Goal: Information Seeking & Learning: Learn about a topic

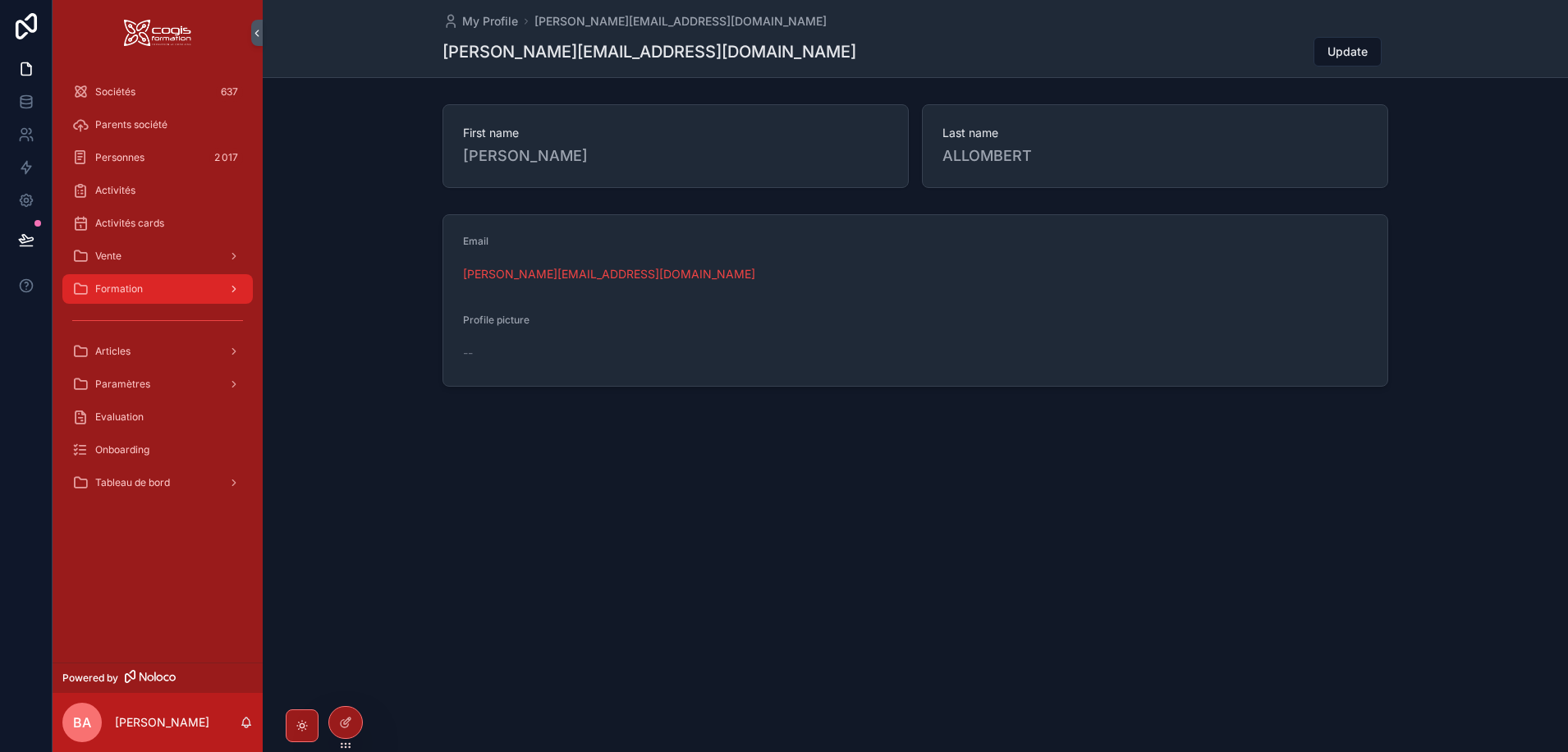
click at [153, 287] on div "Formation" at bounding box center [158, 289] width 171 height 26
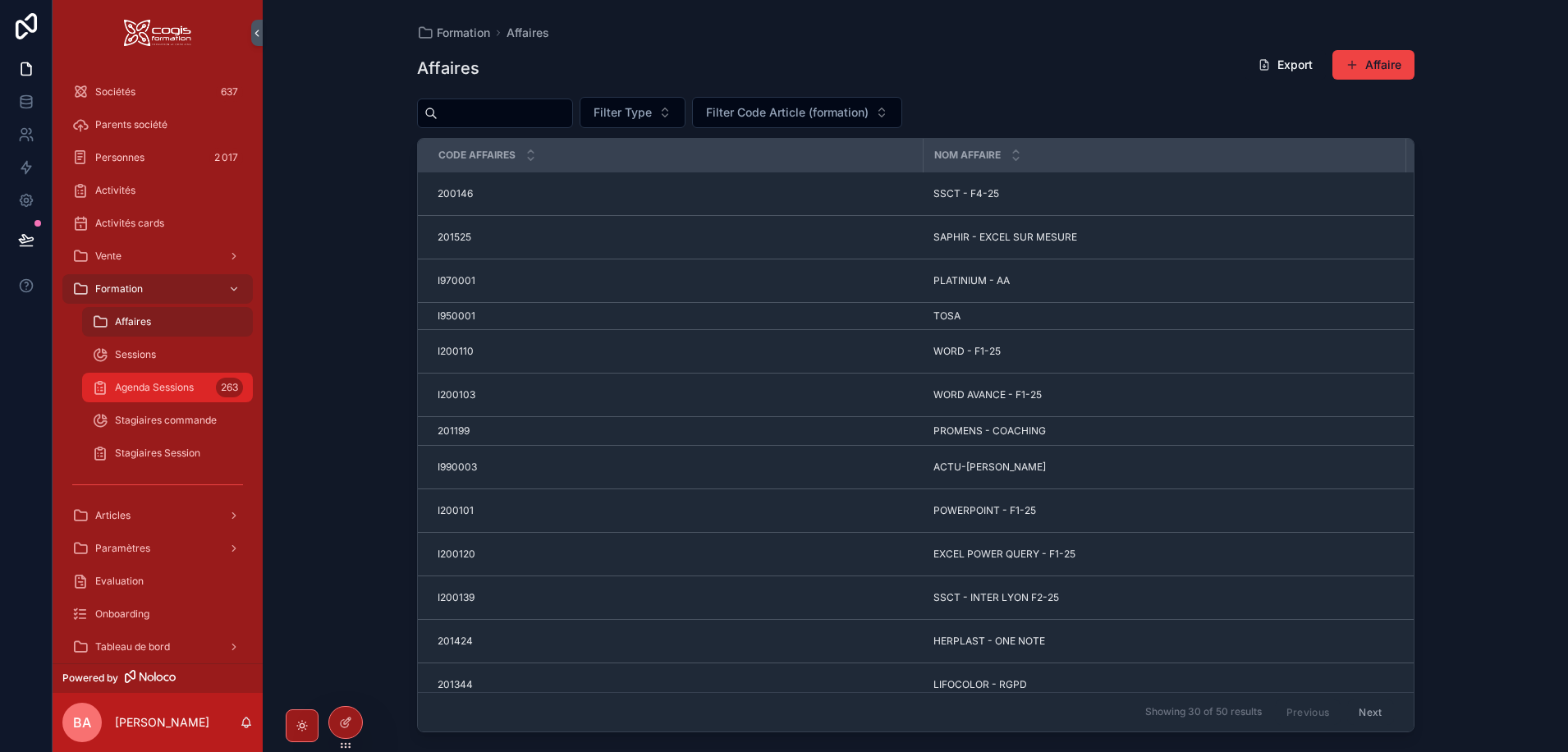
click at [140, 390] on span "Agenda Sessions" at bounding box center [154, 387] width 79 height 13
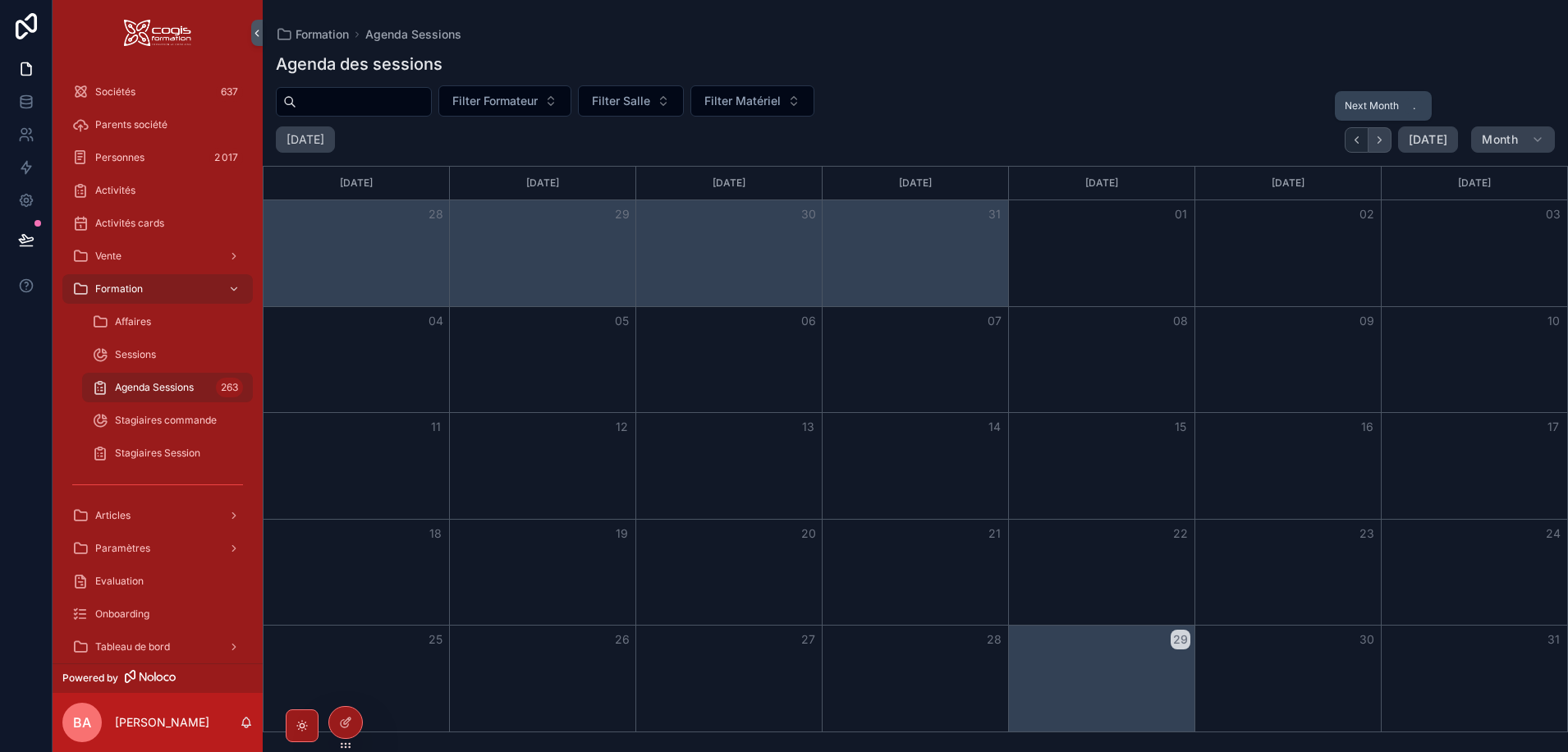
click at [1380, 136] on icon "Next" at bounding box center [1380, 140] width 12 height 12
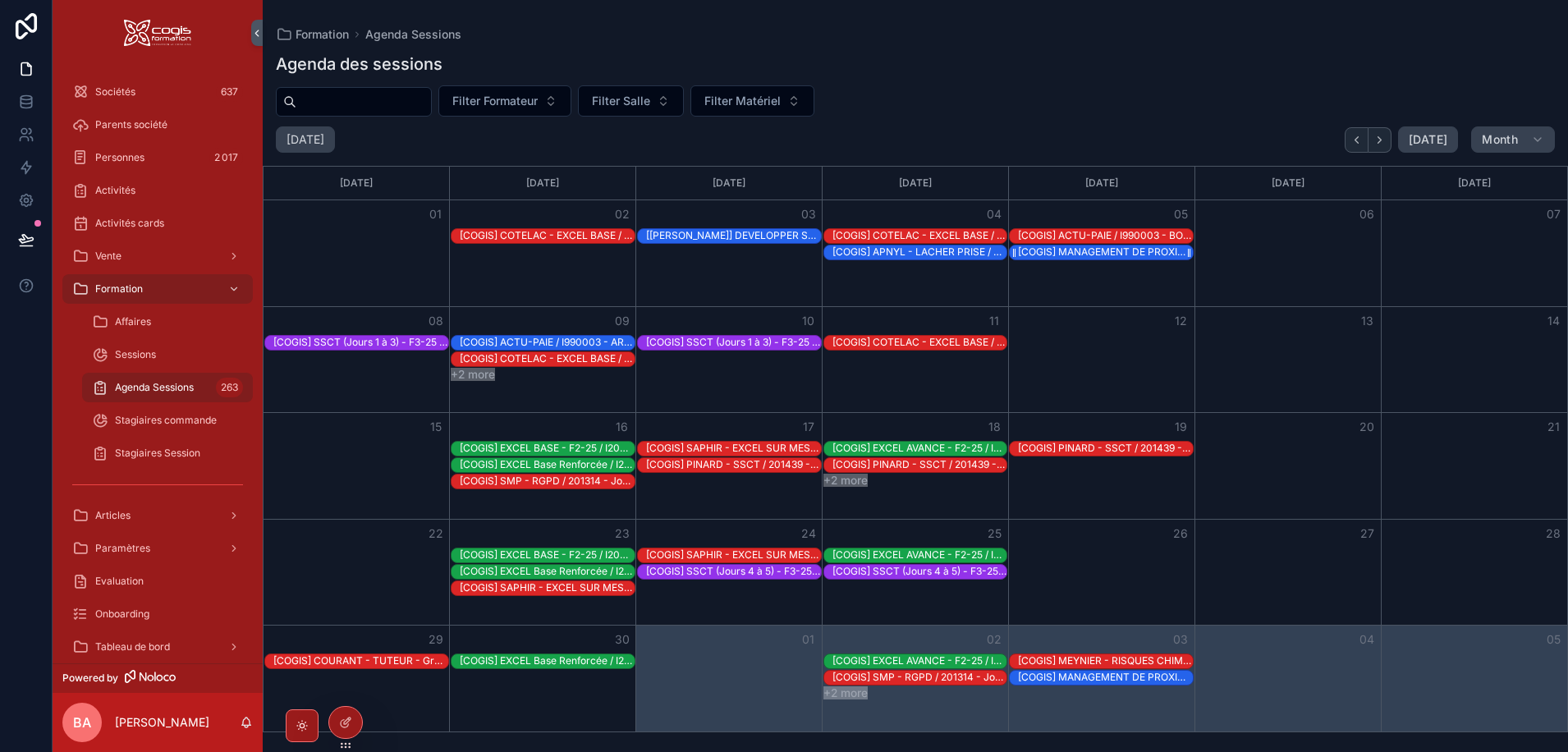
click at [1057, 250] on div "[COGIS] MANAGEMENT DE PROXIMITE (blocs 1 et 2) / I200141 - Jour 3" at bounding box center [1105, 251] width 175 height 13
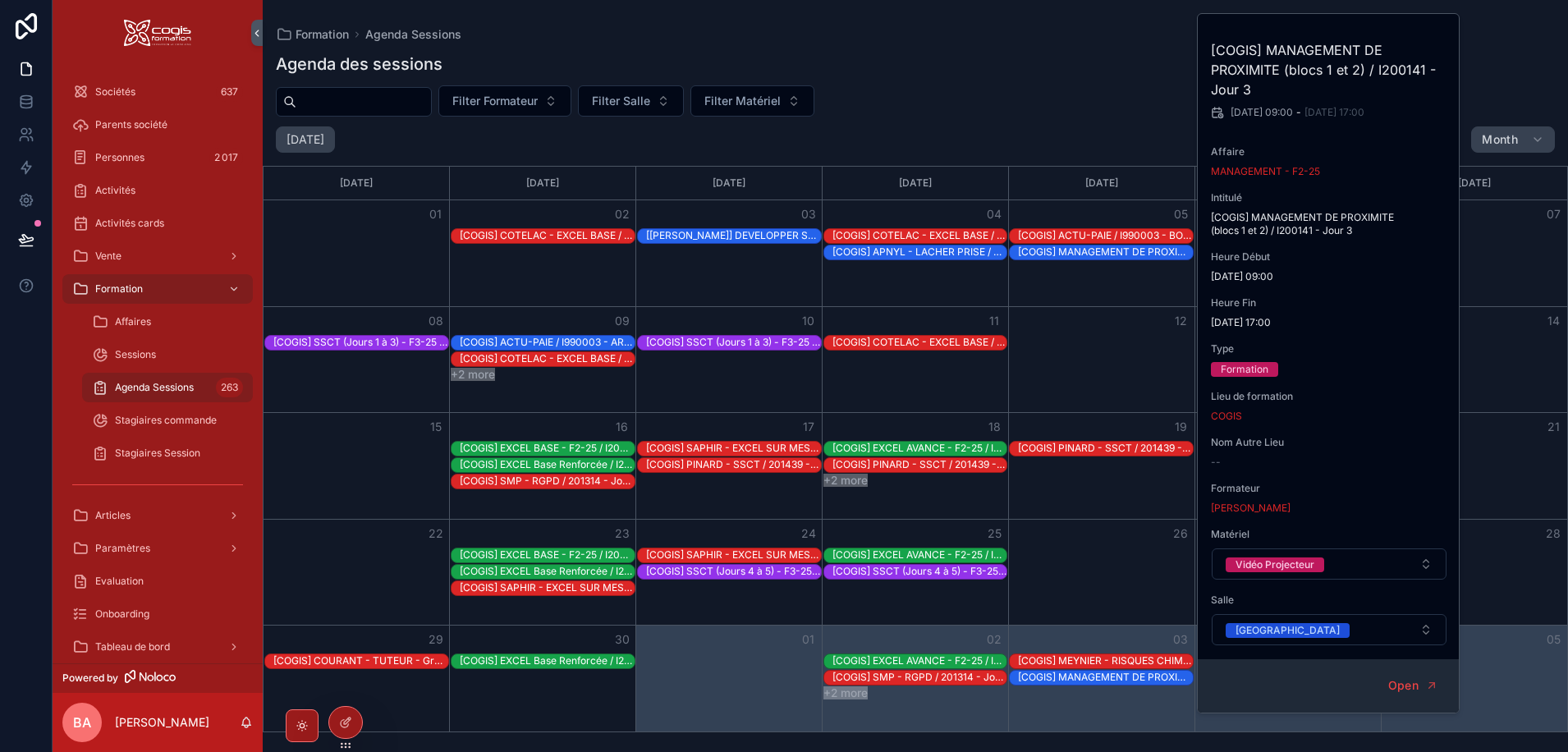
click at [1002, 73] on div "Agenda des sessions" at bounding box center [916, 63] width 1279 height 23
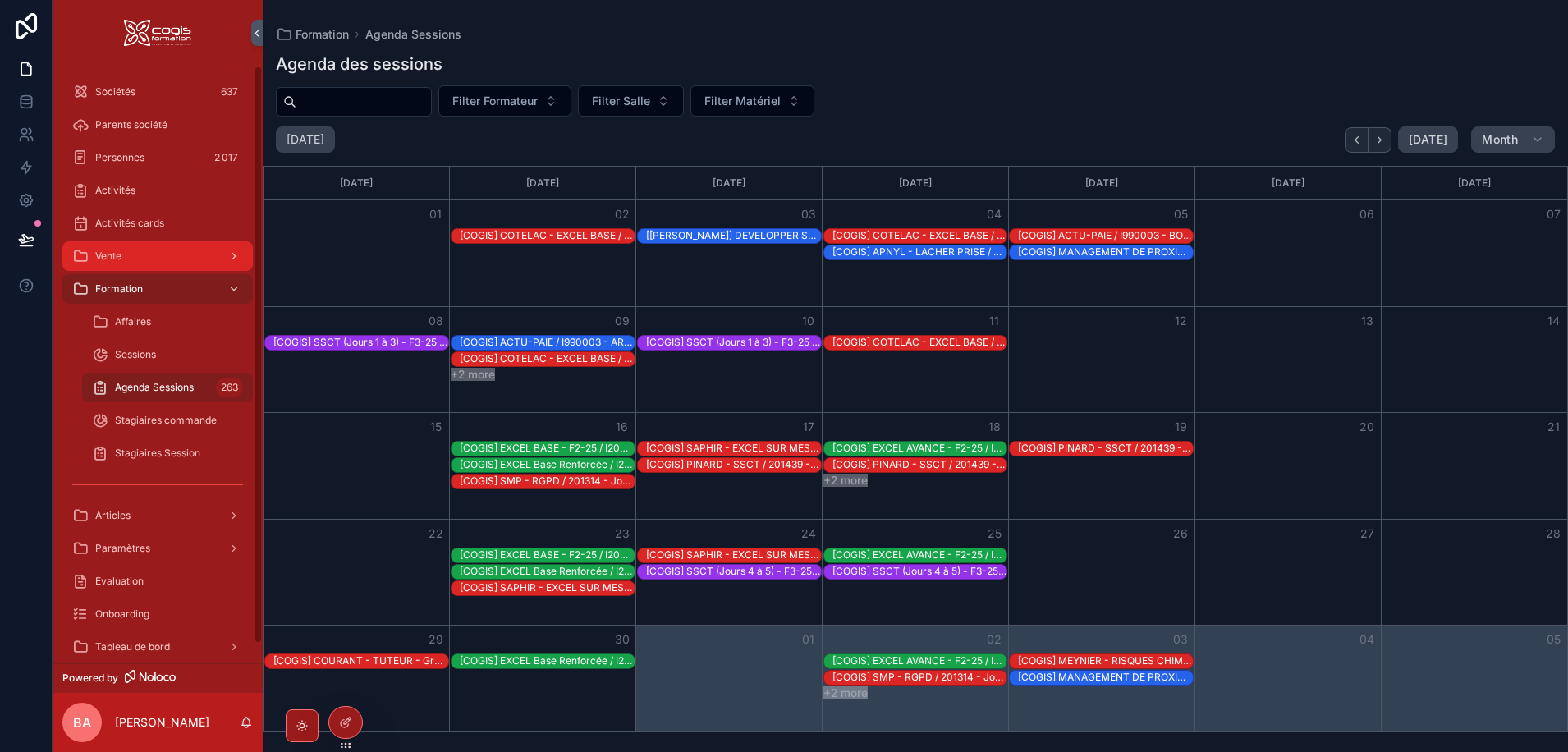
click at [131, 258] on div "Vente" at bounding box center [158, 256] width 171 height 26
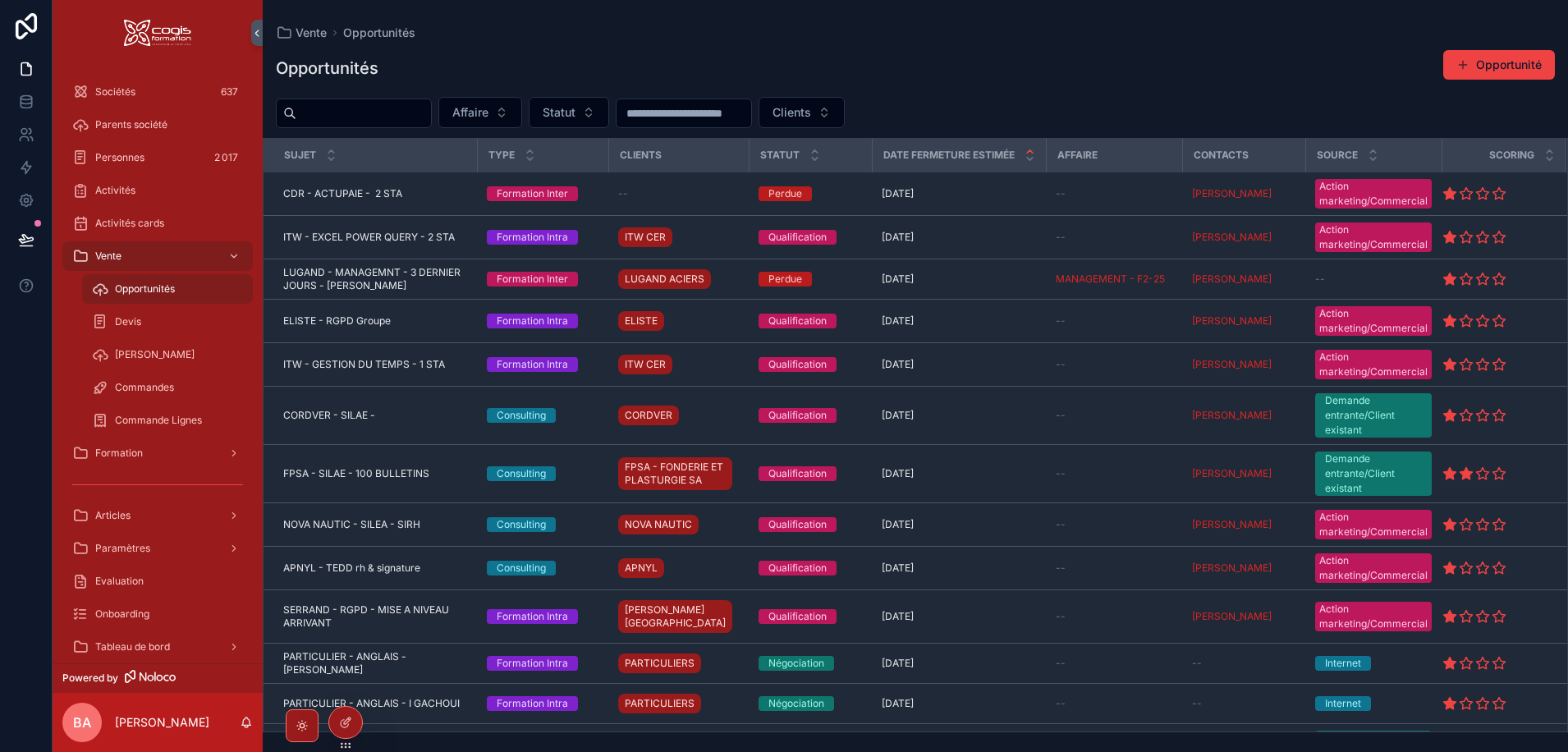
click at [338, 118] on input "scrollable content" at bounding box center [363, 113] width 134 height 23
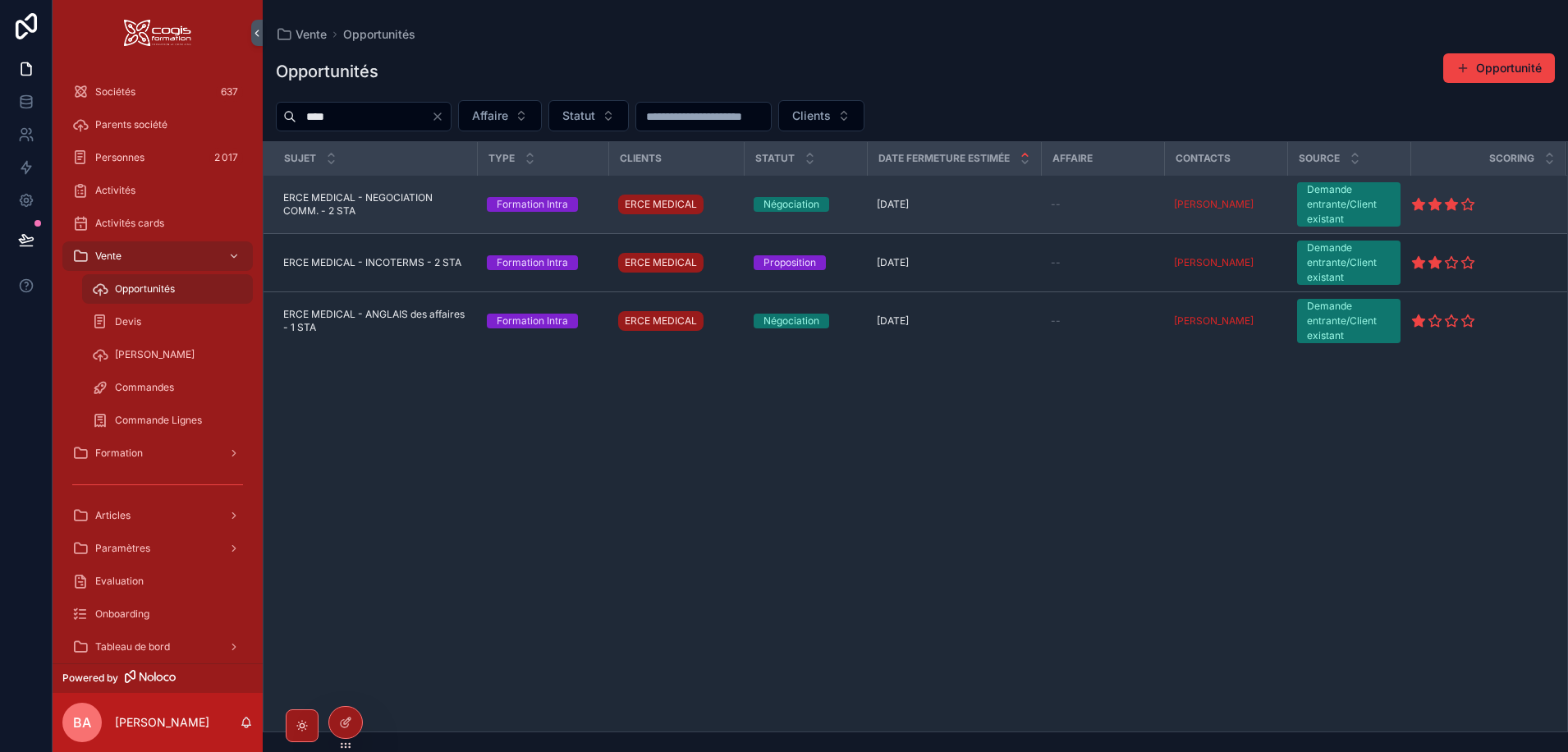
type input "****"
click at [368, 200] on span "ERCE MEDICAL - NEGOCIATION COMM. - 2 STA" at bounding box center [374, 204] width 184 height 26
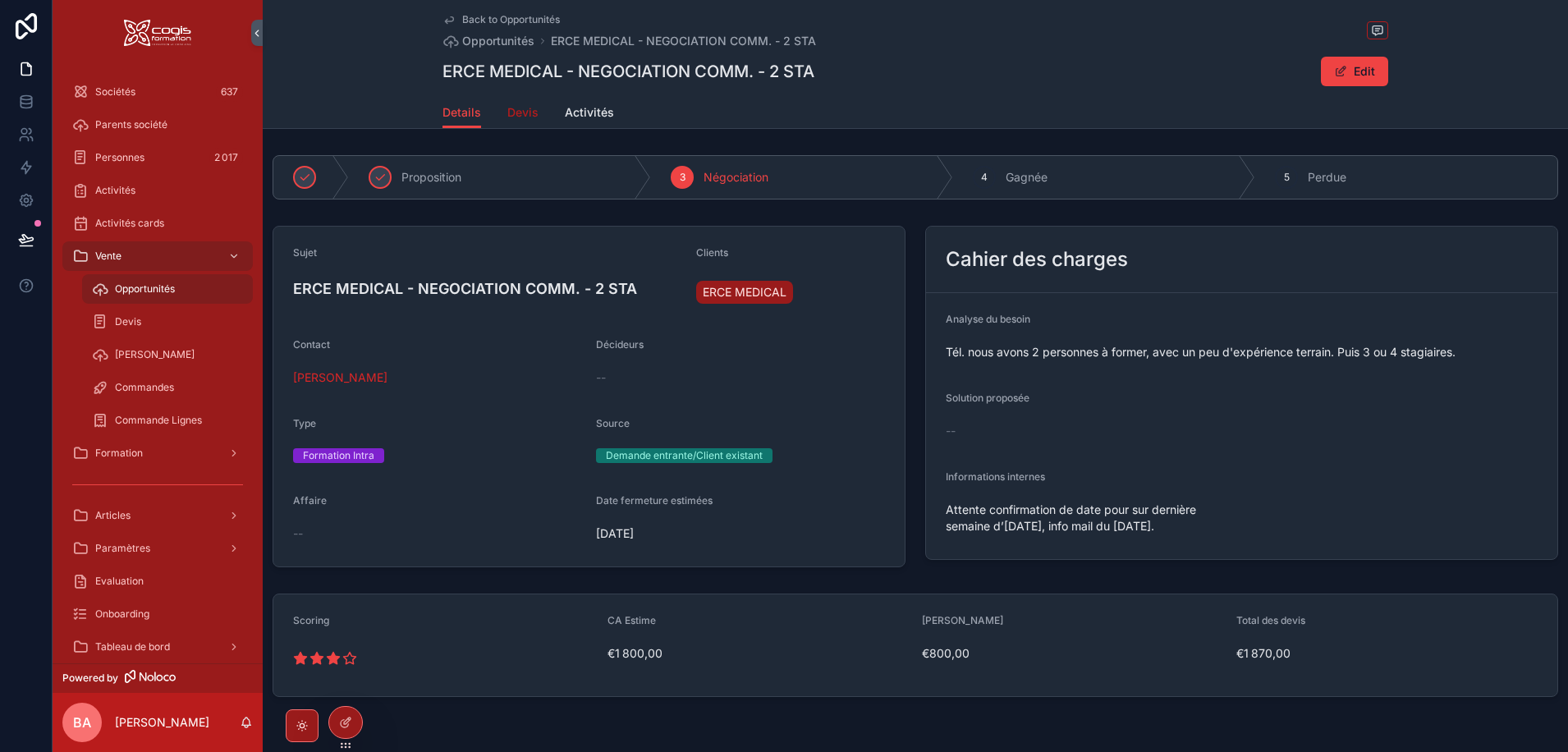
click at [517, 103] on link "Devis" at bounding box center [522, 114] width 31 height 32
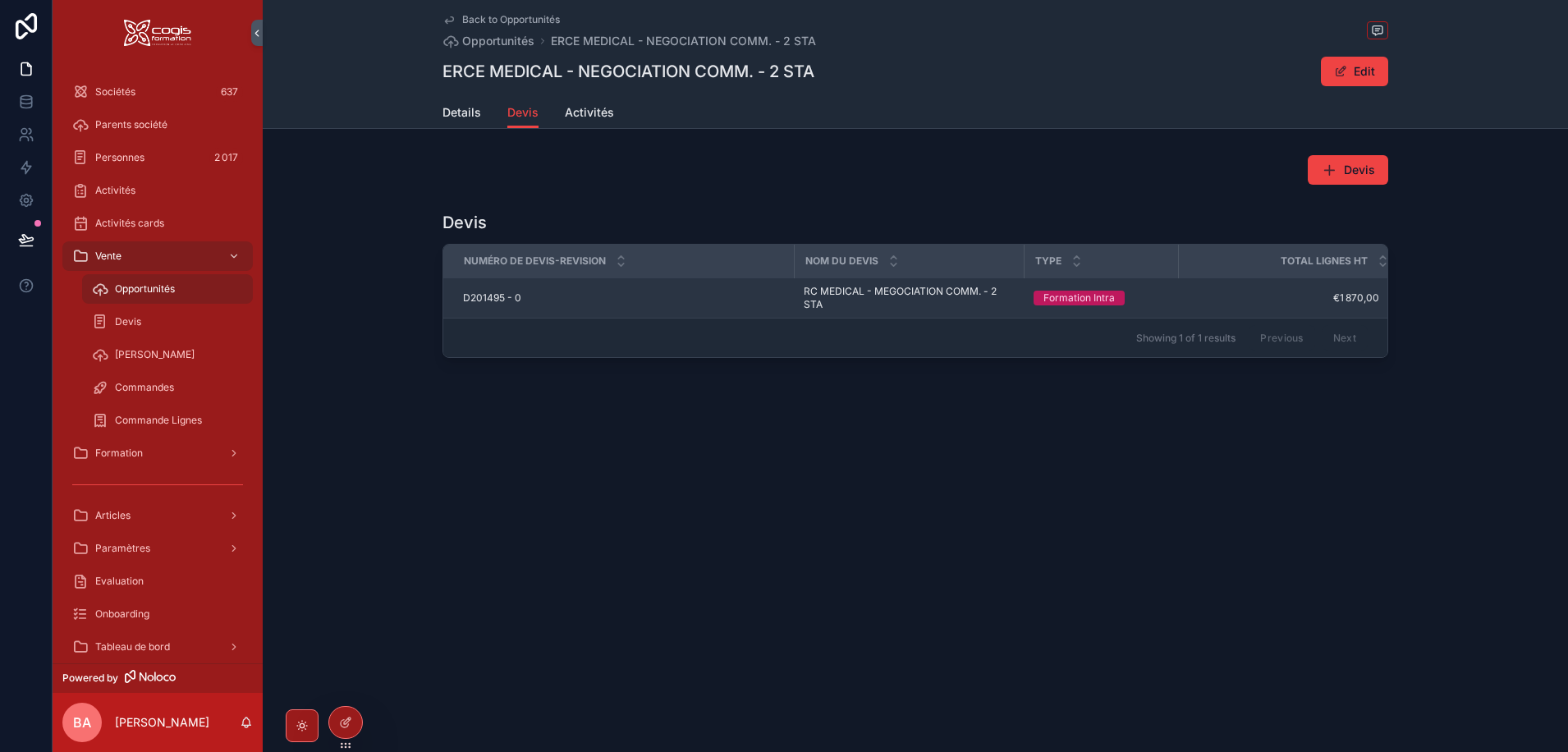
click at [474, 298] on span "D201495 - 0" at bounding box center [492, 297] width 58 height 13
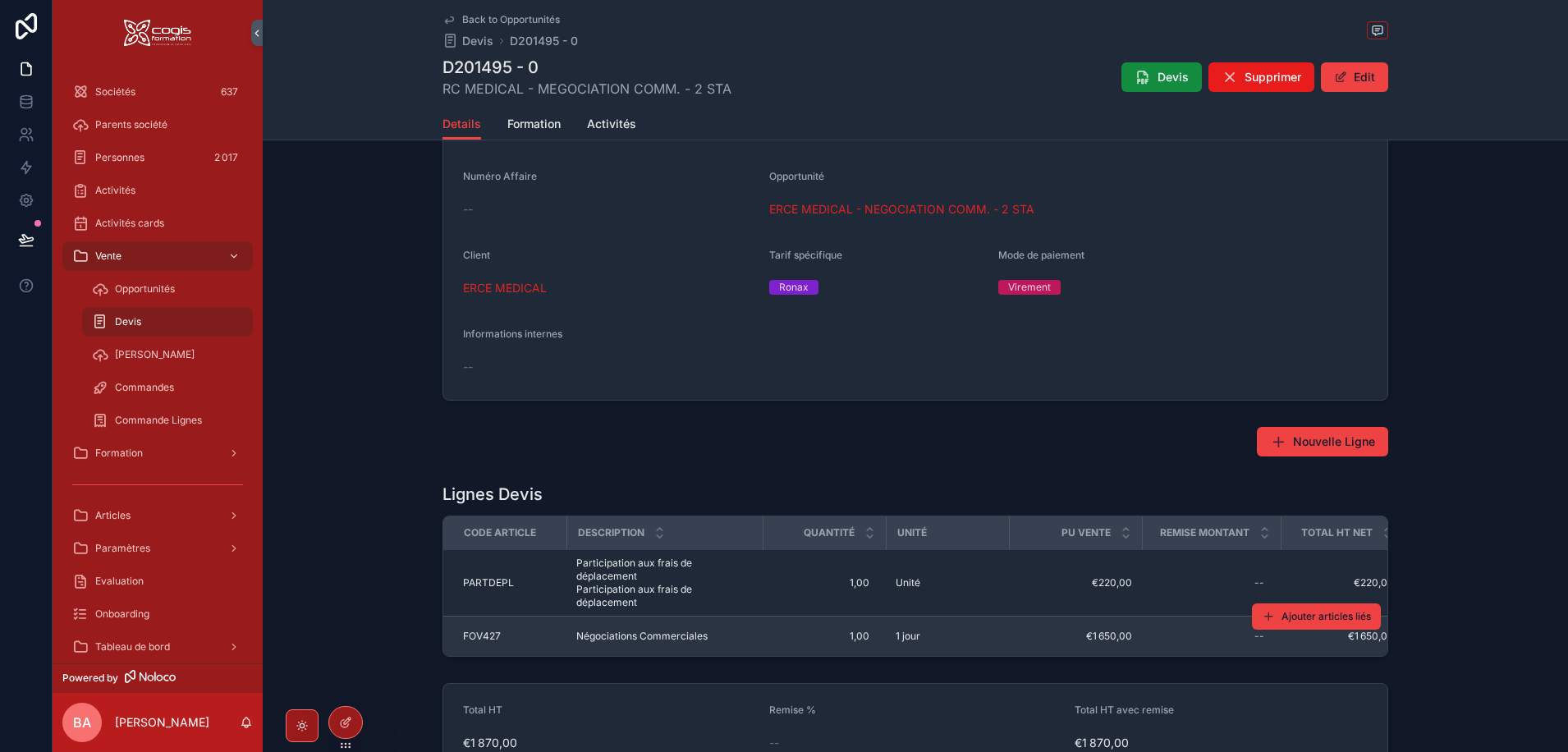
scroll to position [442, 0]
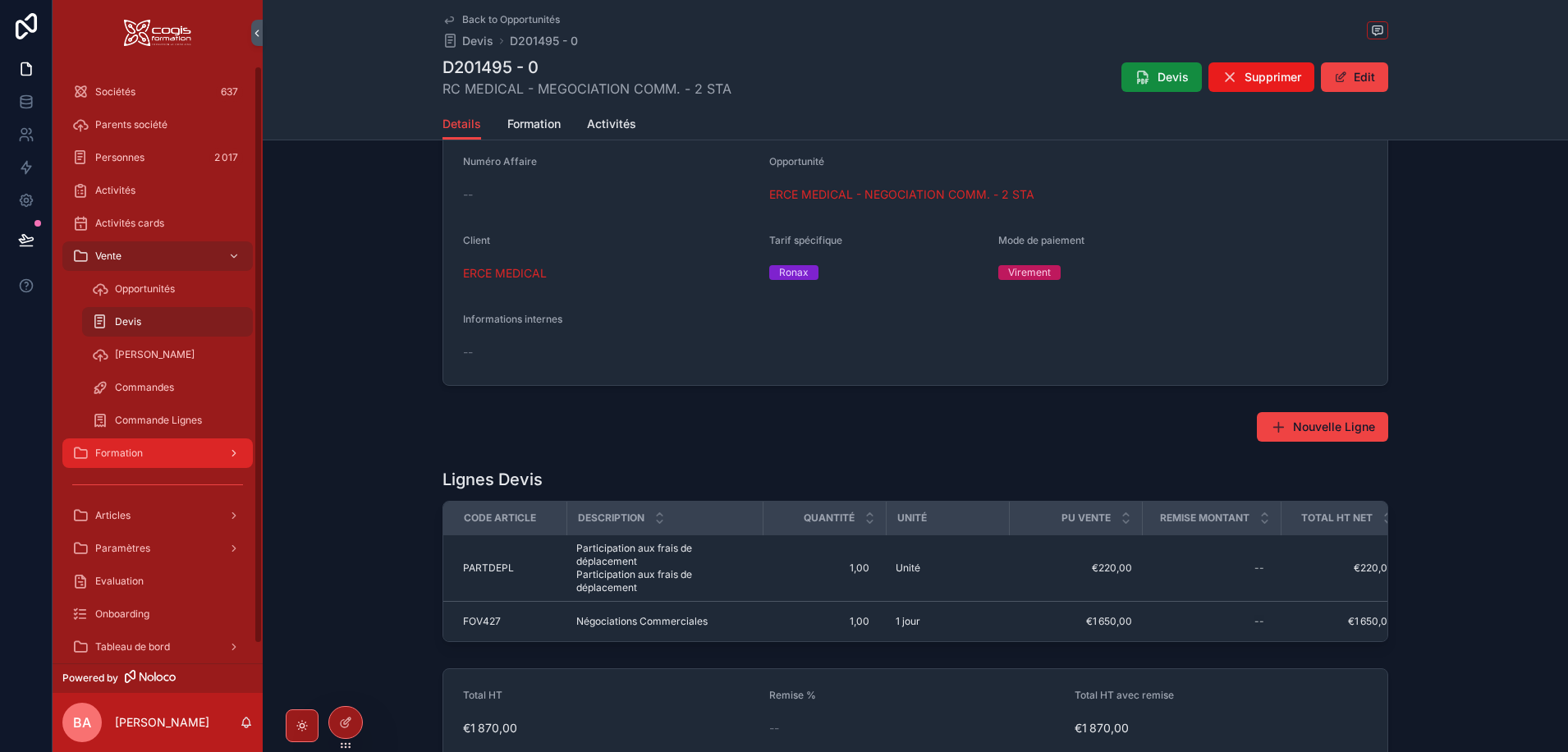
click at [97, 449] on span "Formation" at bounding box center [119, 452] width 48 height 13
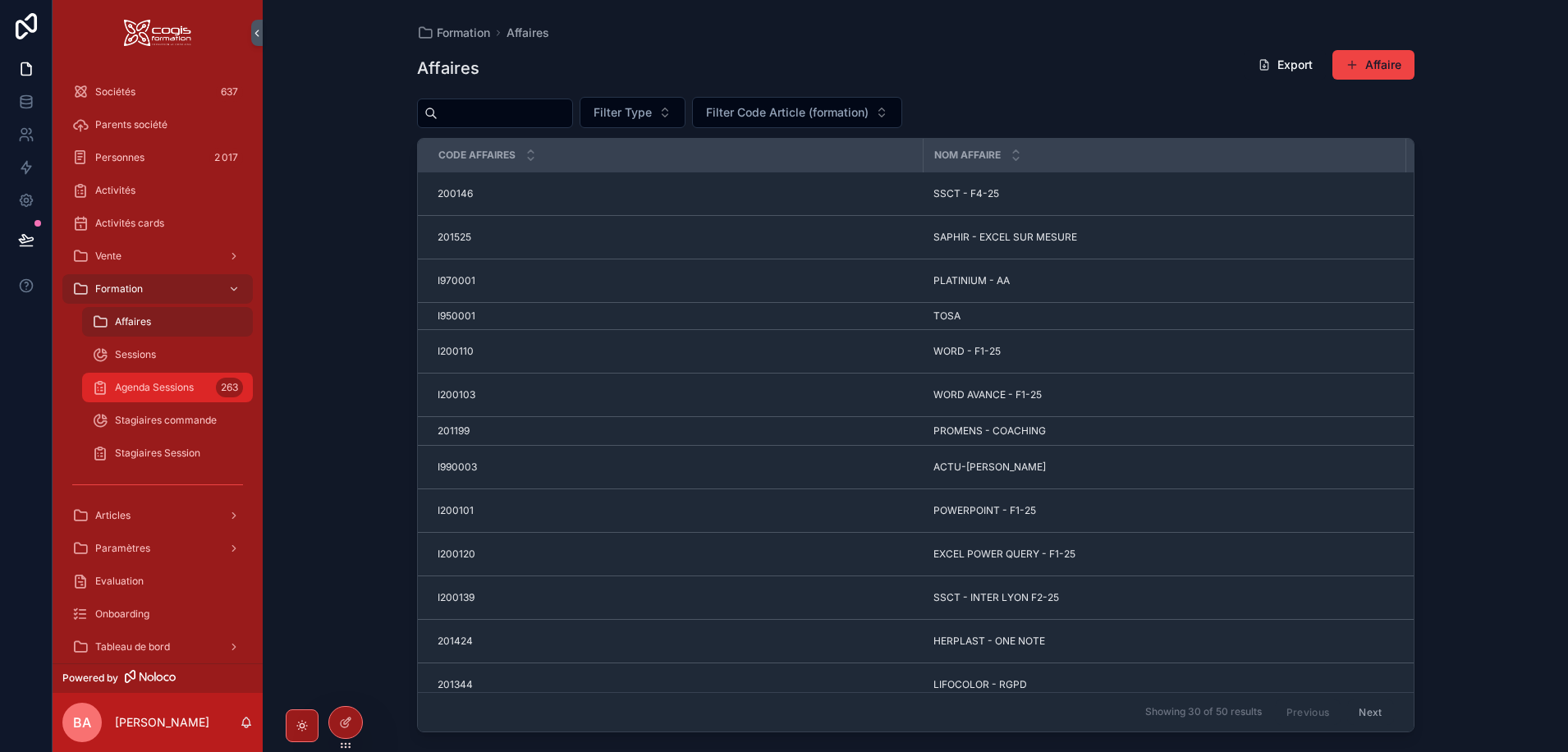
click at [122, 382] on span "Agenda Sessions" at bounding box center [154, 387] width 79 height 13
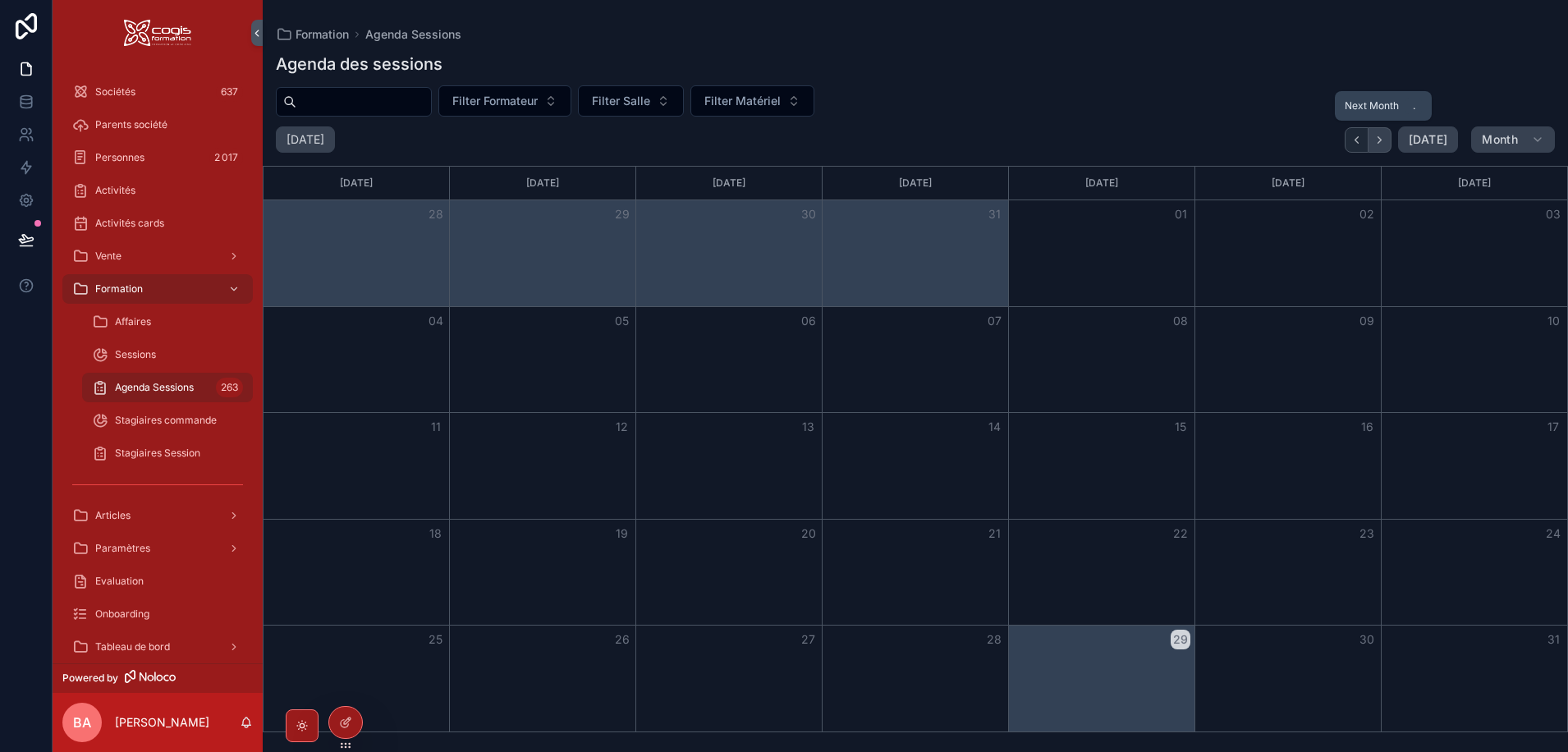
click at [1381, 138] on icon "Next" at bounding box center [1380, 140] width 12 height 12
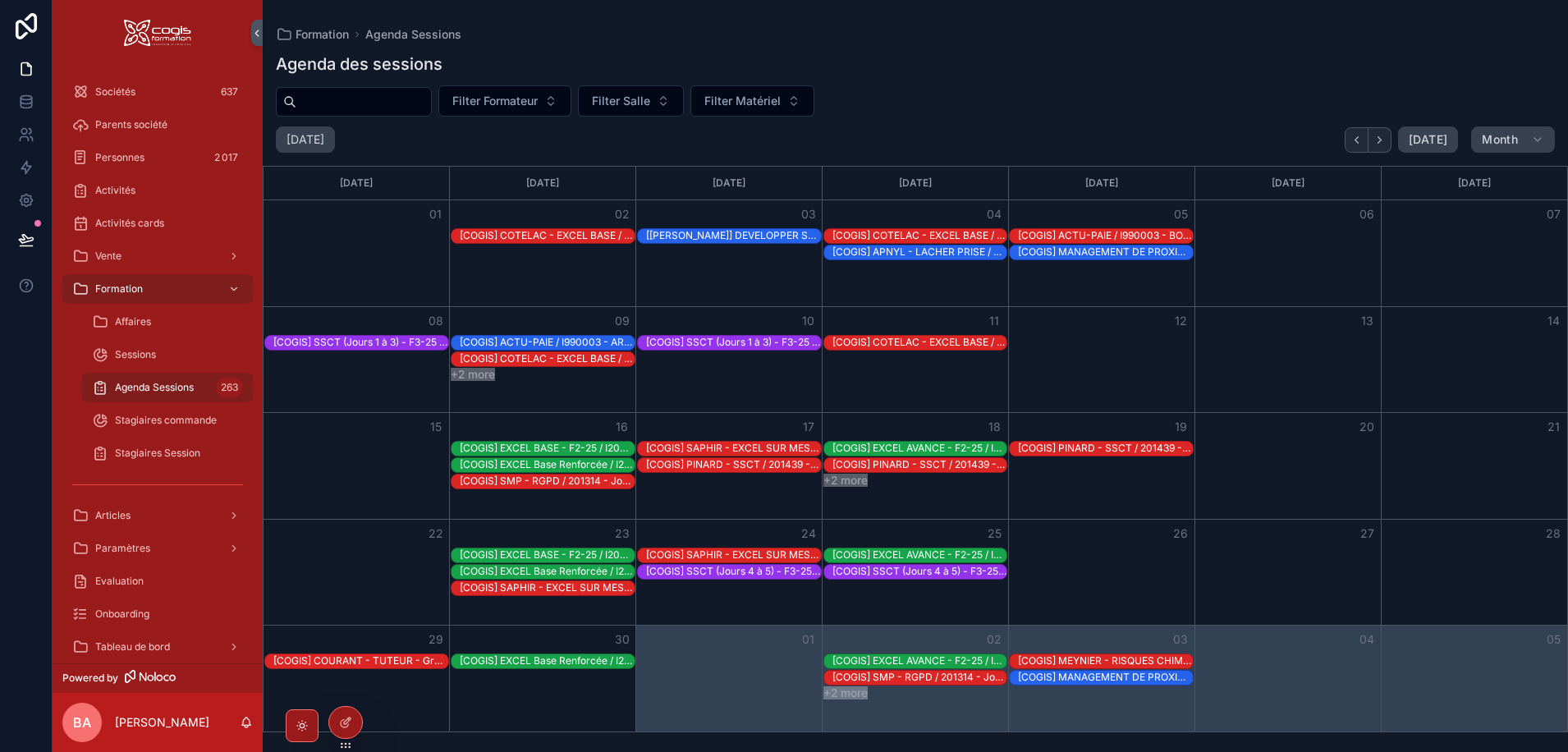
click at [854, 481] on button "+2 more" at bounding box center [846, 479] width 44 height 13
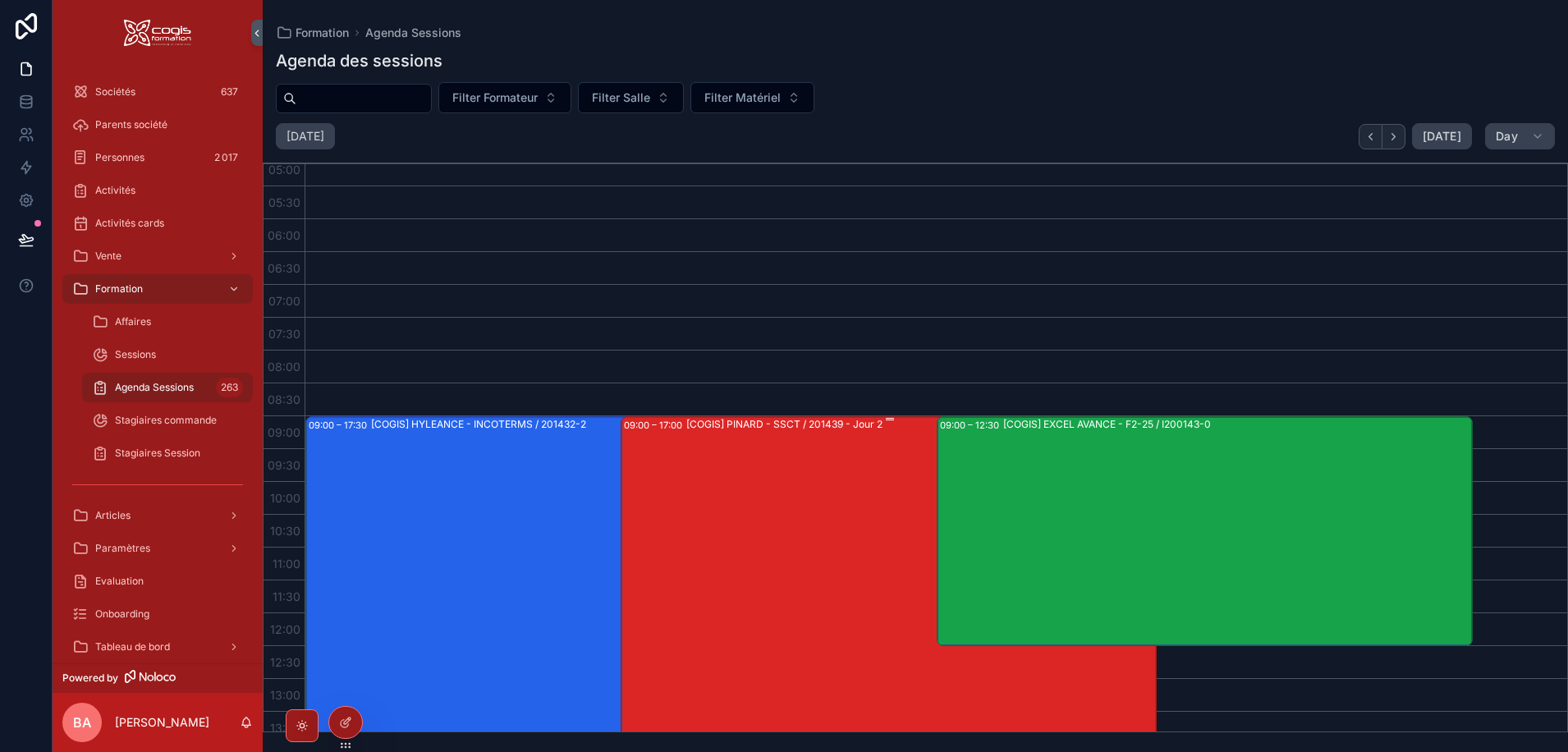
scroll to position [492, 0]
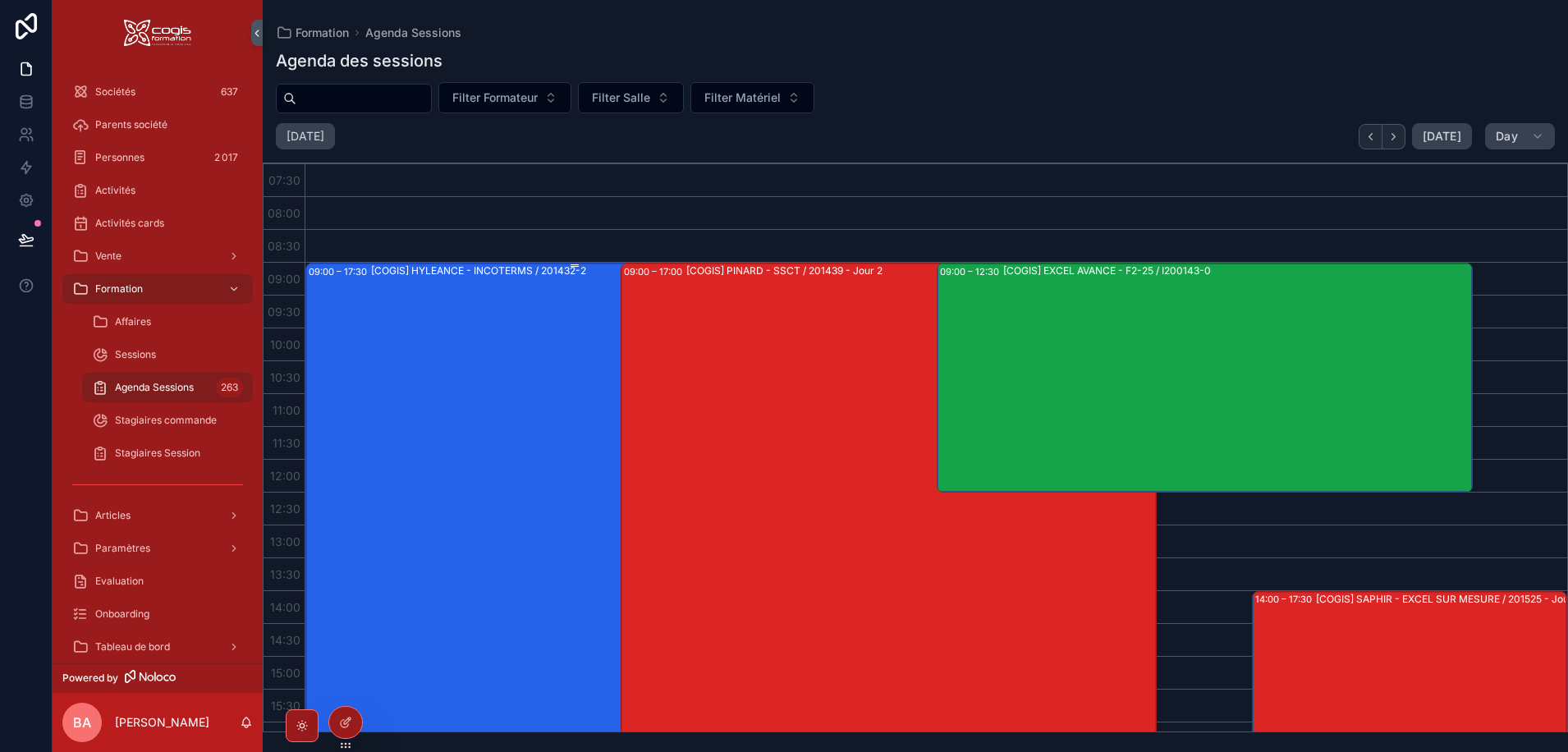
click at [468, 330] on div "[COGIS] HYLEANCE - INCOTERMS / 201432-2" at bounding box center [605, 540] width 469 height 555
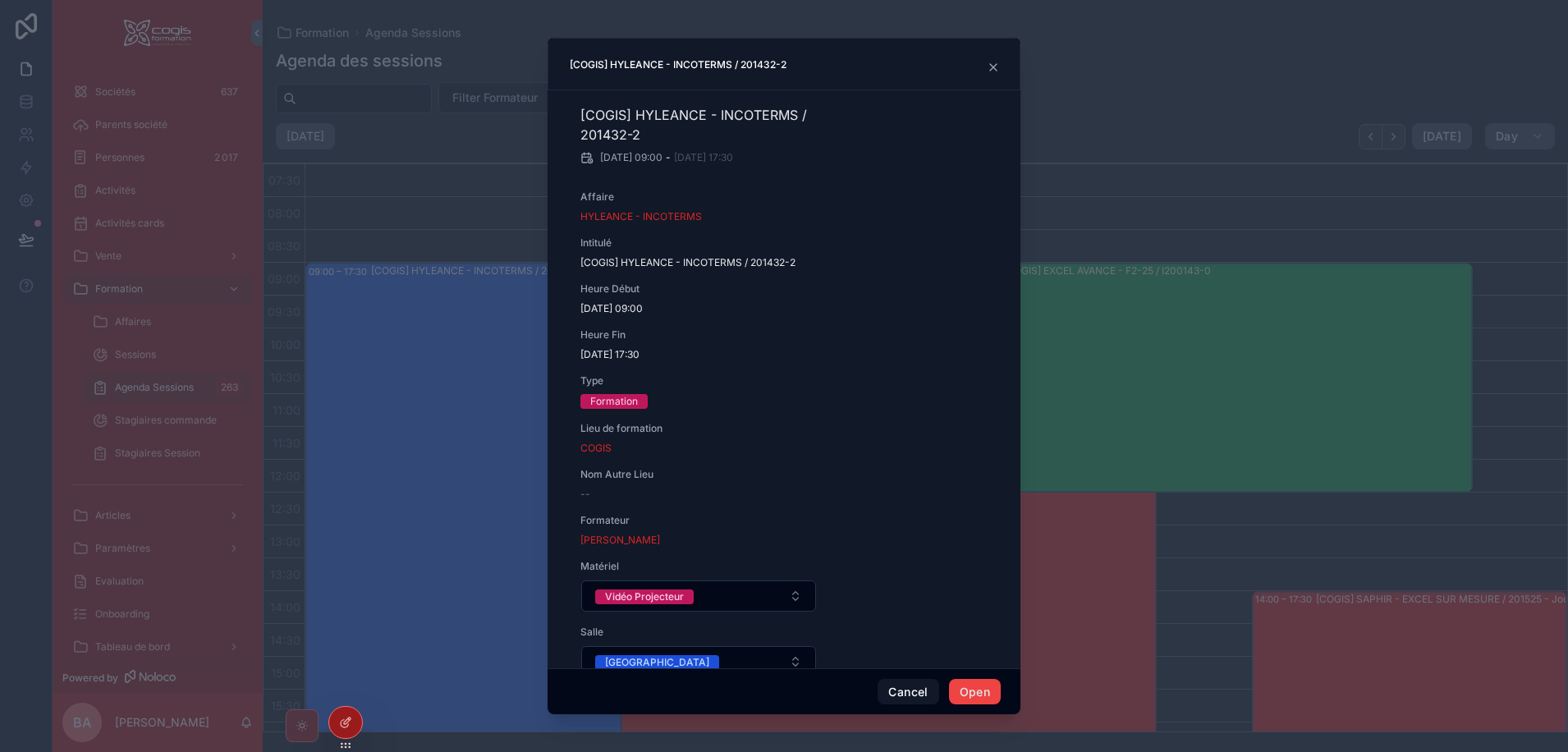
scroll to position [0, 0]
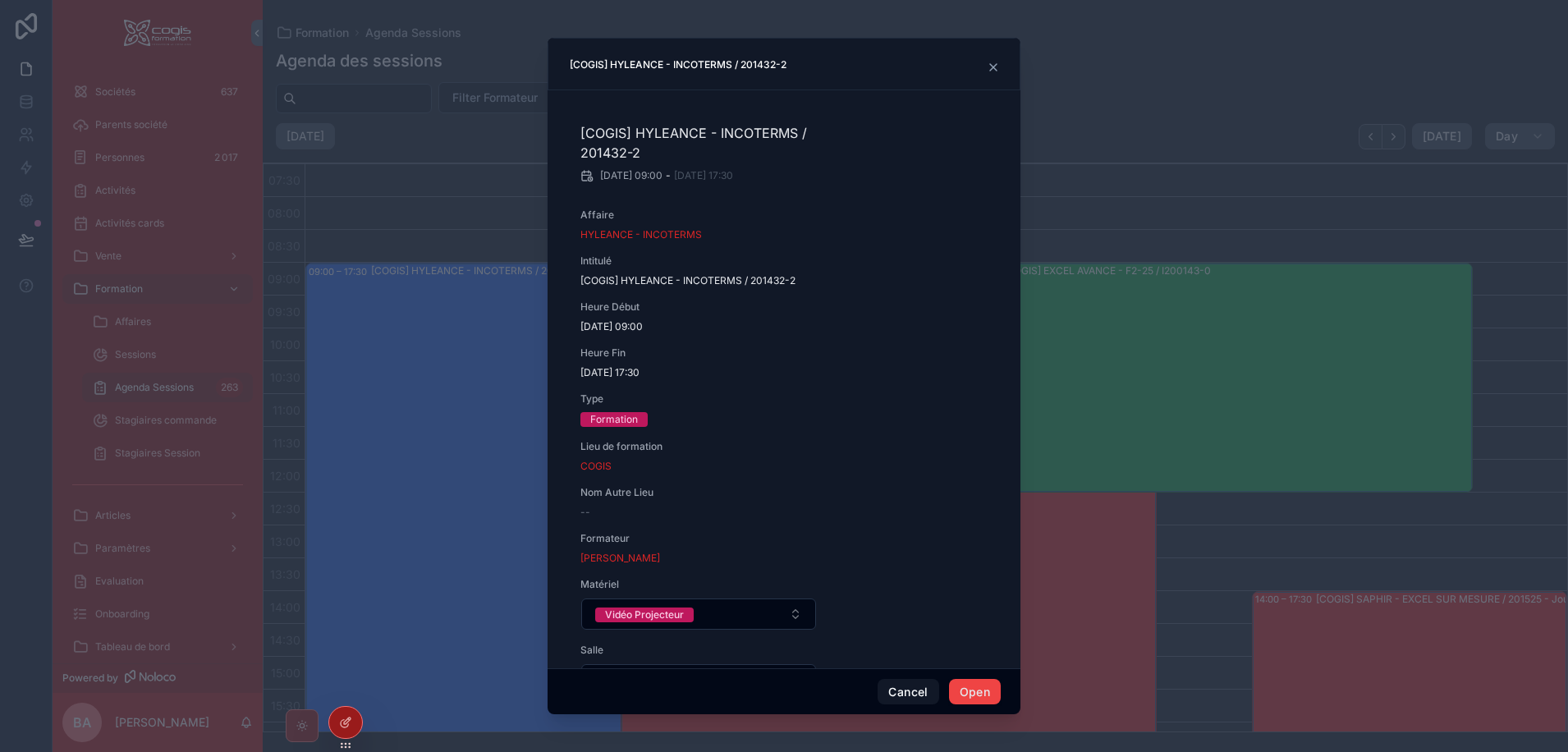
drag, startPoint x: 995, startPoint y: 66, endPoint x: 985, endPoint y: 73, distance: 12.2
click at [993, 65] on icon "scrollable content" at bounding box center [993, 67] width 13 height 13
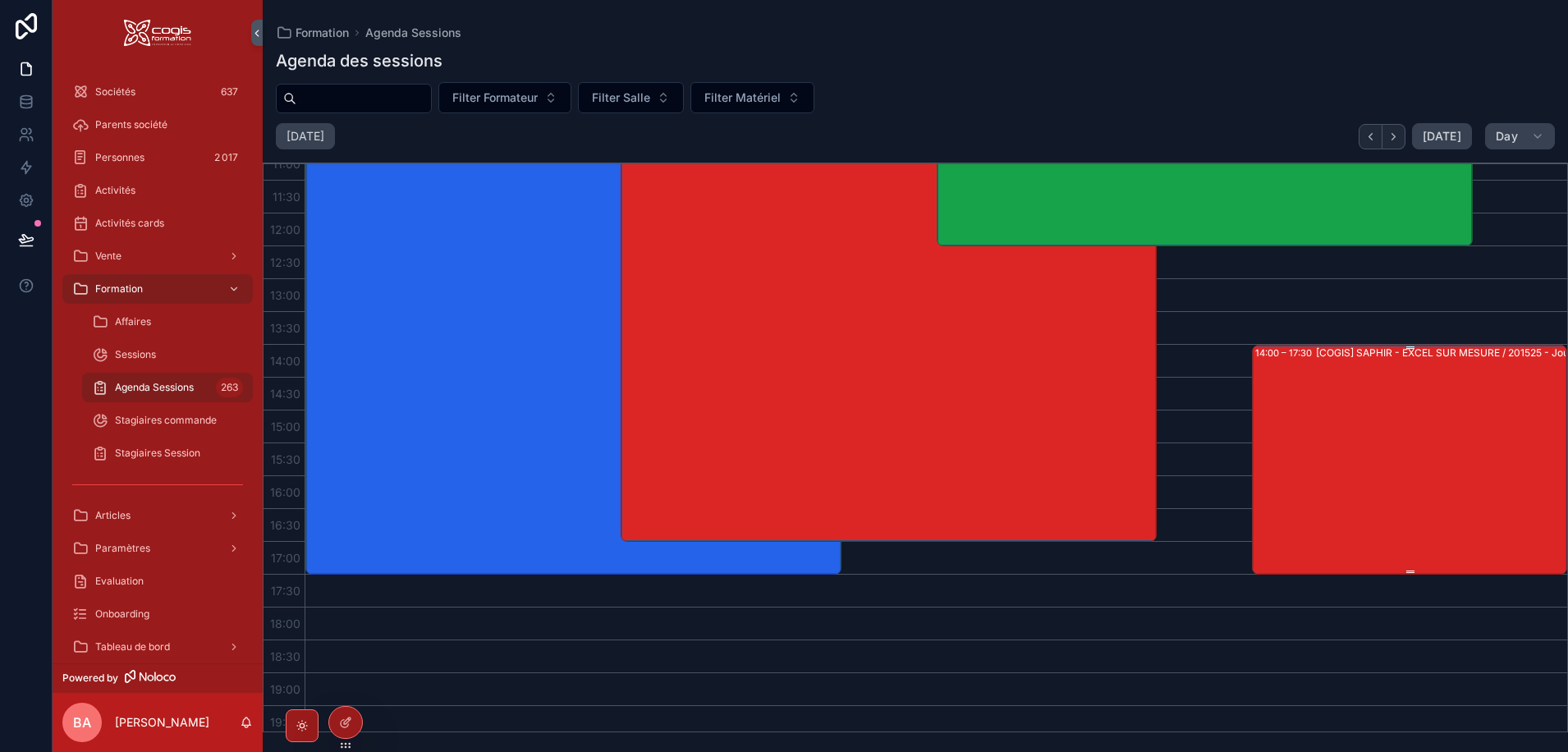
scroll to position [410, 0]
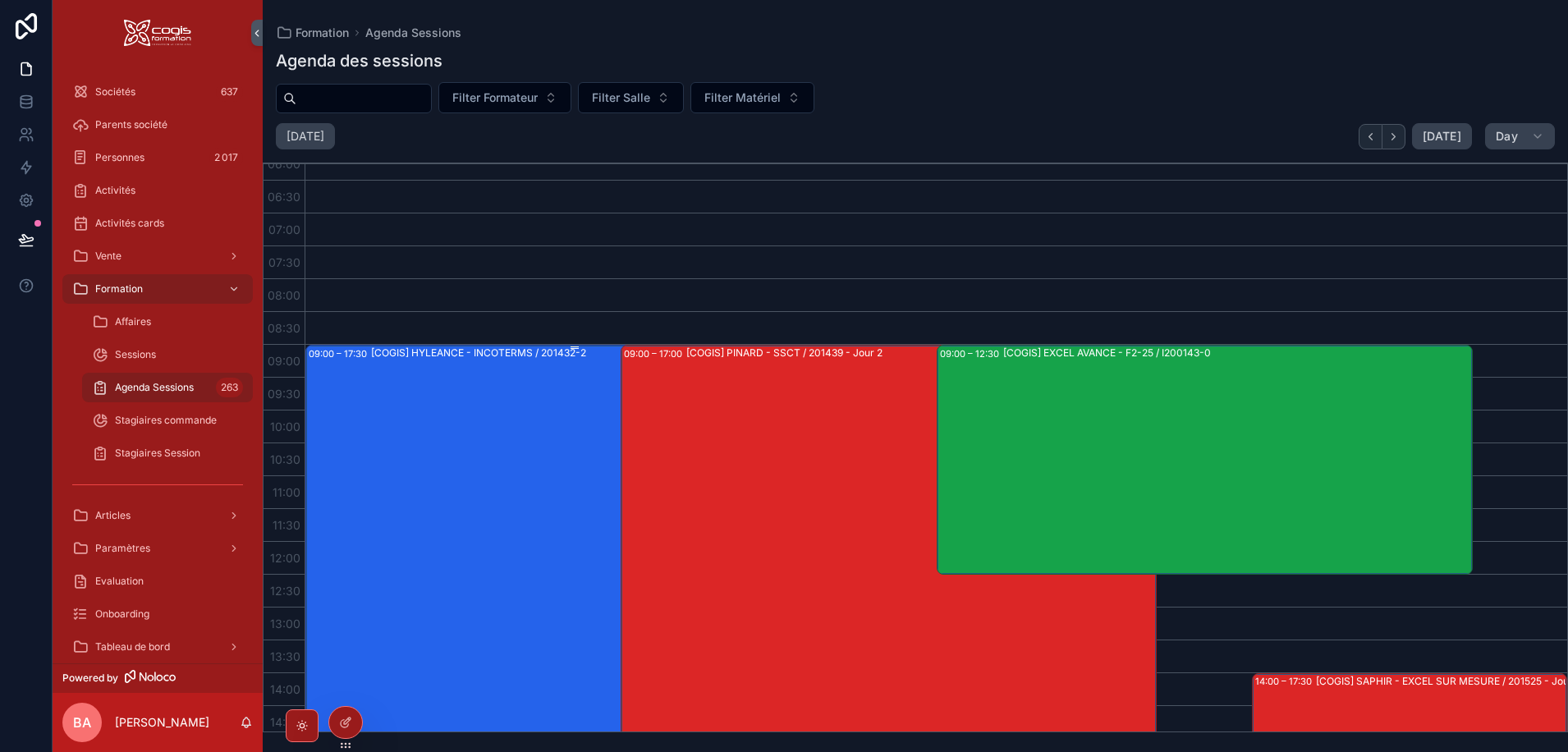
click at [474, 352] on div "[COGIS] HYLEANCE - INCOTERMS / 201432-2" at bounding box center [479, 352] width 215 height 13
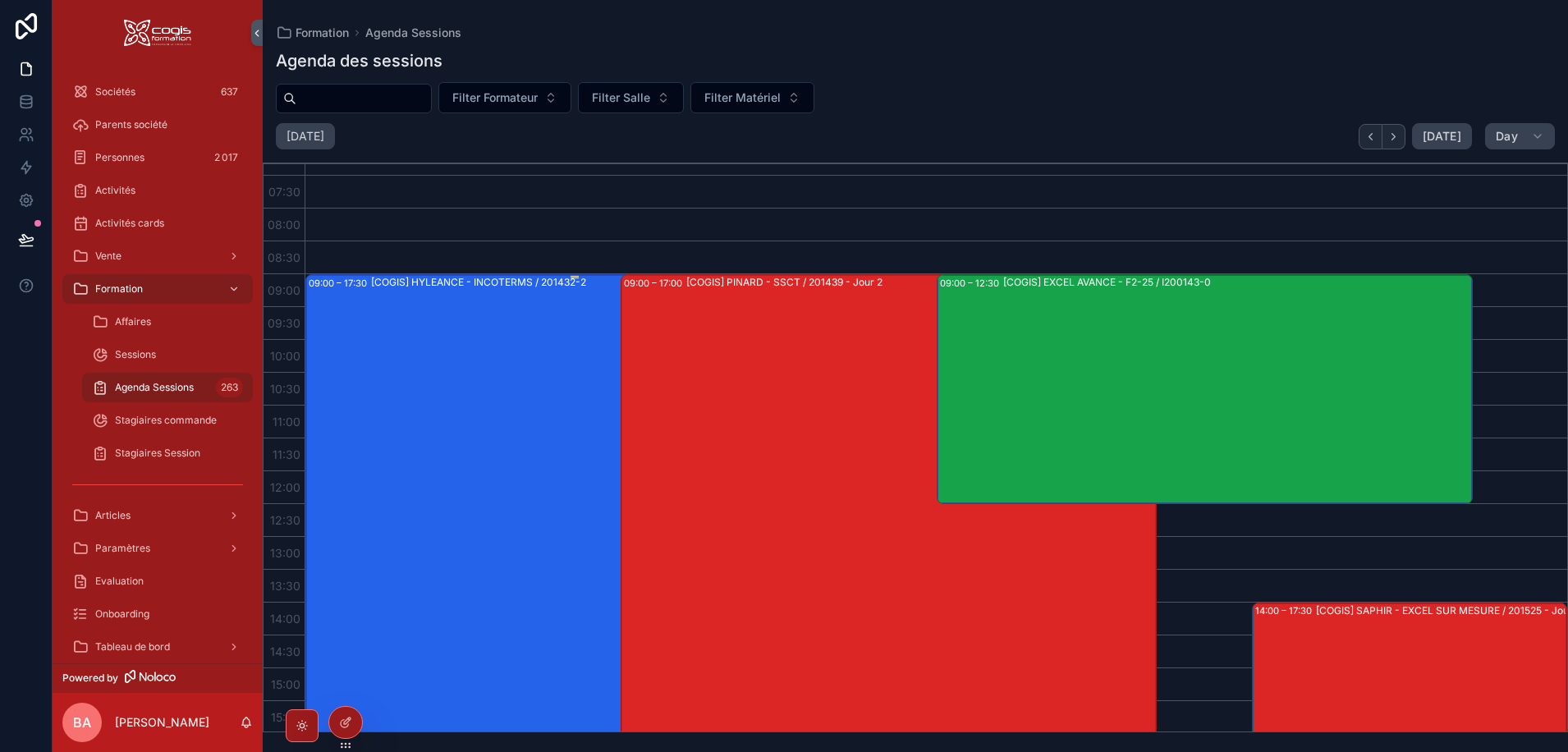
scroll to position [820, 0]
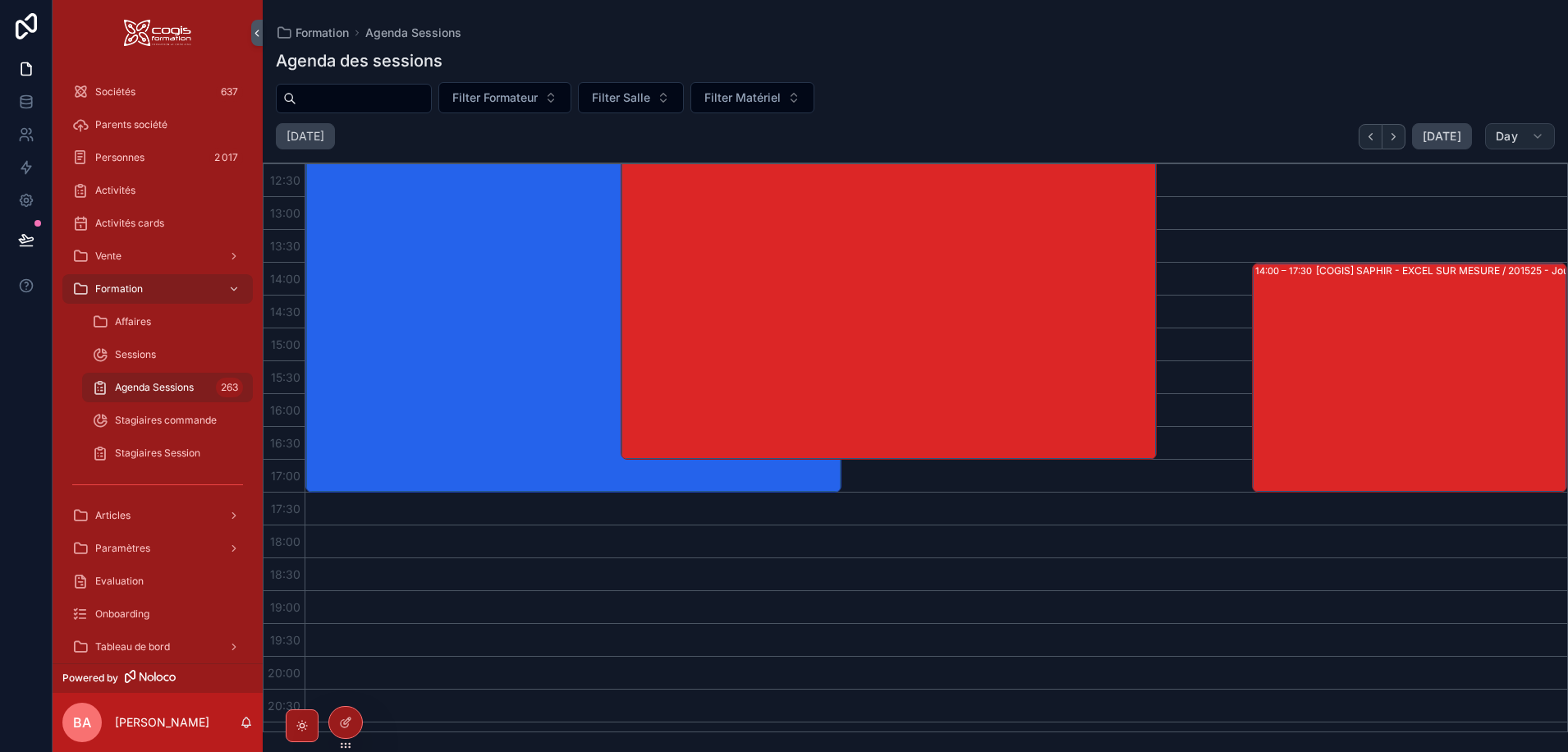
click at [1518, 135] on button "Day" at bounding box center [1520, 136] width 70 height 26
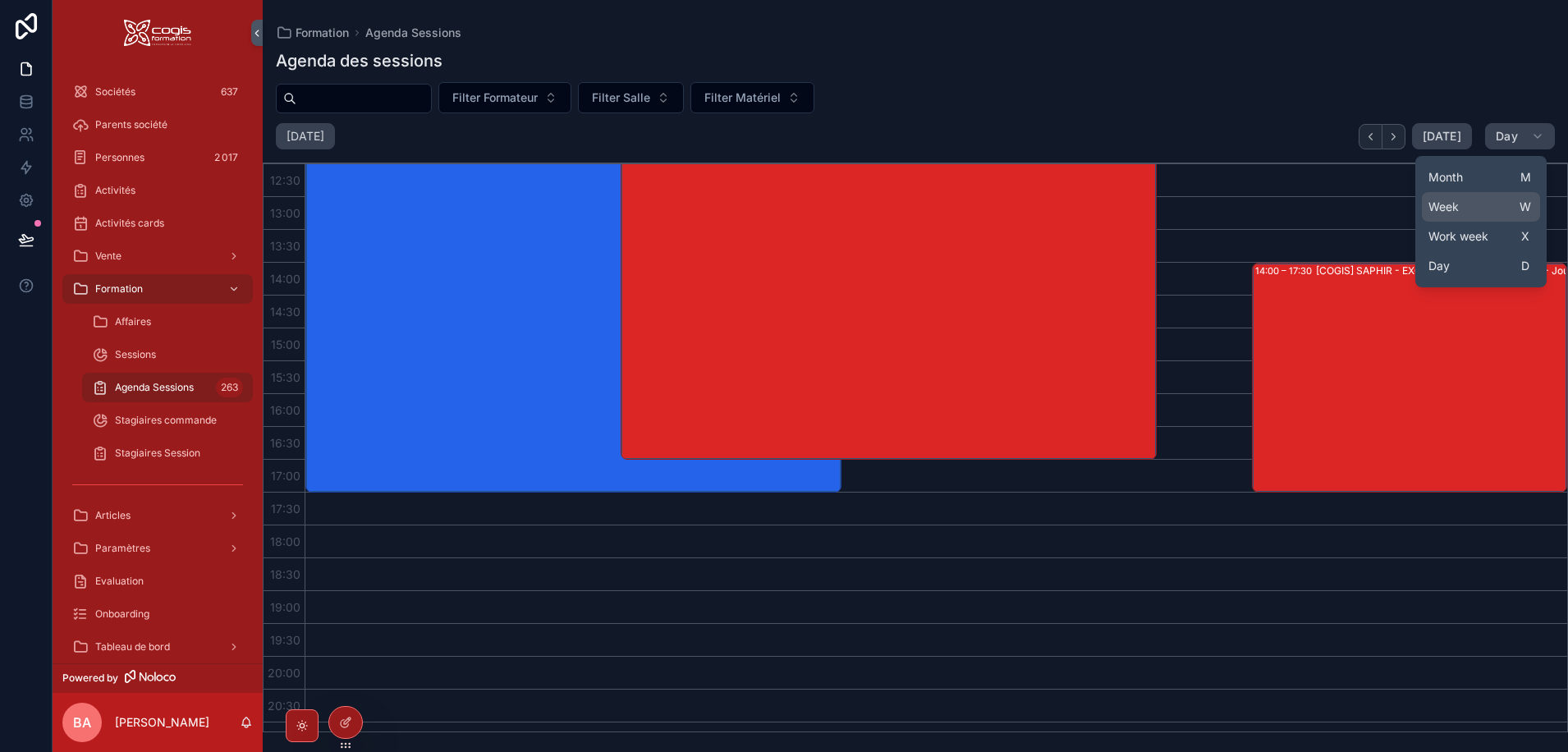
click at [1448, 207] on span "Week" at bounding box center [1444, 206] width 31 height 16
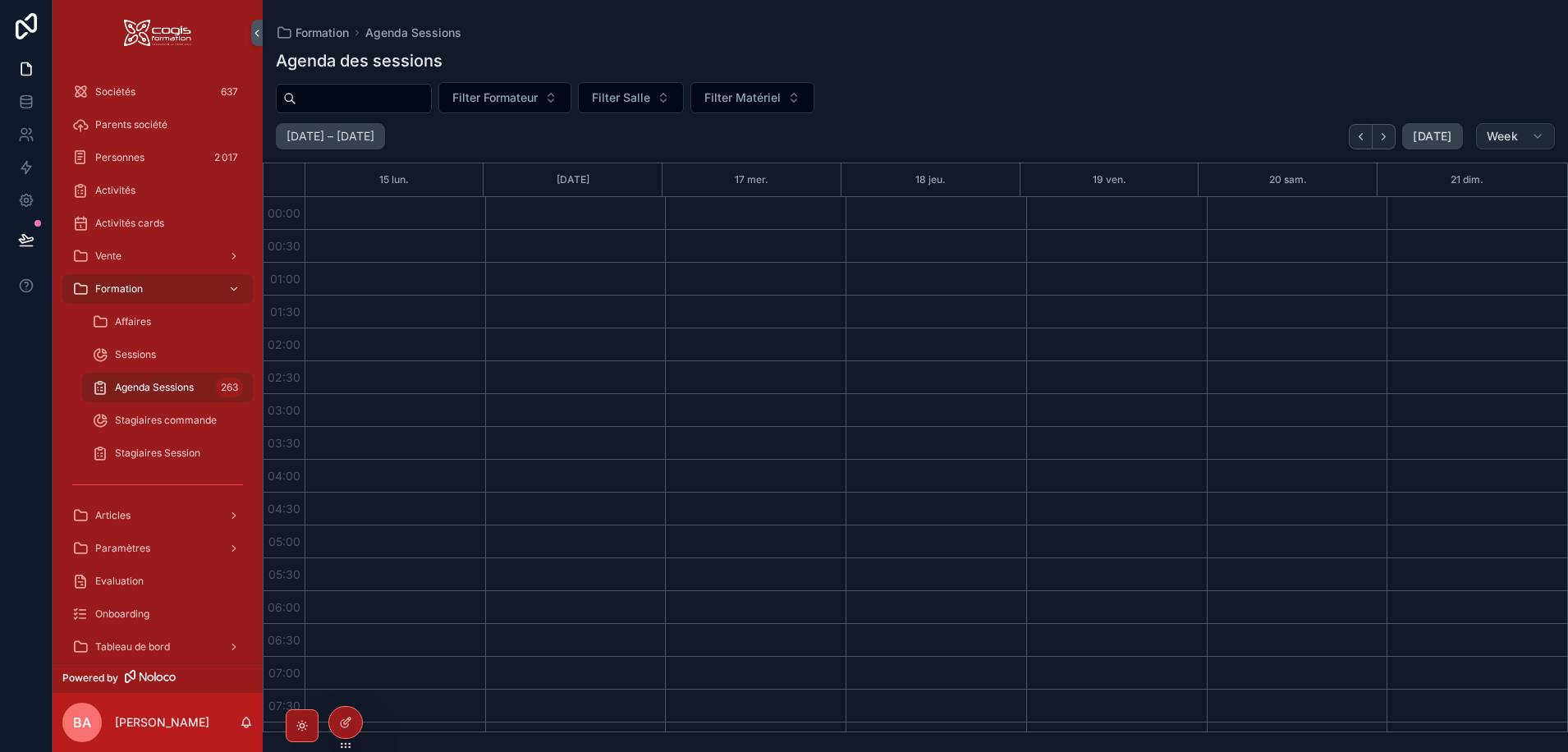
click at [1501, 136] on span "Week" at bounding box center [1502, 136] width 31 height 15
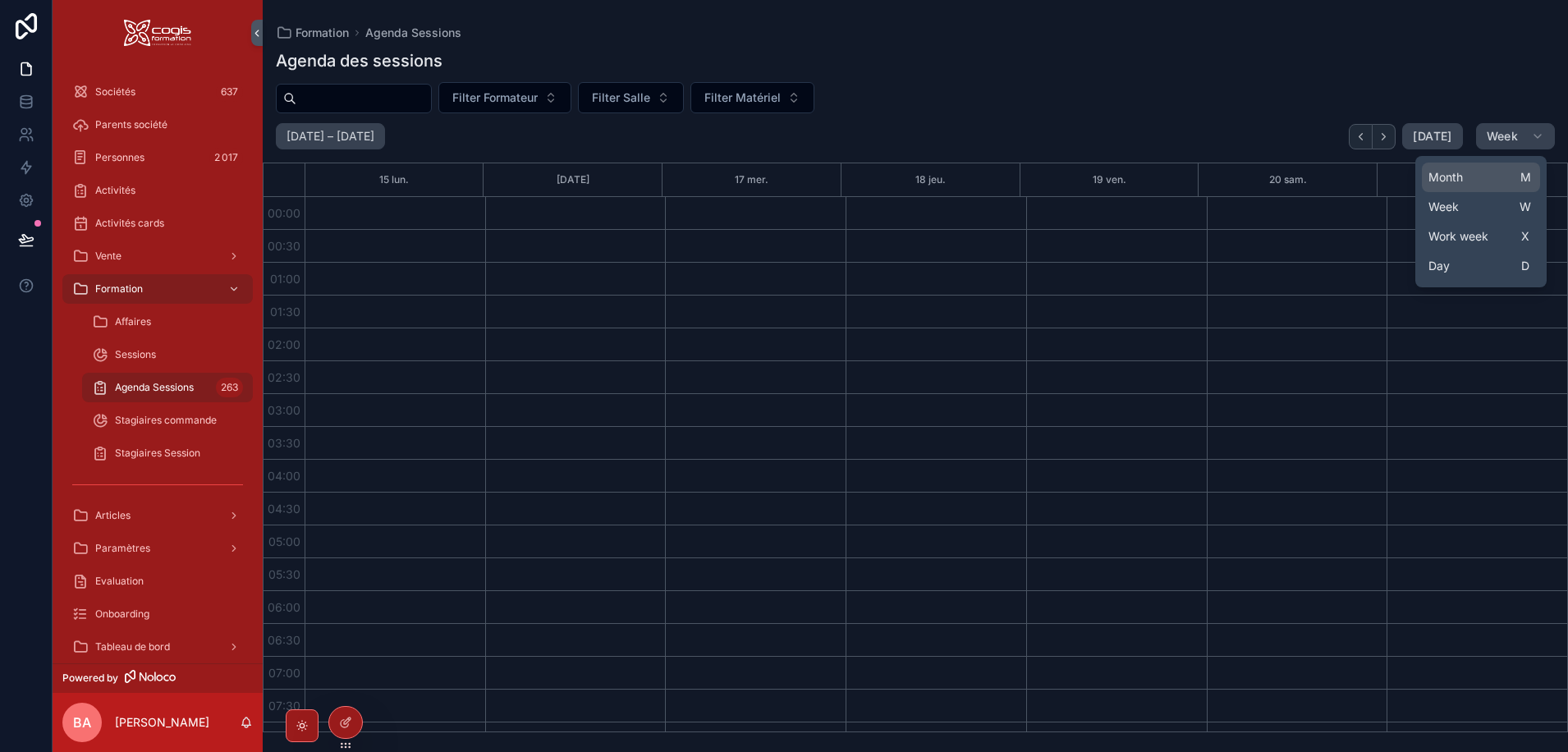
click at [1436, 178] on span "Month" at bounding box center [1446, 177] width 34 height 16
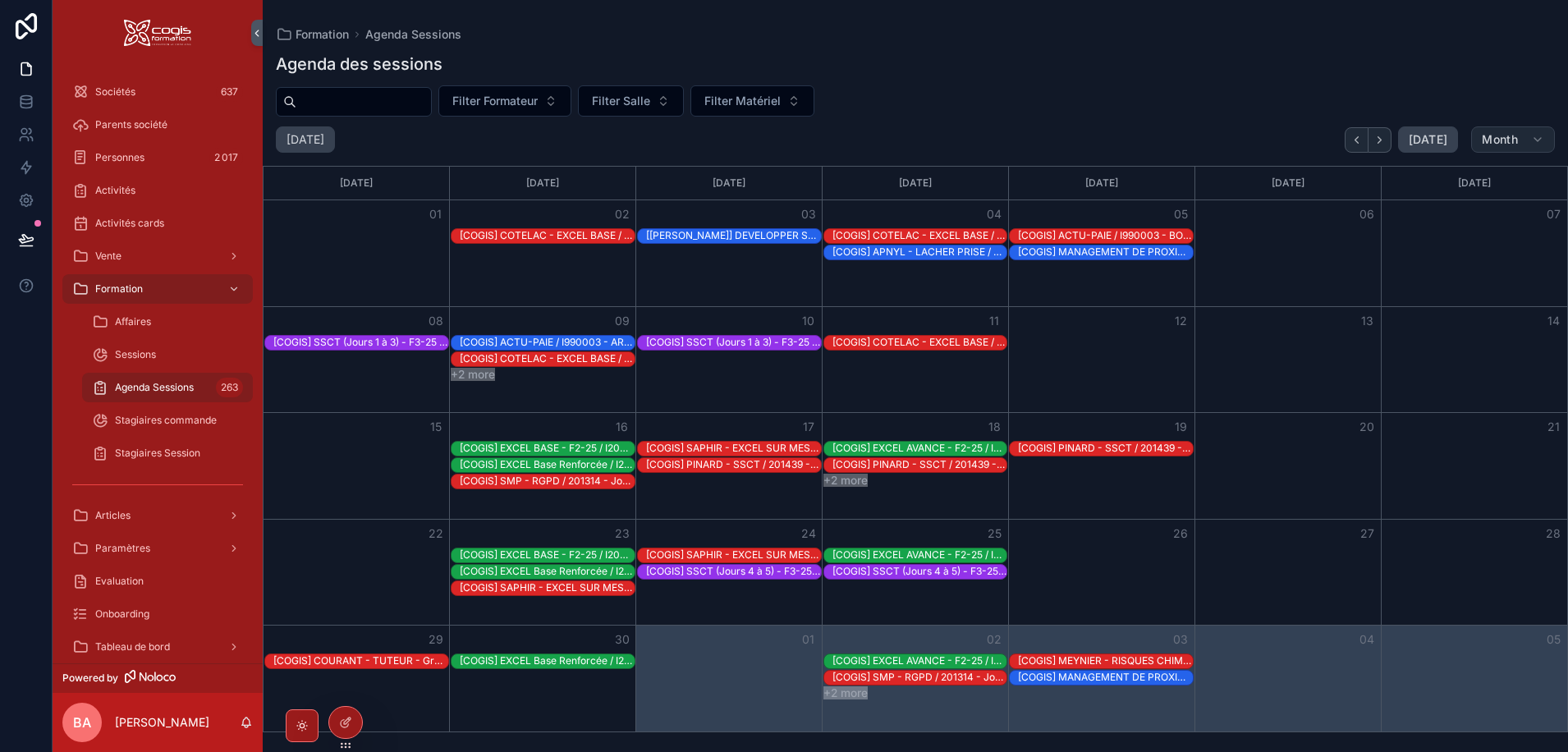
click at [1524, 134] on button "Month" at bounding box center [1513, 139] width 84 height 26
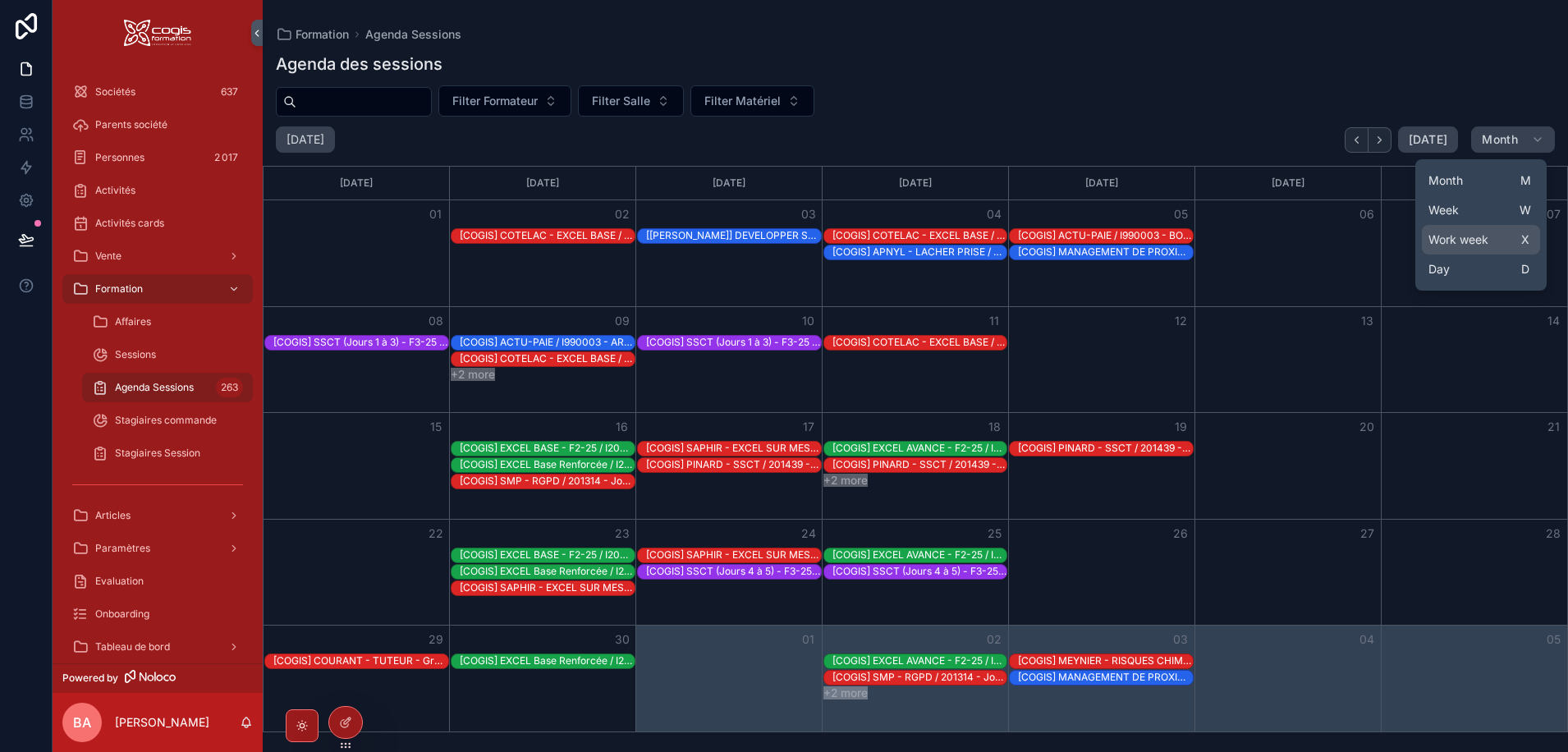
click at [1444, 242] on span "Work week" at bounding box center [1459, 239] width 60 height 16
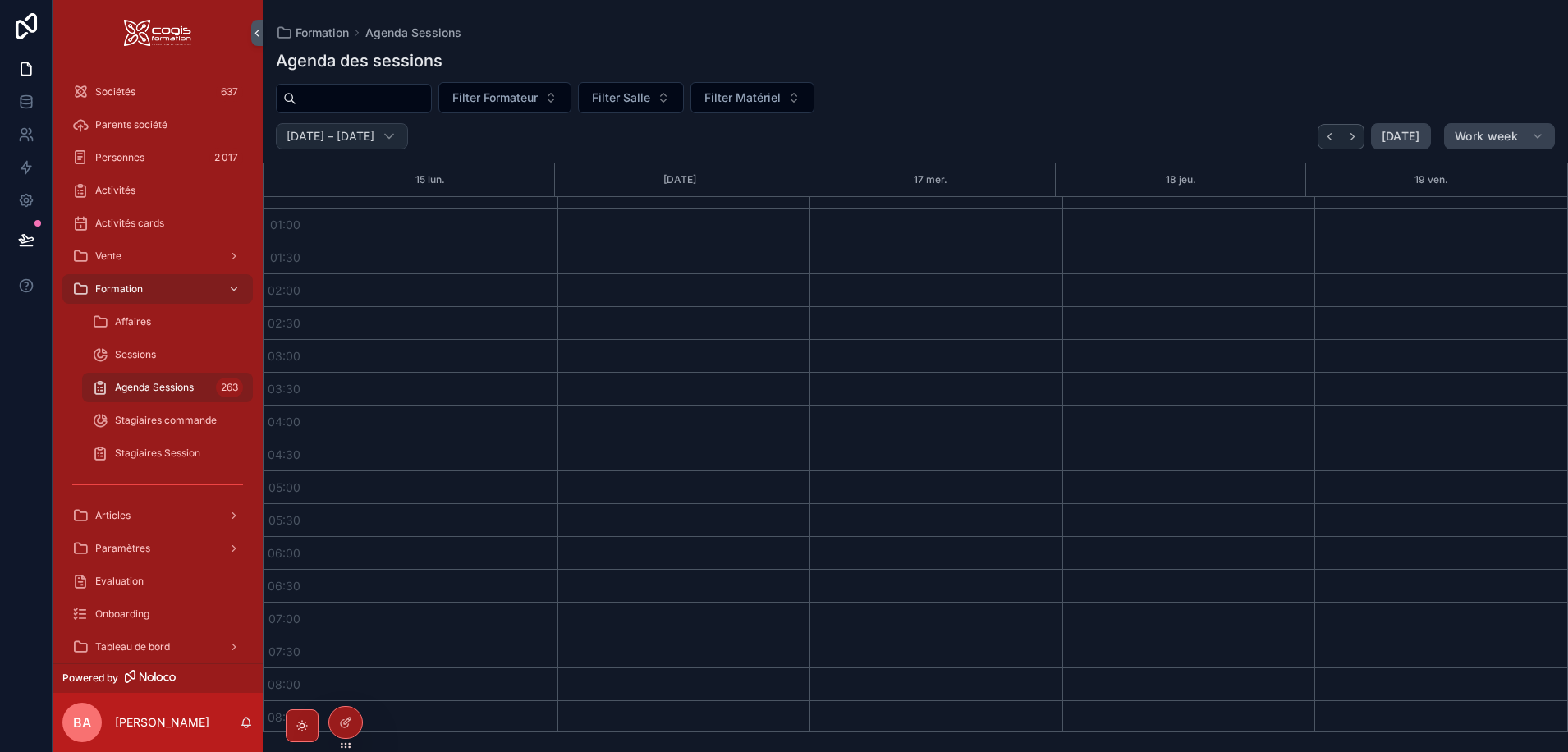
scroll to position [82, 0]
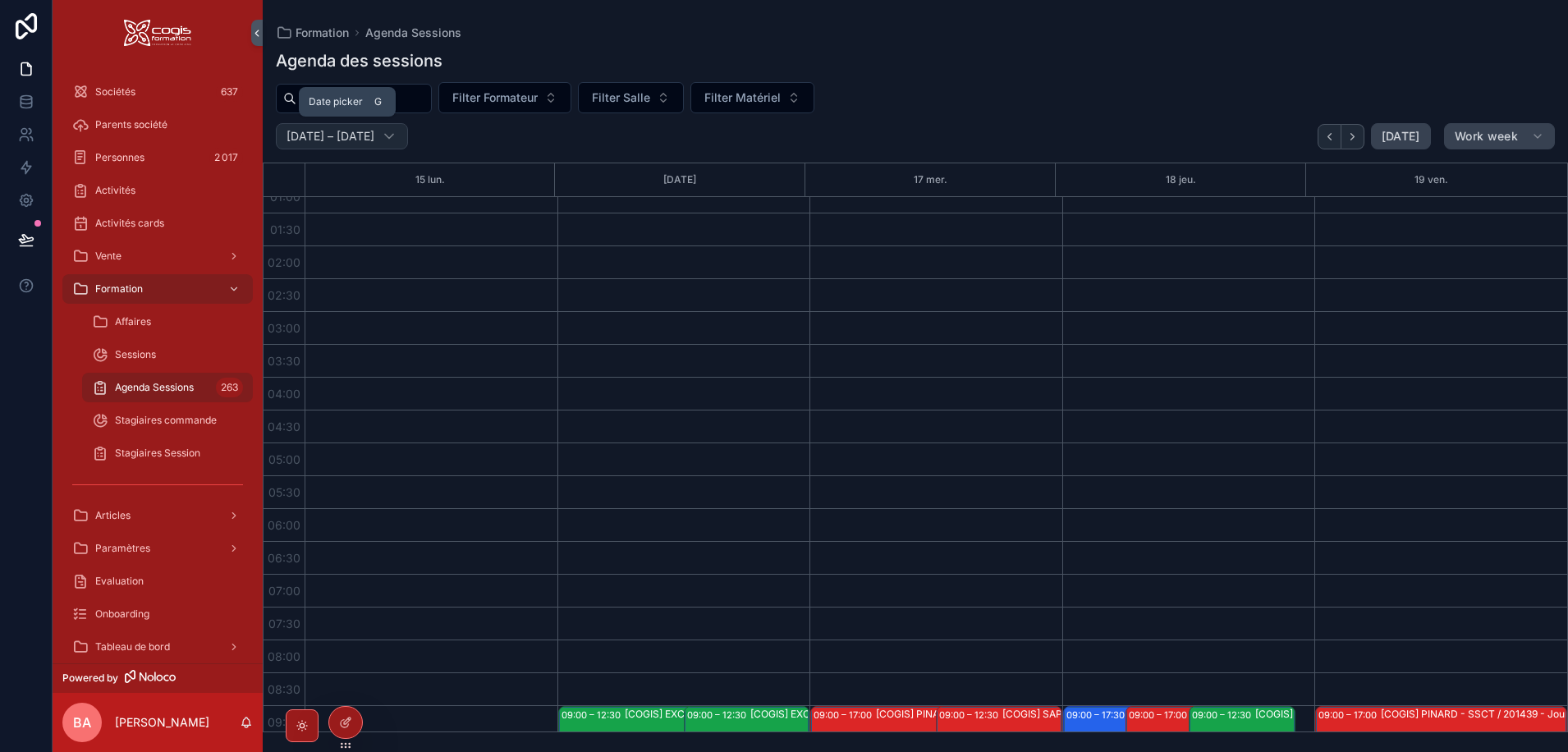
click at [390, 138] on icon "scrollable content" at bounding box center [389, 136] width 16 height 16
select select "****"
select select "*"
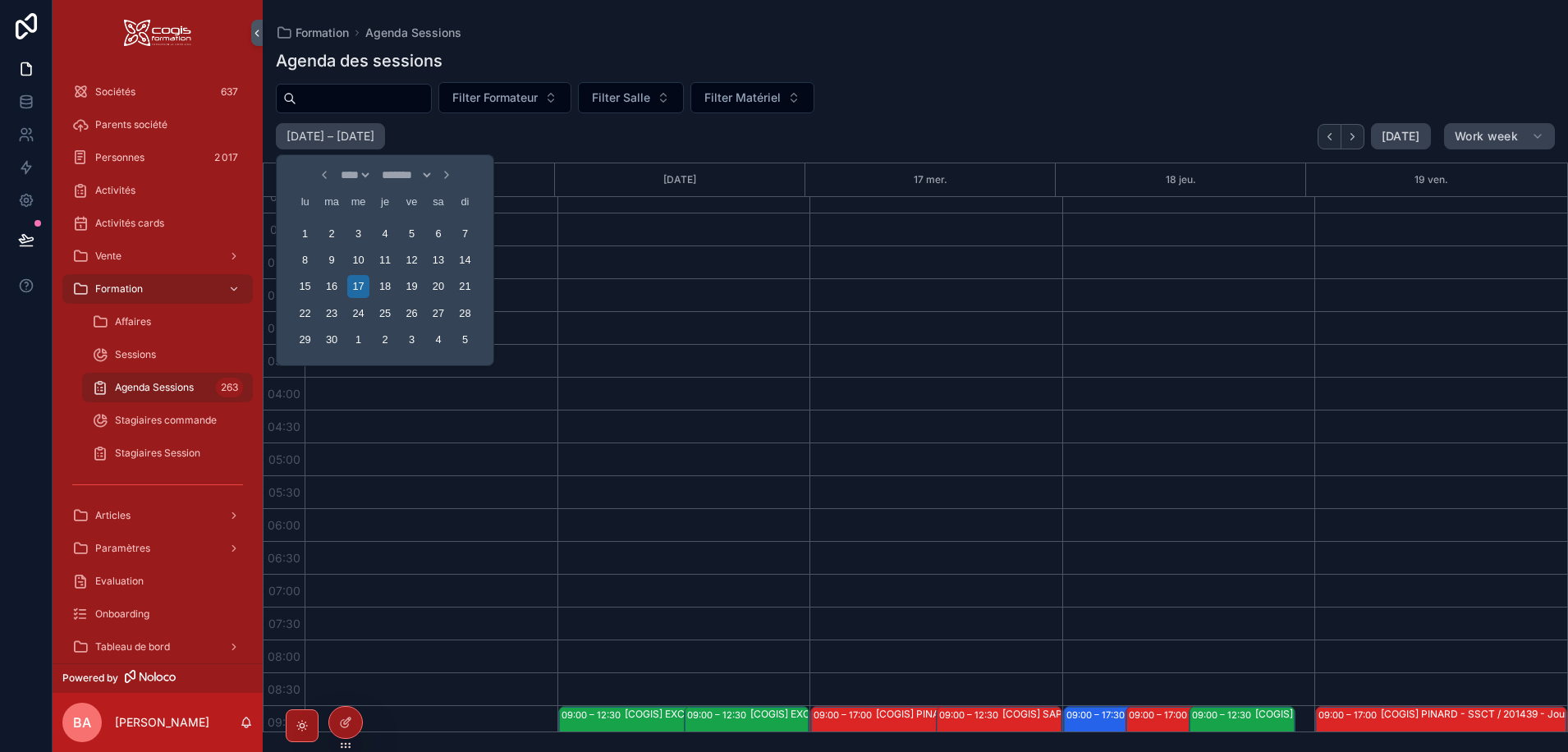
click at [662, 139] on div "[DATE] – [DATE] [DATE] Work week" at bounding box center [915, 136] width 1306 height 26
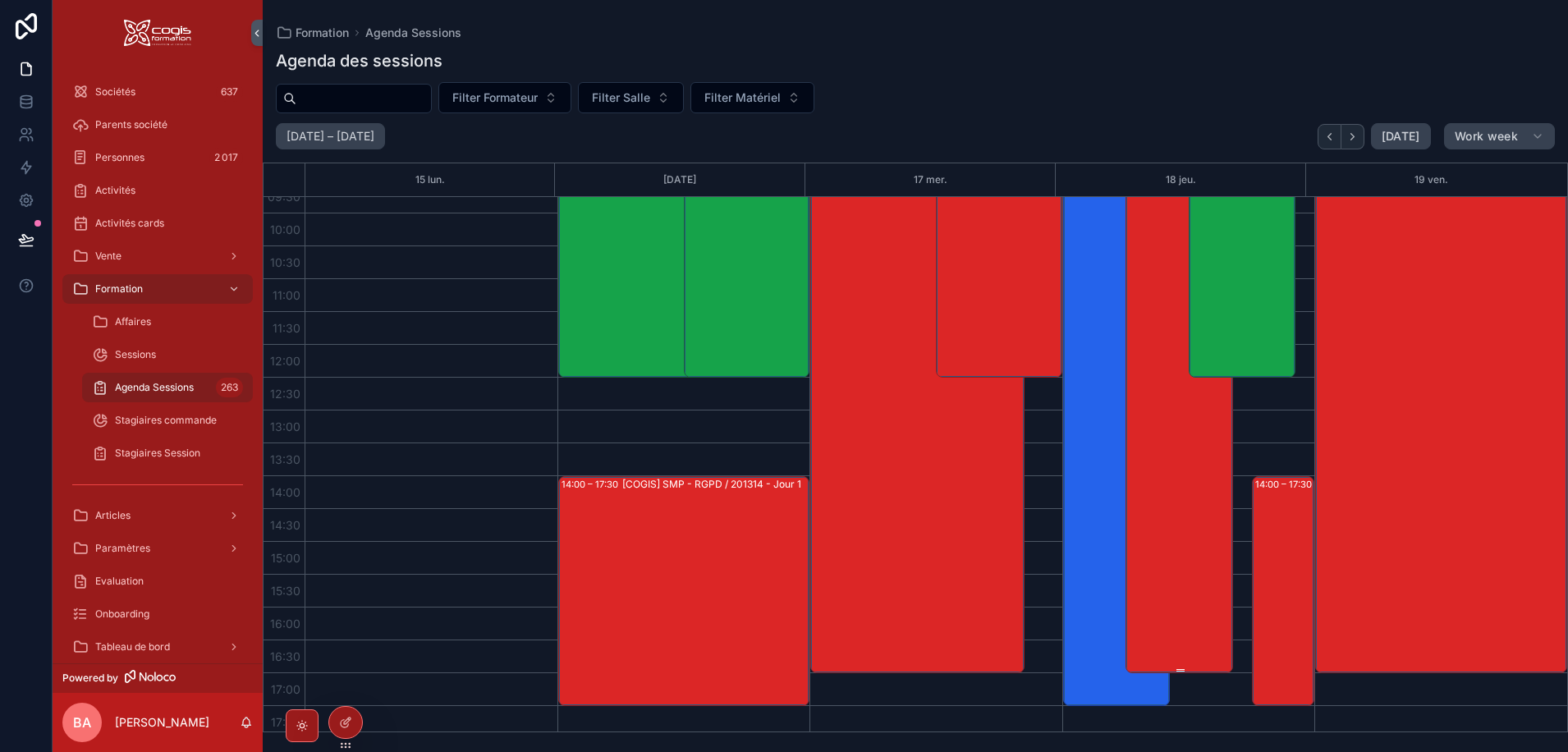
scroll to position [574, 0]
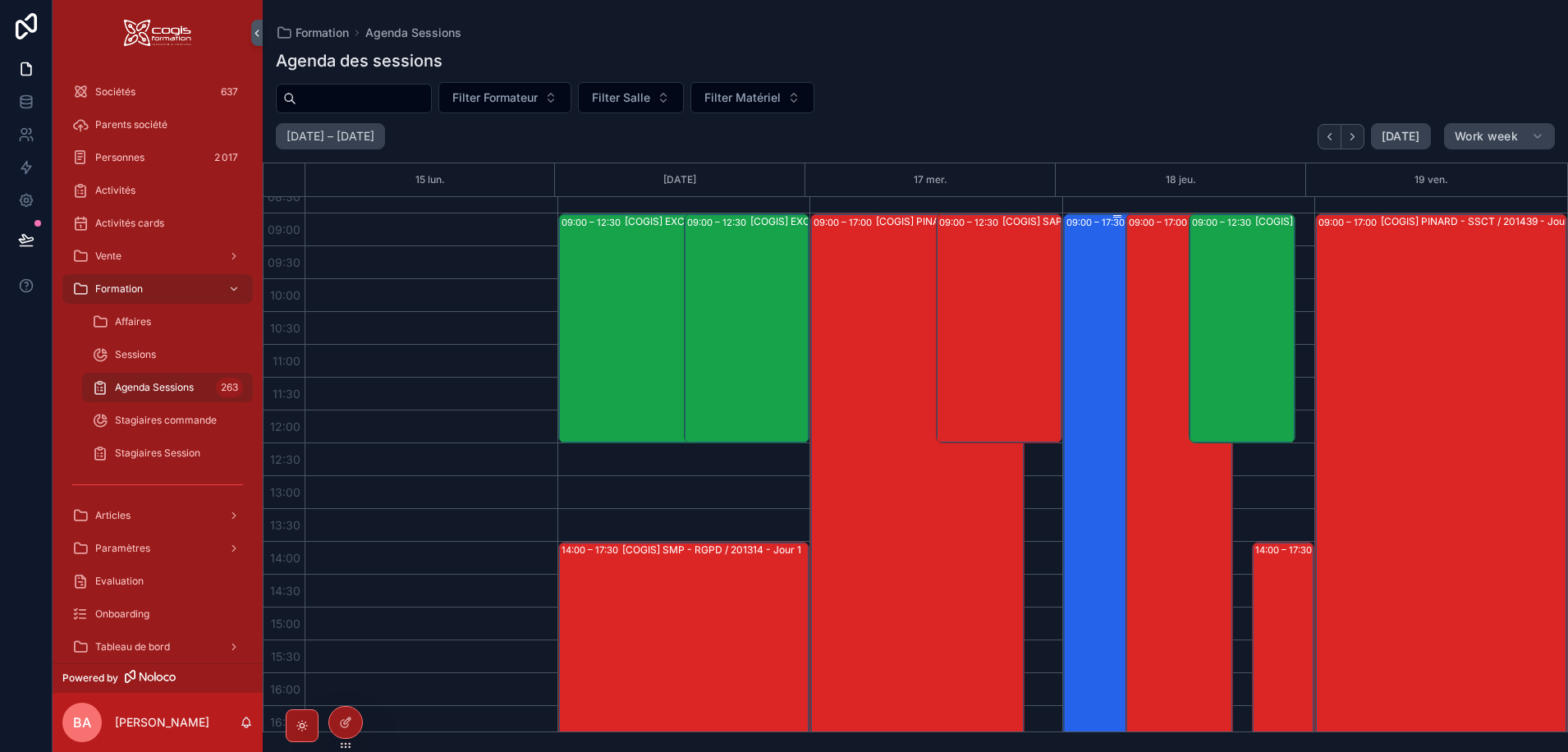
click at [1092, 338] on div "09:00 – 17:30 [COGIS] HYLEANCE - INCOTERMS / 201432-2" at bounding box center [1117, 492] width 102 height 555
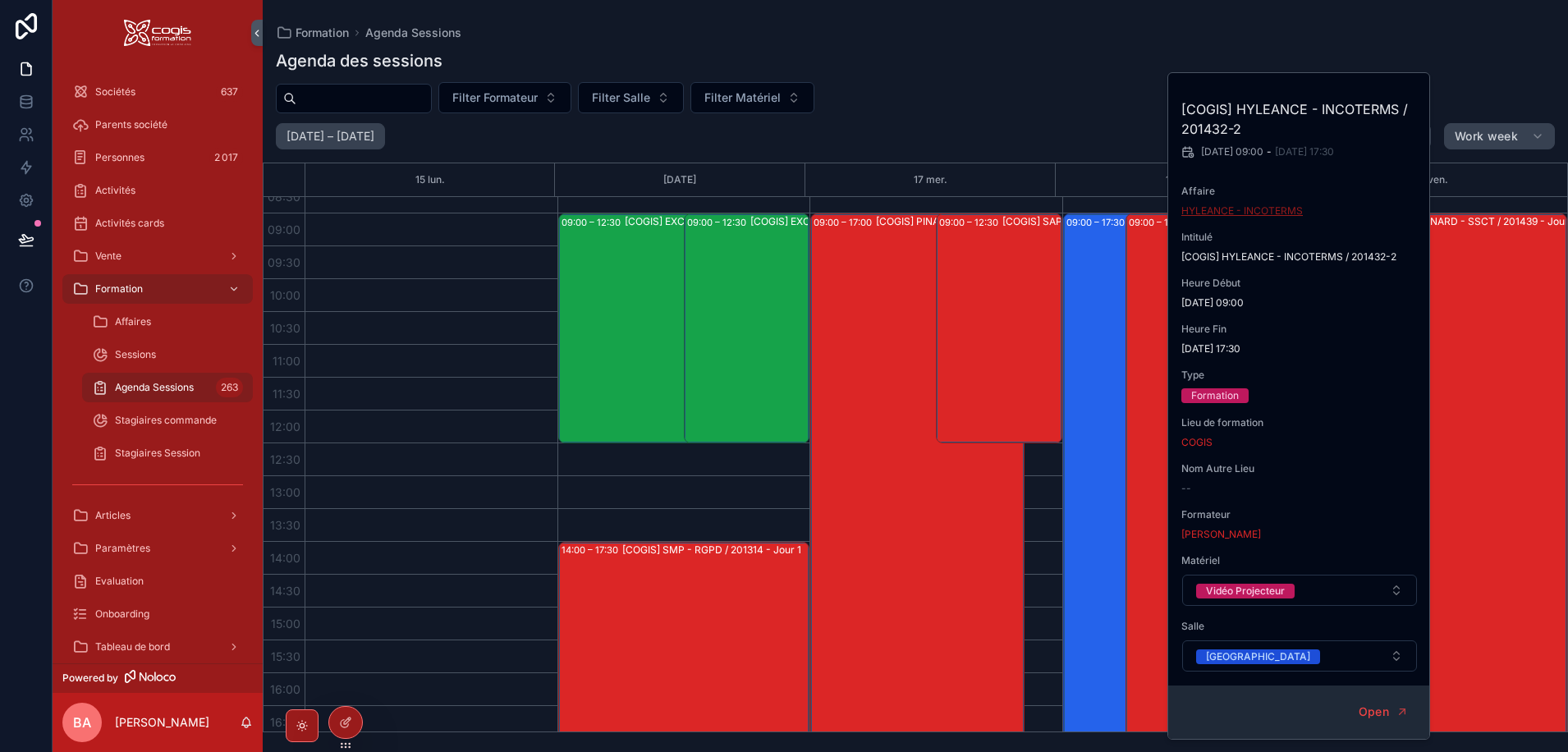
click at [1248, 207] on span "HYLEANCE - INCOTERMS" at bounding box center [1242, 210] width 121 height 13
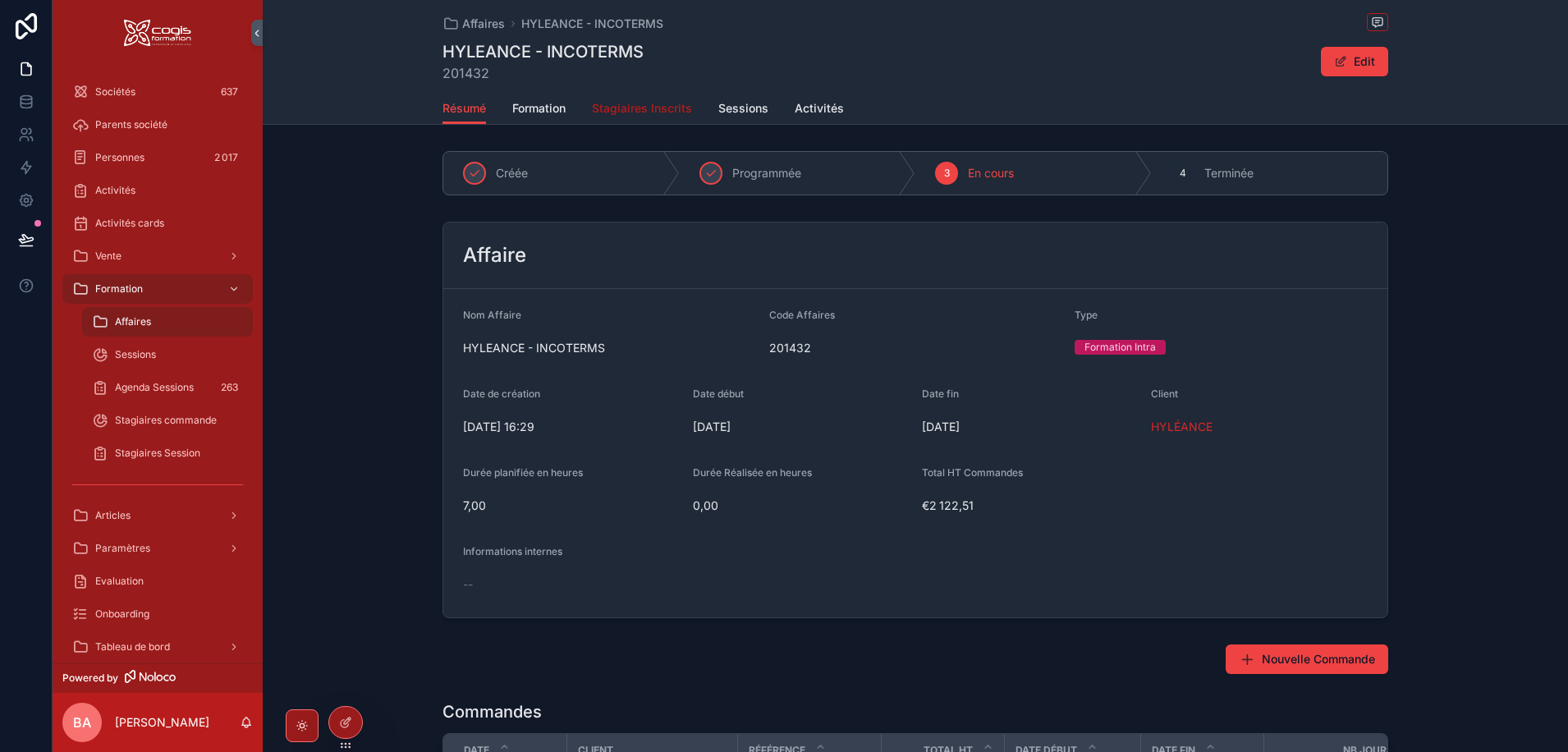
drag, startPoint x: 612, startPoint y: 110, endPoint x: 620, endPoint y: 119, distance: 12.0
click at [612, 110] on span "Stagiaires Inscrits" at bounding box center [641, 108] width 100 height 16
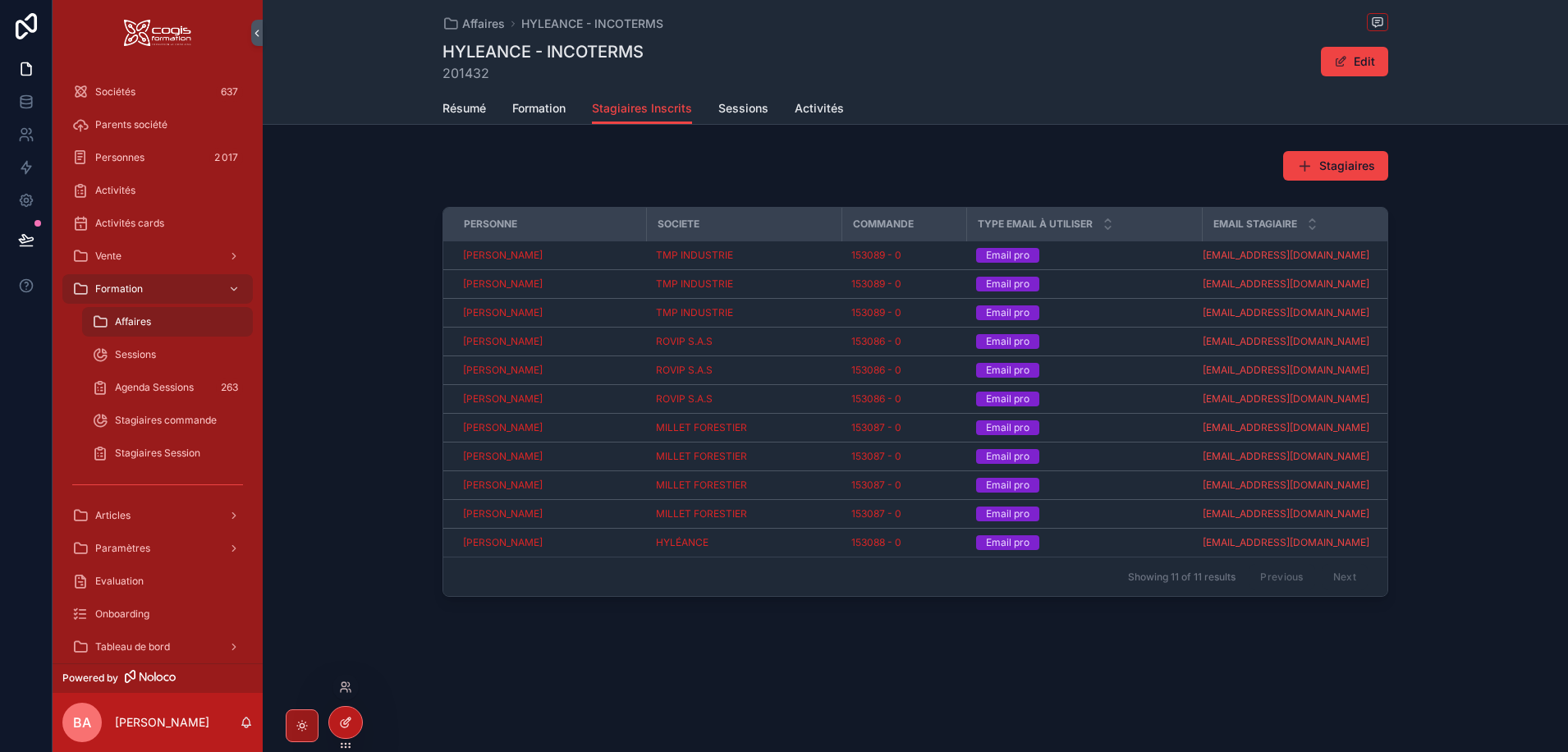
click at [341, 722] on icon at bounding box center [345, 721] width 13 height 13
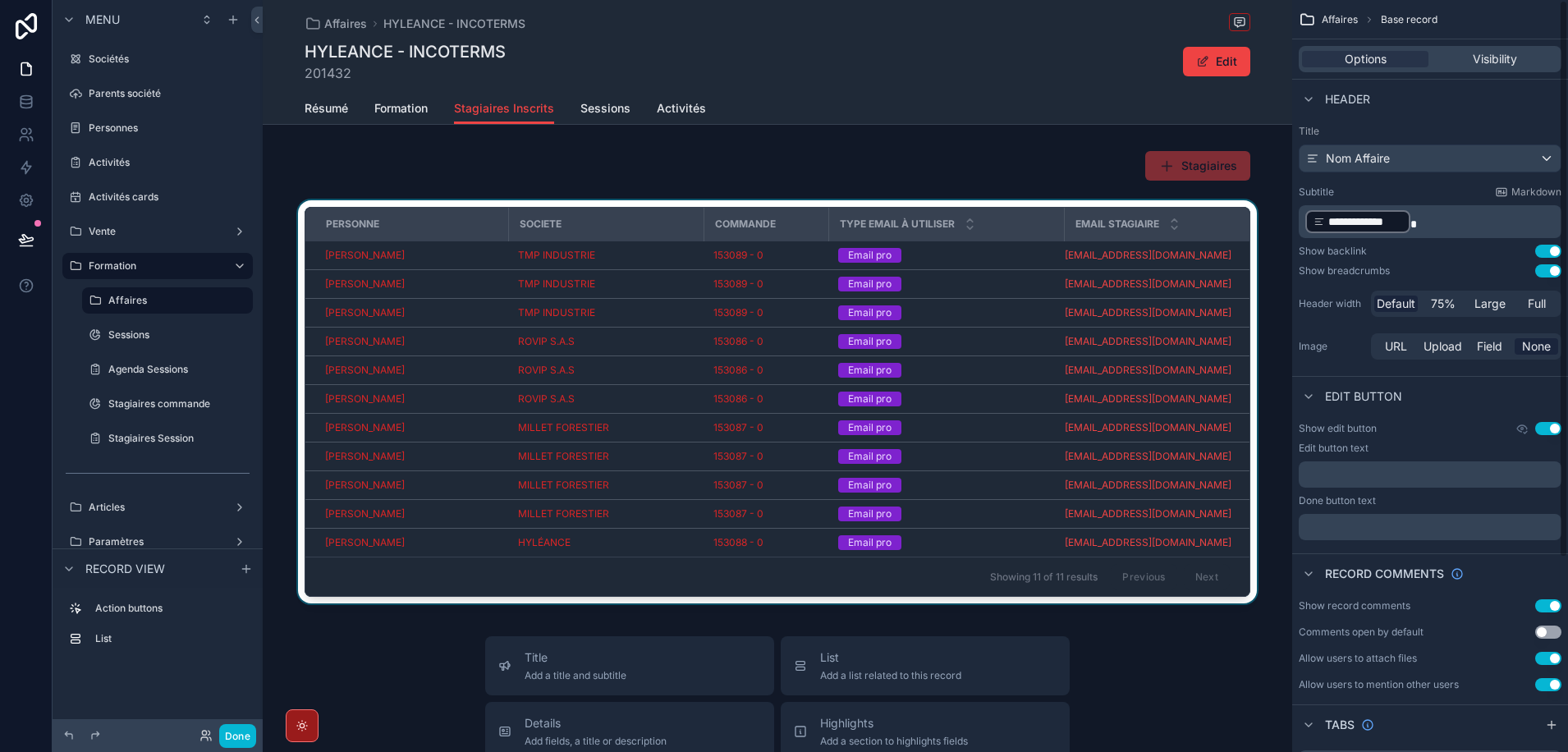
click at [944, 291] on div "scrollable content" at bounding box center [777, 404] width 1029 height 409
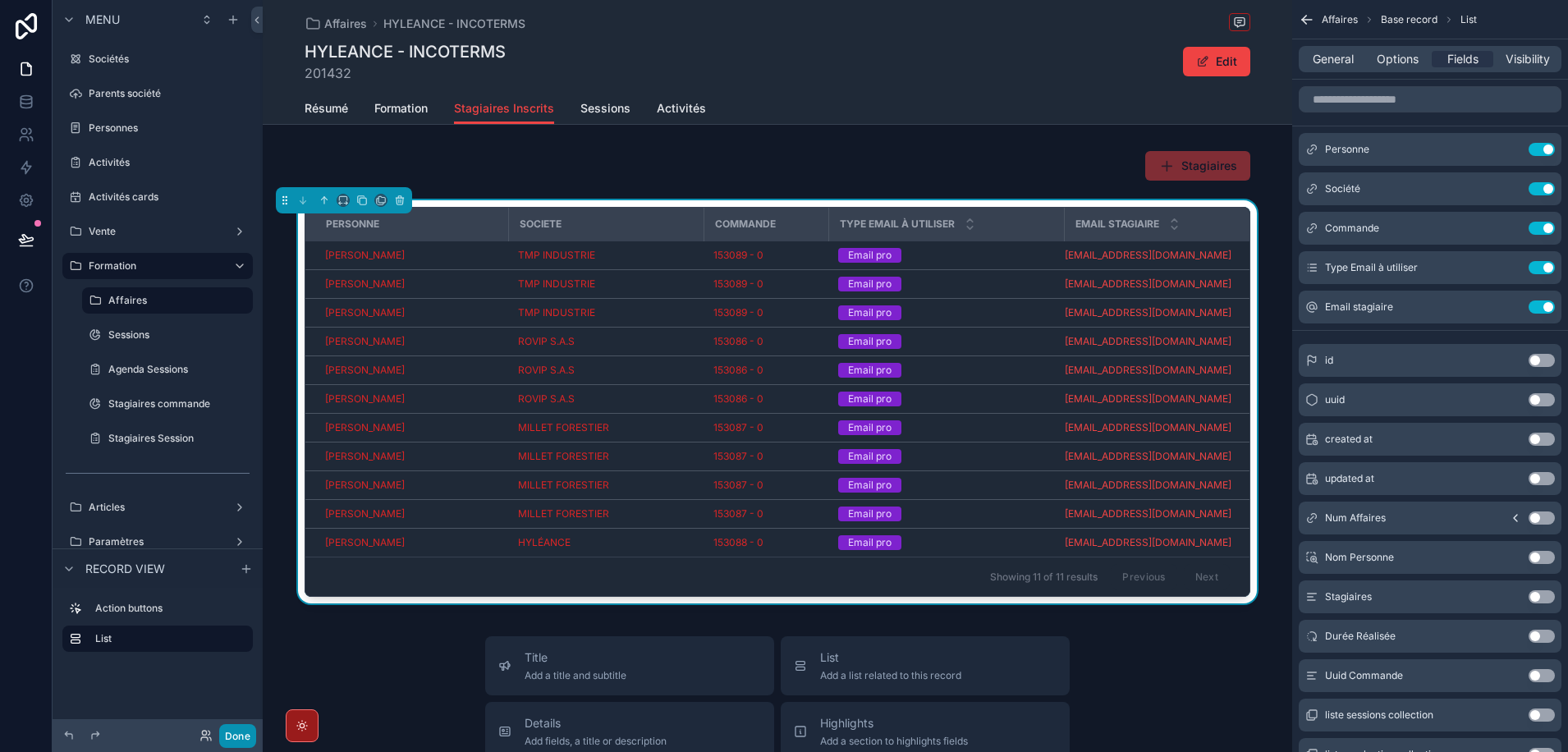
click at [221, 739] on button "Done" at bounding box center [237, 736] width 37 height 24
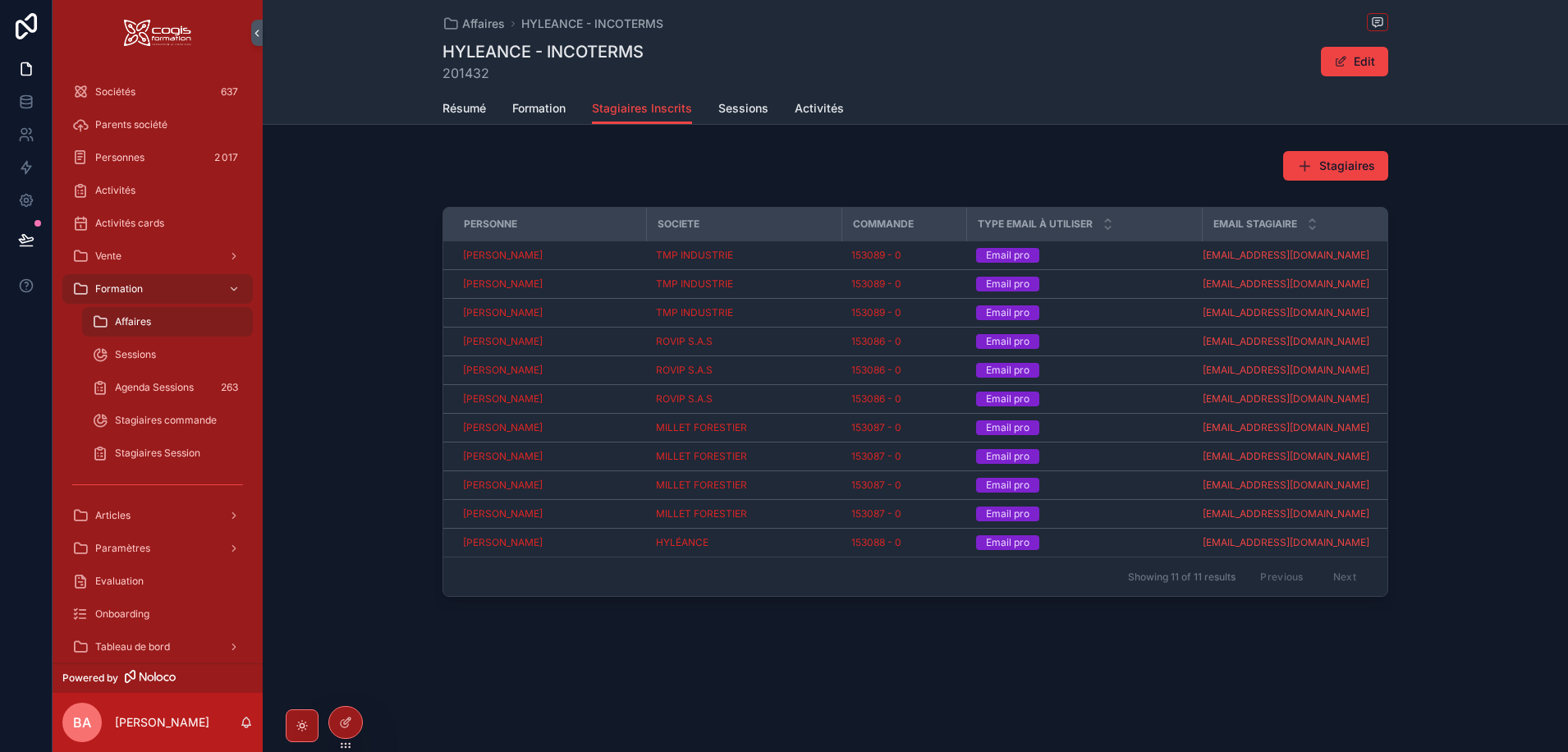
click at [320, 473] on div "Personne Societe Commande Type Email à utiliser Email stagiaire [PERSON_NAME] T…" at bounding box center [915, 404] width 1306 height 409
click at [506, 254] on span "[PERSON_NAME]" at bounding box center [503, 255] width 80 height 13
click at [533, 108] on span "Formation" at bounding box center [539, 108] width 53 height 16
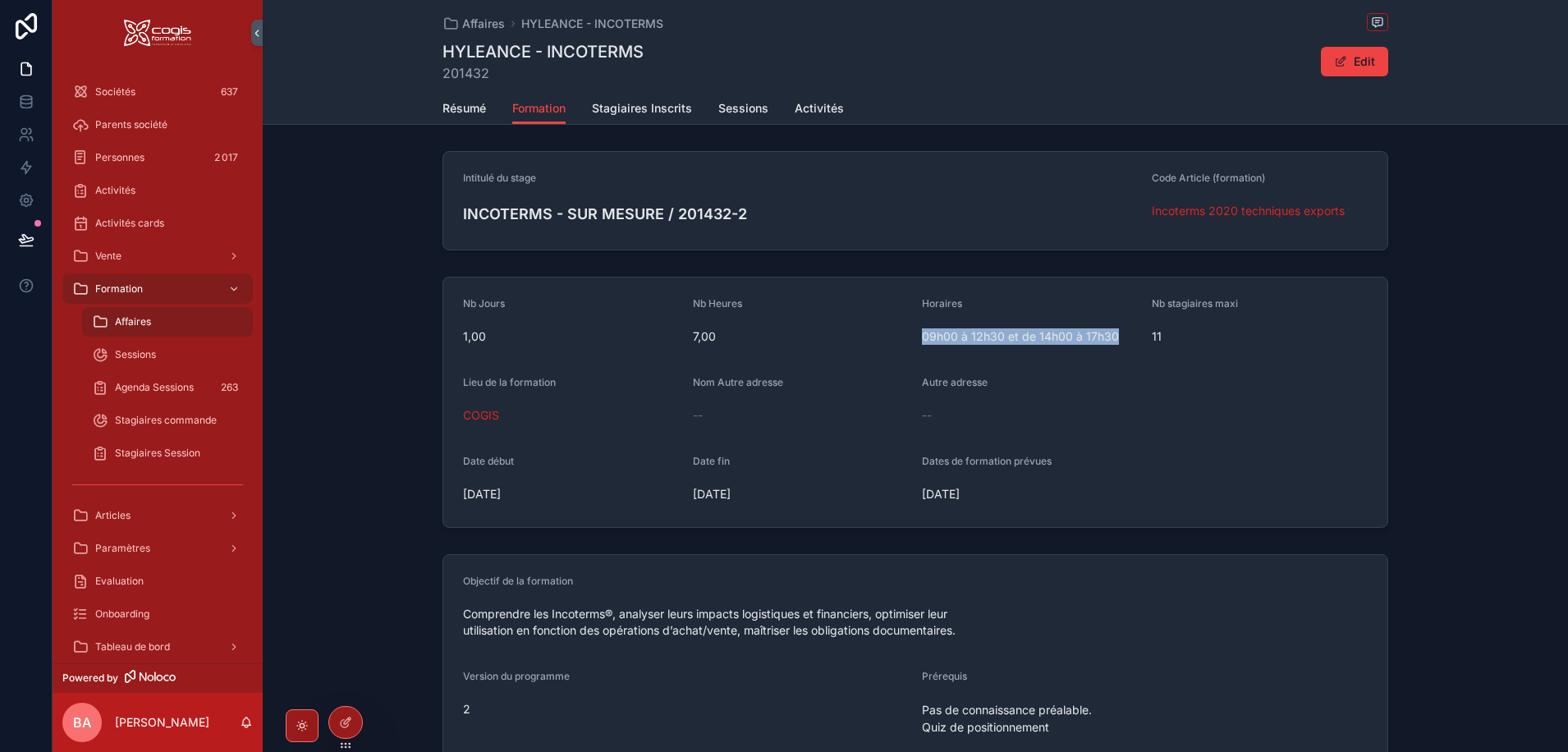
drag, startPoint x: 1118, startPoint y: 332, endPoint x: 920, endPoint y: 341, distance: 198.2
click at [922, 341] on span "09h00 à 12h30 et de 14h00 à 17h30" at bounding box center [1030, 336] width 217 height 16
copy span "09h00 à 12h30 et de 14h00 à 17h30"
click at [644, 109] on span "Stagiaires Inscrits" at bounding box center [641, 108] width 100 height 16
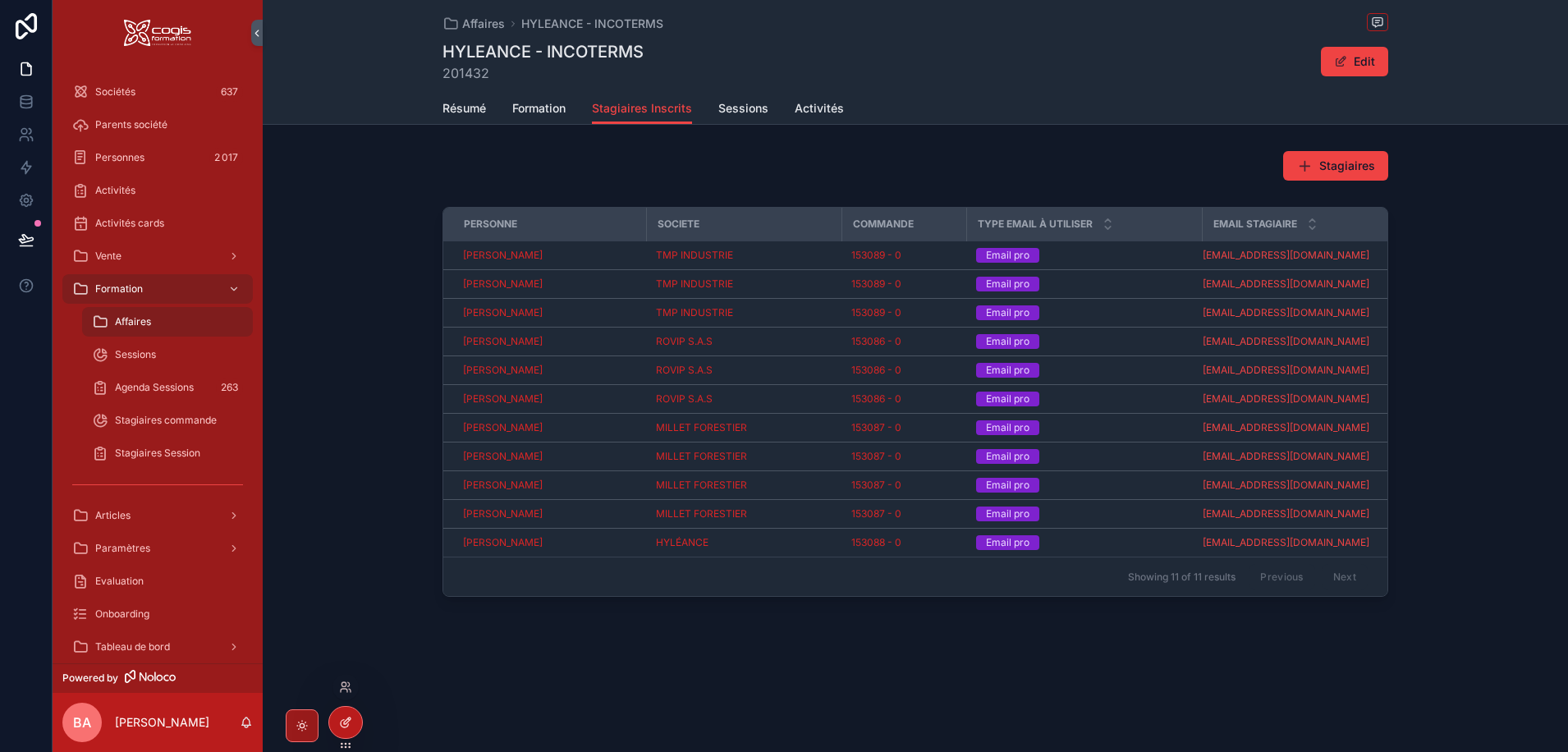
click at [353, 724] on div at bounding box center [345, 722] width 32 height 31
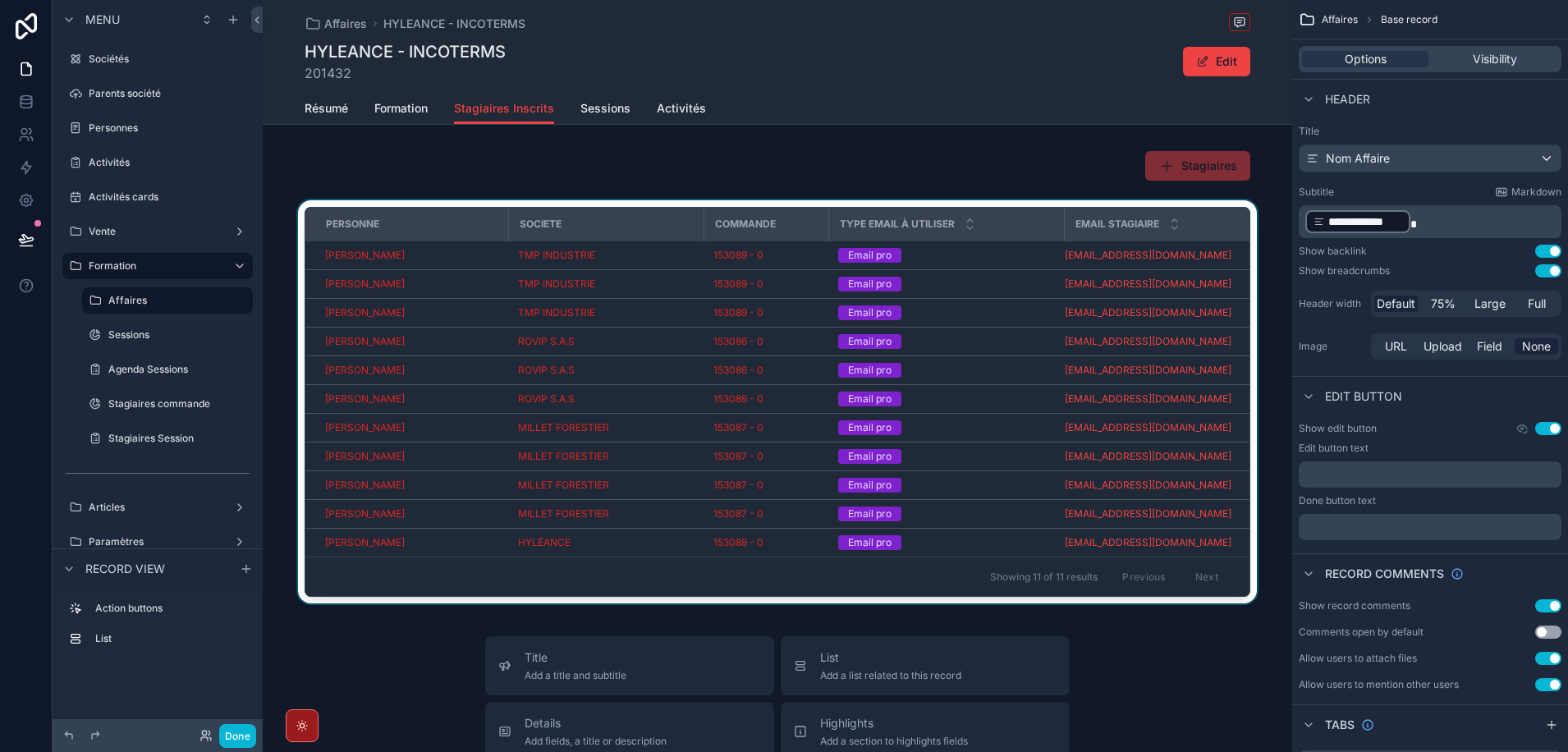
click at [1038, 222] on div "Type Email à utiliser" at bounding box center [946, 224] width 233 height 31
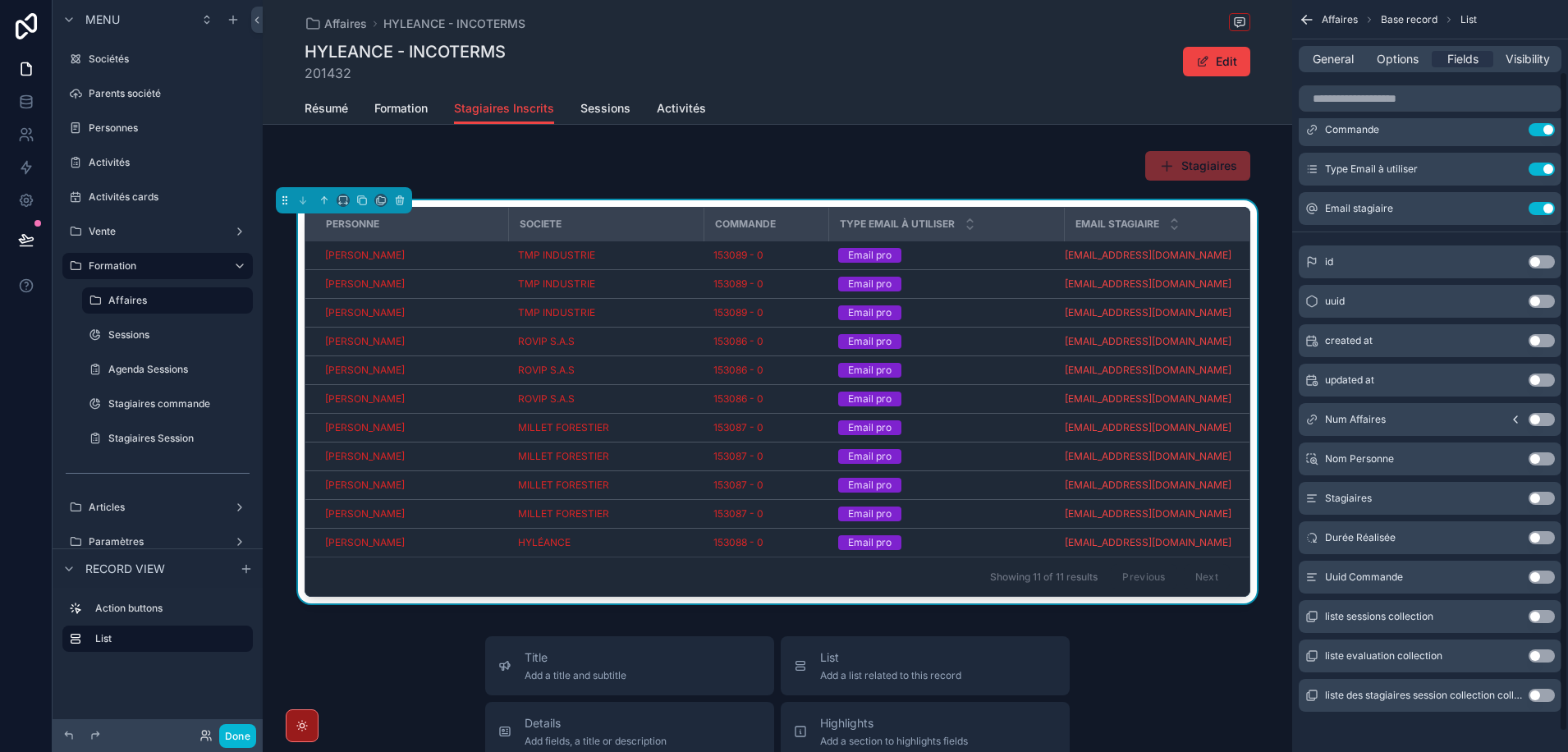
scroll to position [104, 0]
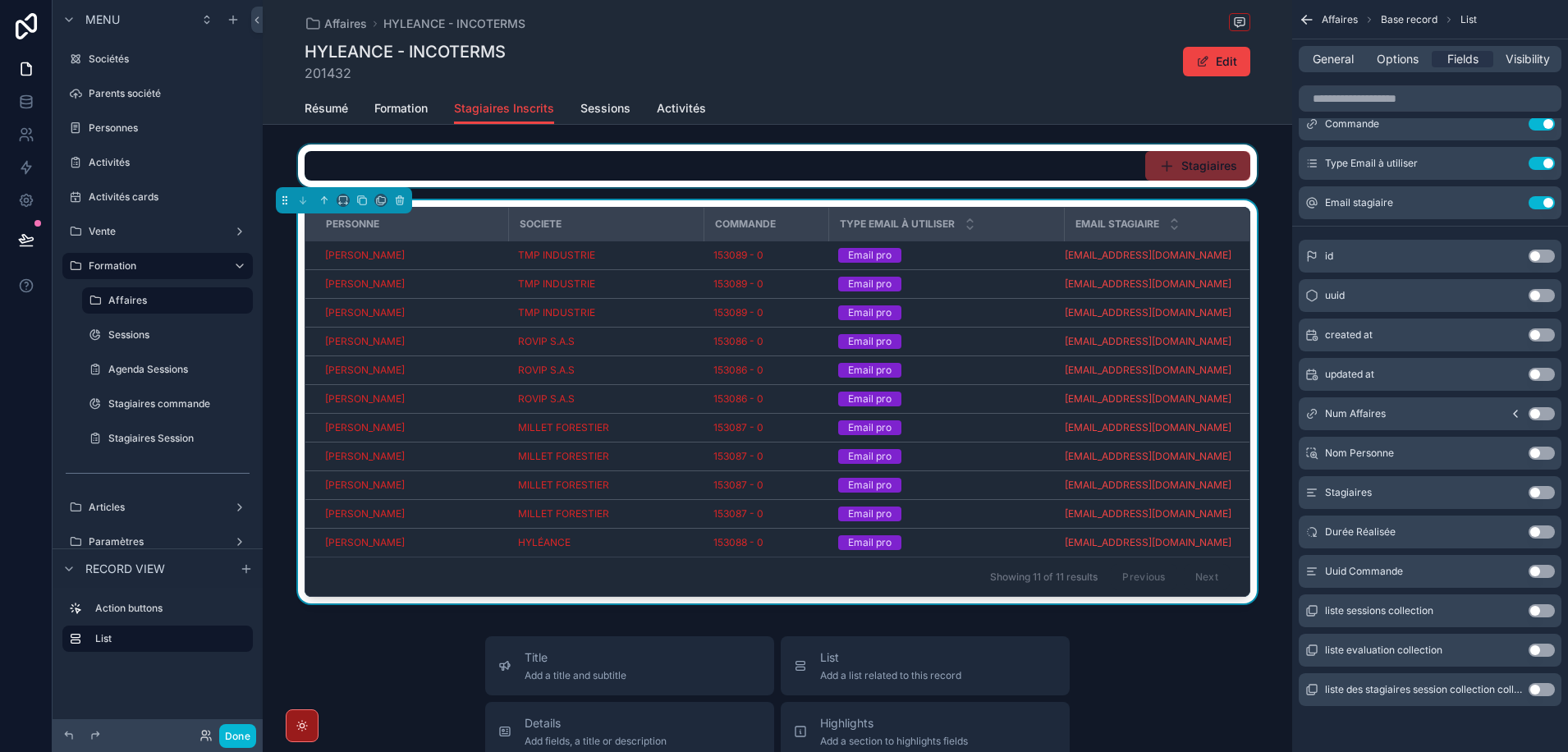
click at [1025, 165] on div "scrollable content" at bounding box center [777, 166] width 1029 height 43
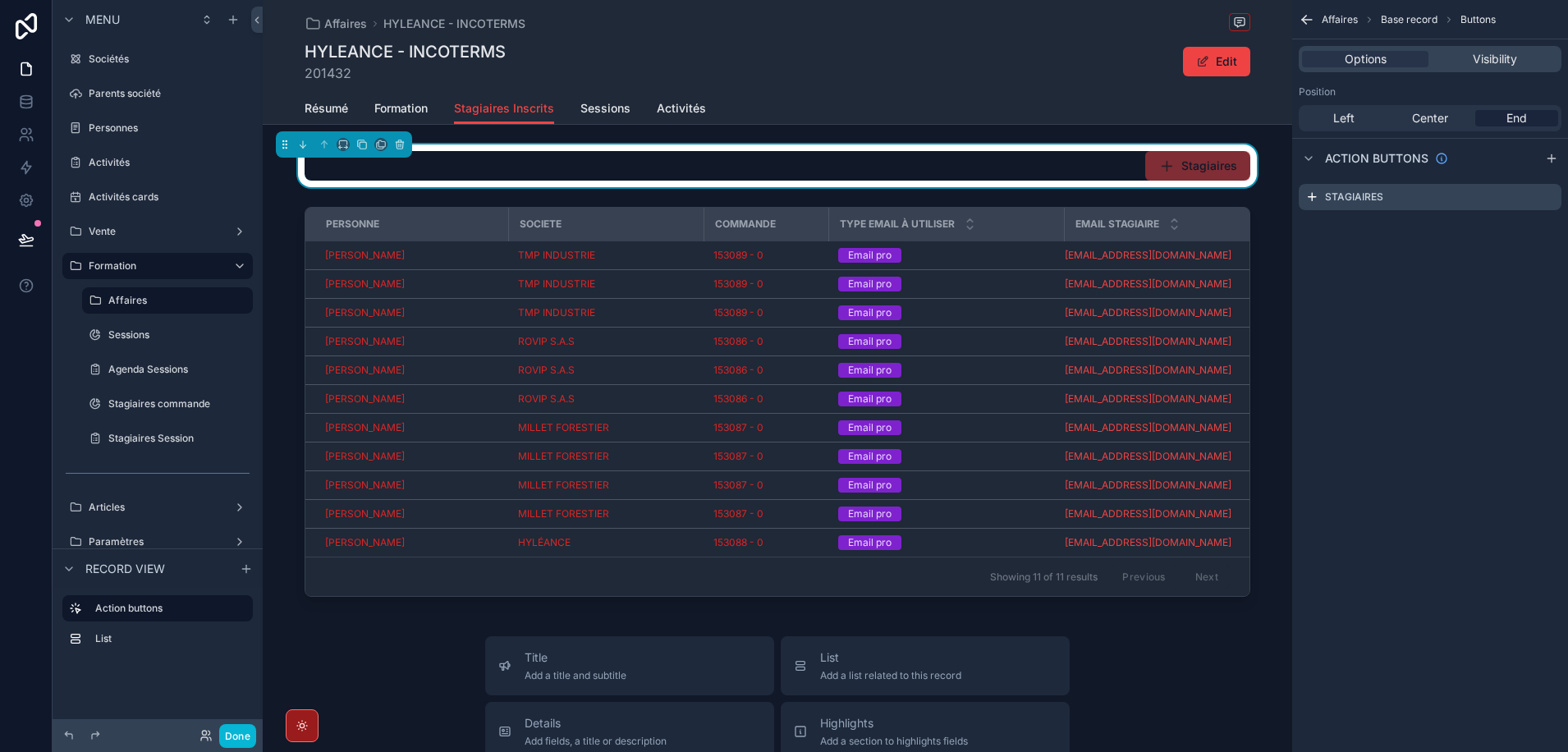
scroll to position [0, 0]
click at [242, 732] on button "Done" at bounding box center [237, 736] width 37 height 24
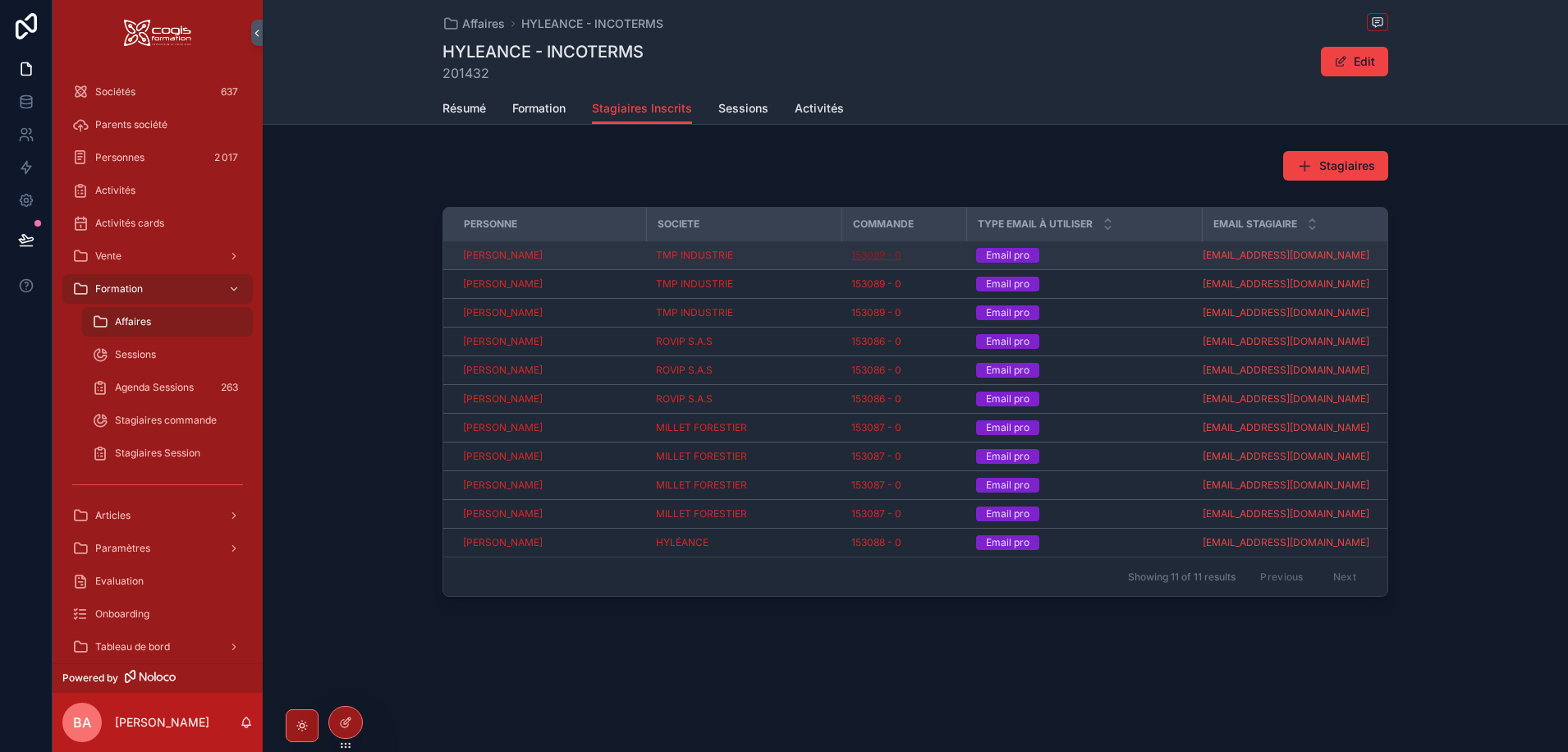
click at [881, 256] on span "153089 - 0" at bounding box center [876, 255] width 50 height 13
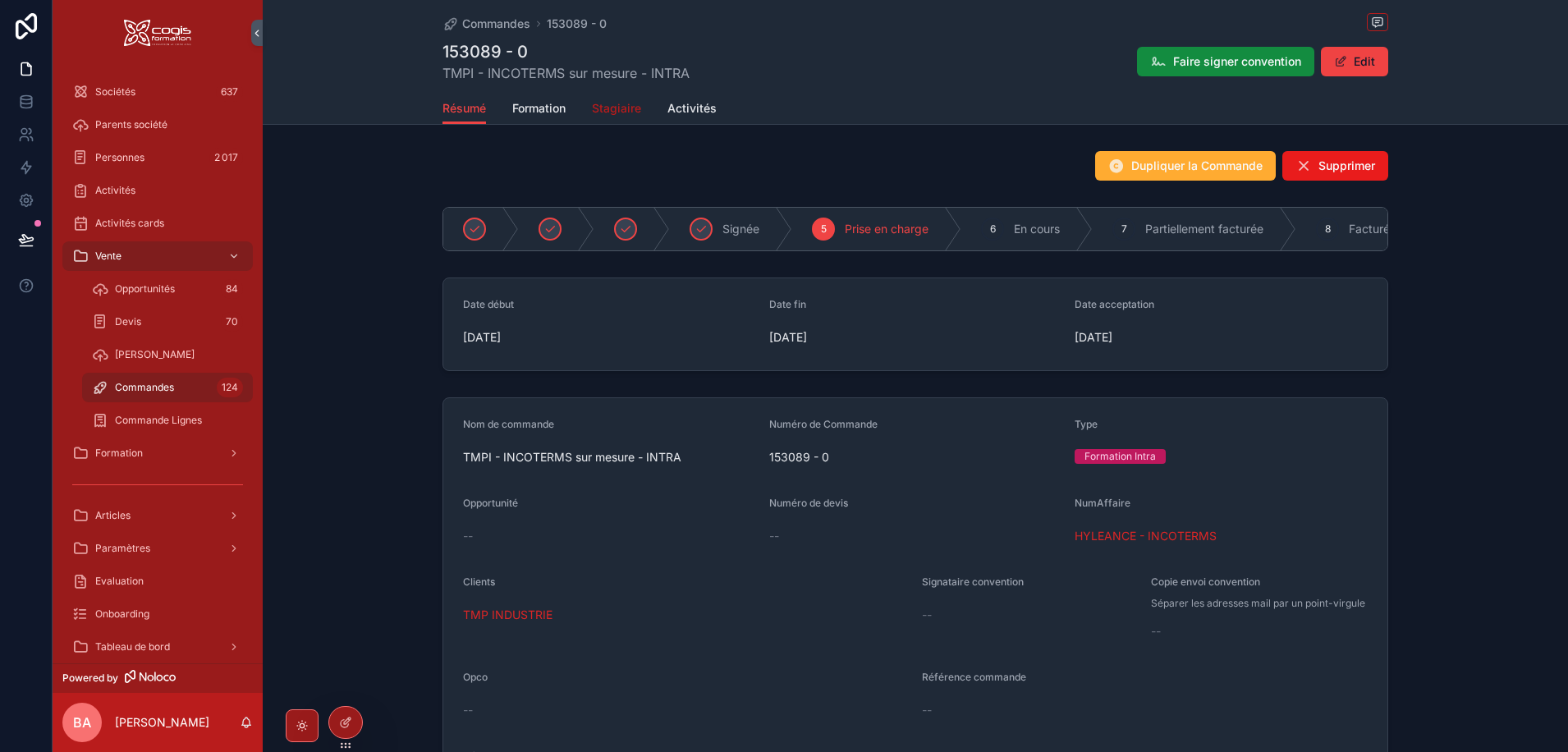
click at [609, 114] on span "Stagiaire" at bounding box center [616, 108] width 50 height 16
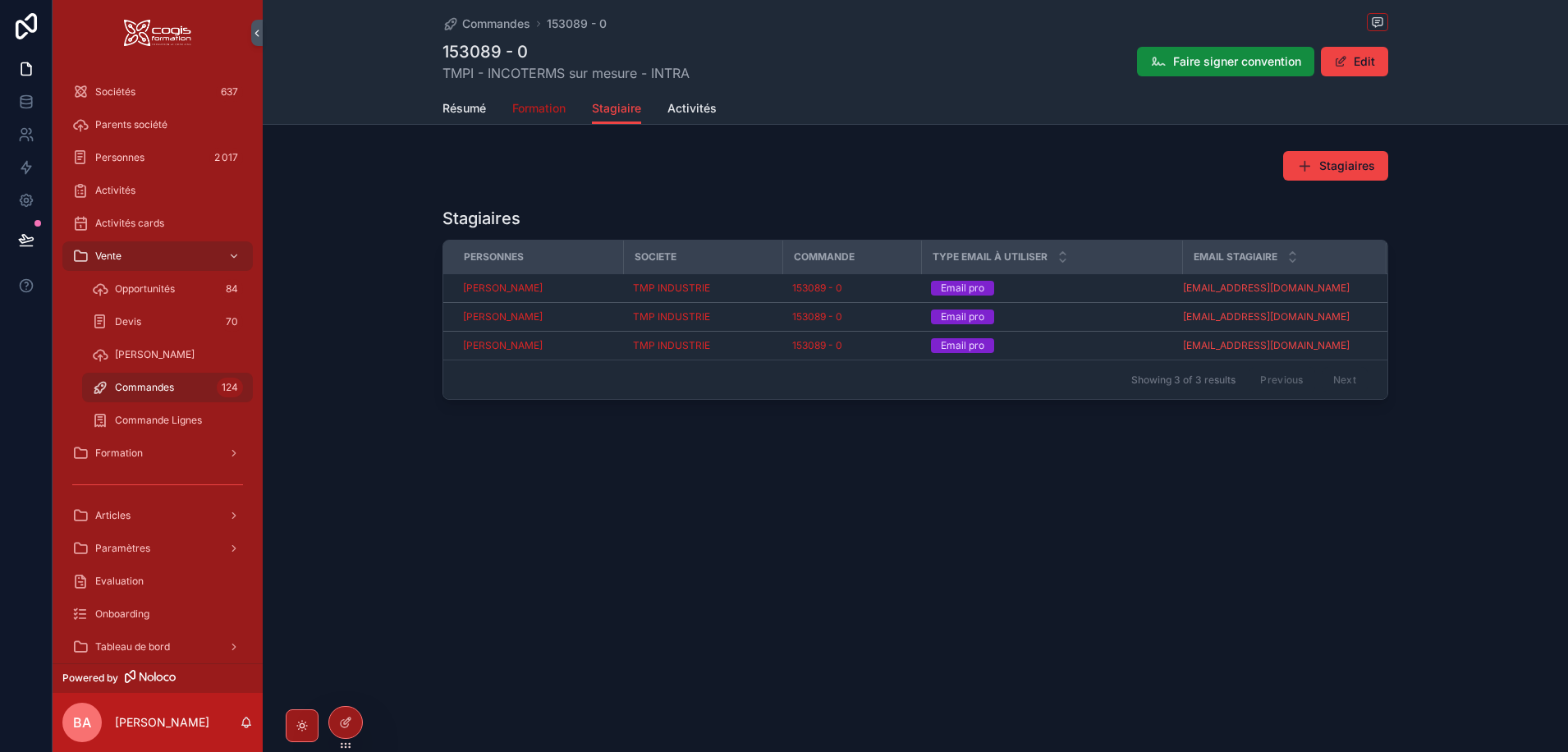
click at [522, 108] on span "Formation" at bounding box center [539, 108] width 53 height 16
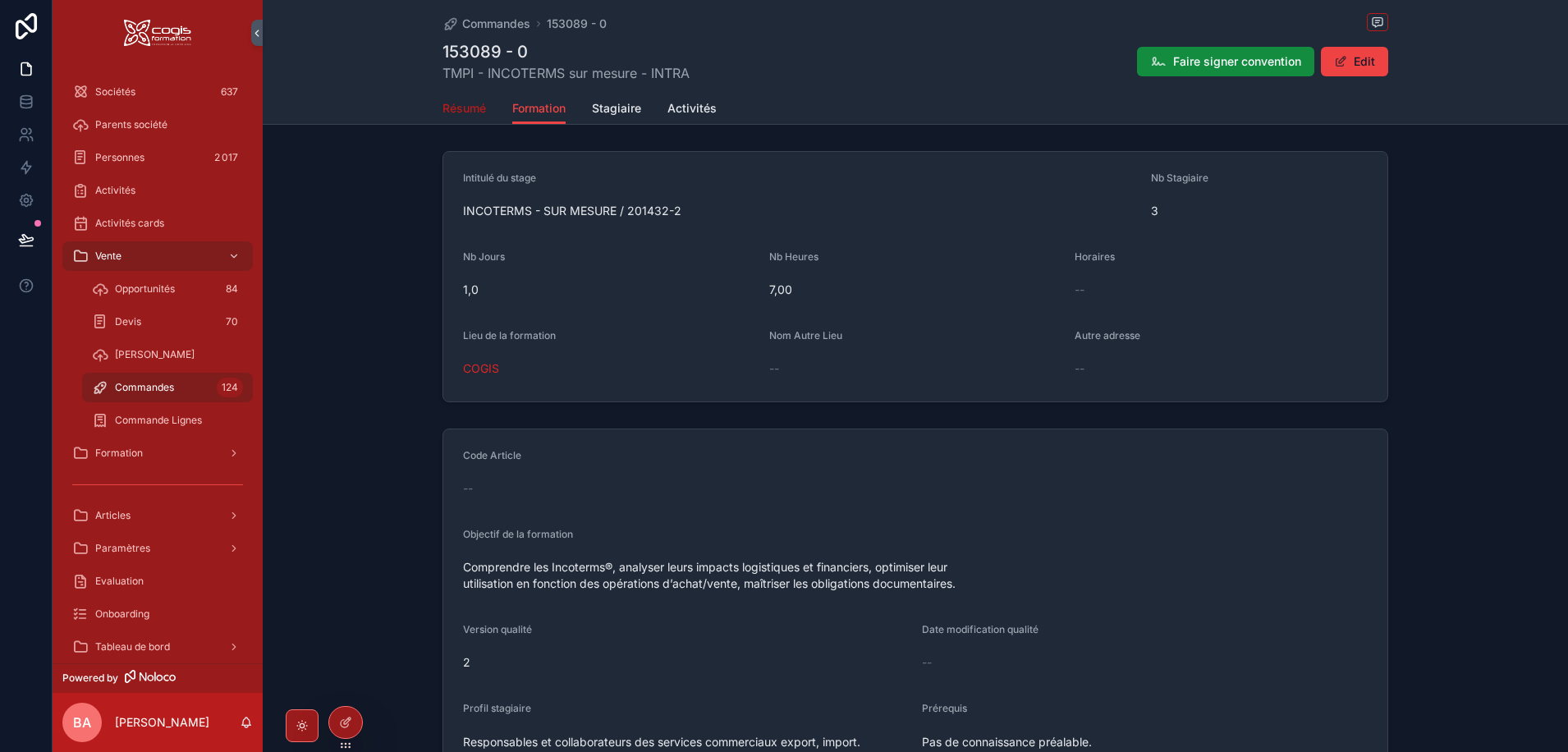
click at [465, 103] on span "Résumé" at bounding box center [464, 108] width 44 height 16
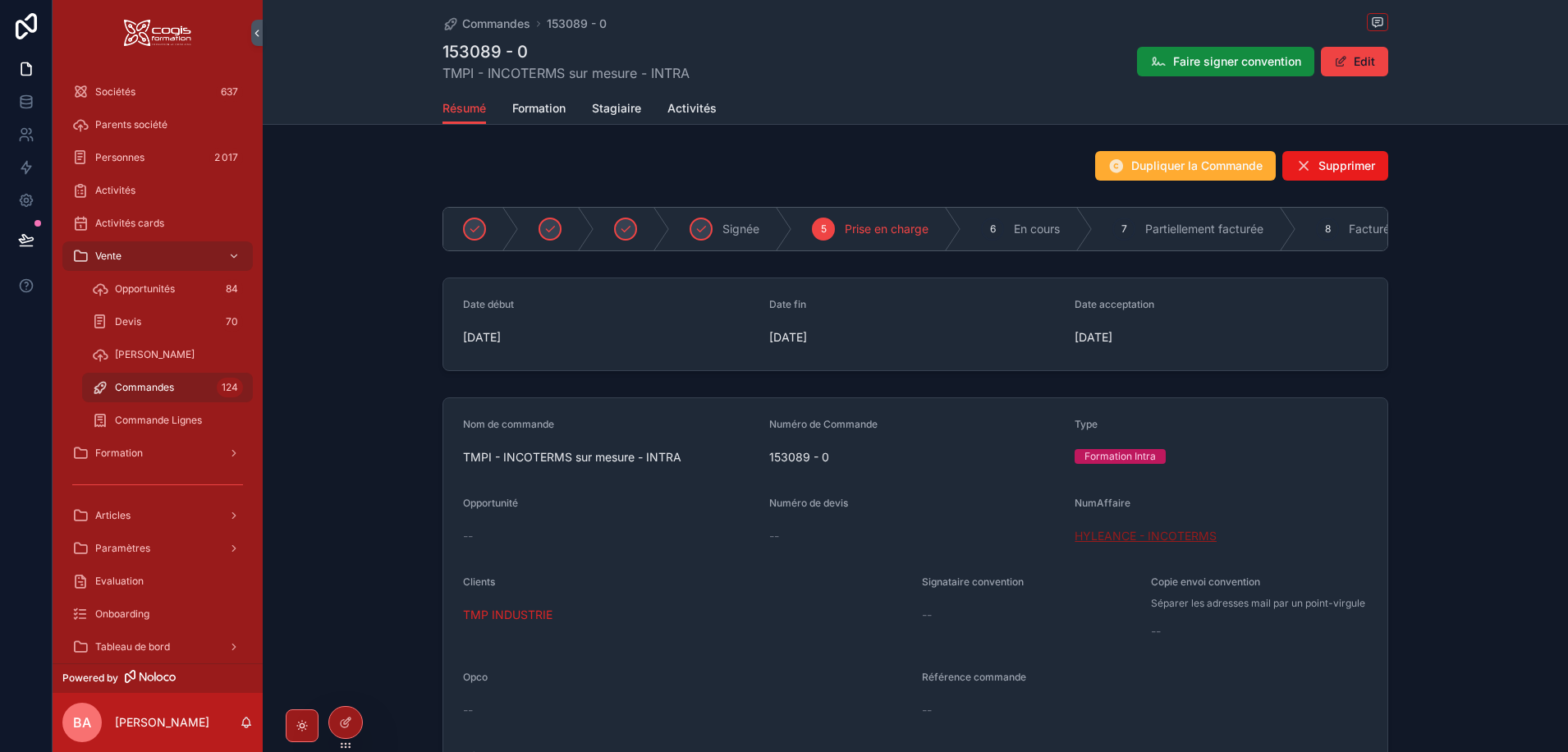
click at [1176, 544] on span "HYLEANCE - INCOTERMS" at bounding box center [1146, 535] width 142 height 16
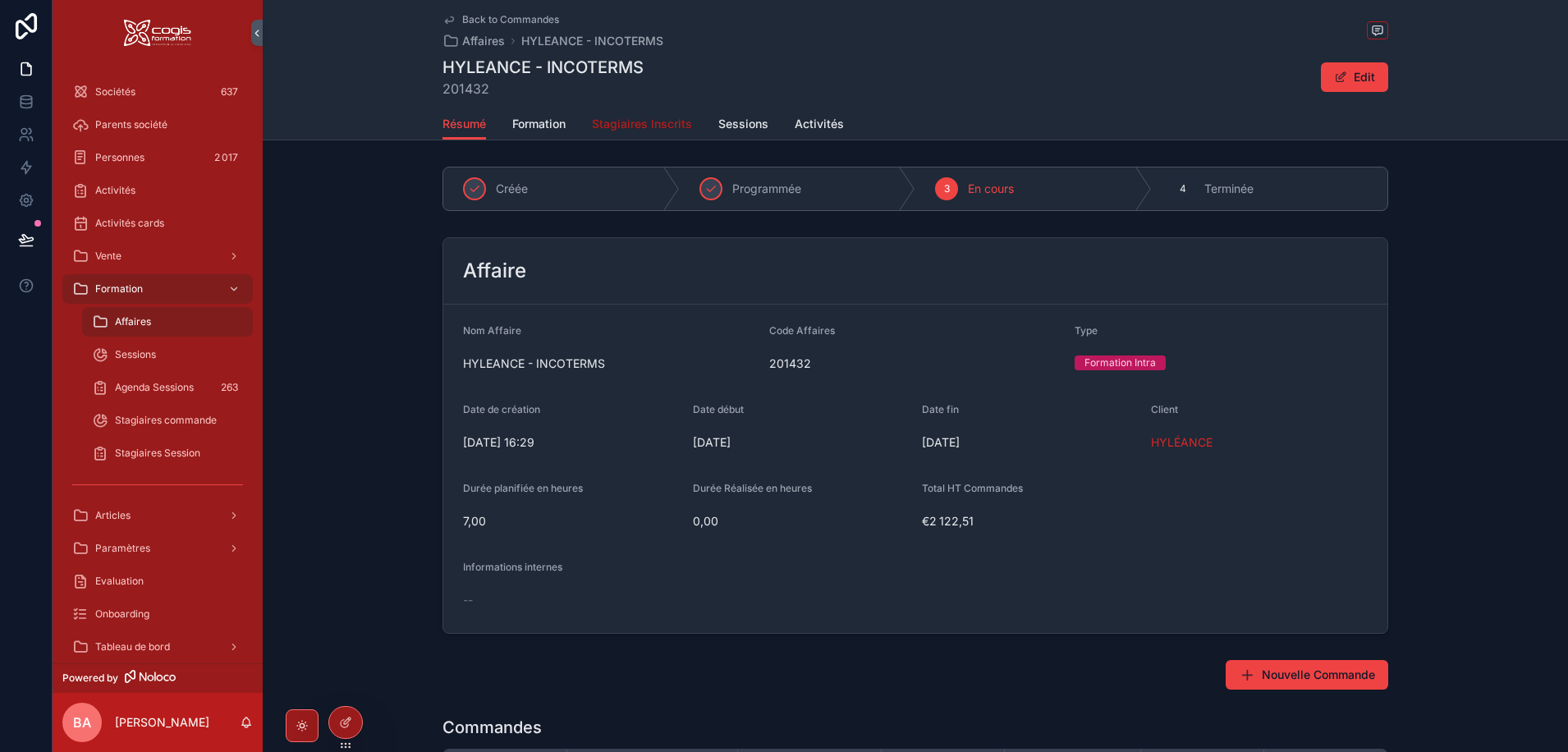
click at [669, 118] on span "Stagiaires Inscrits" at bounding box center [641, 123] width 100 height 16
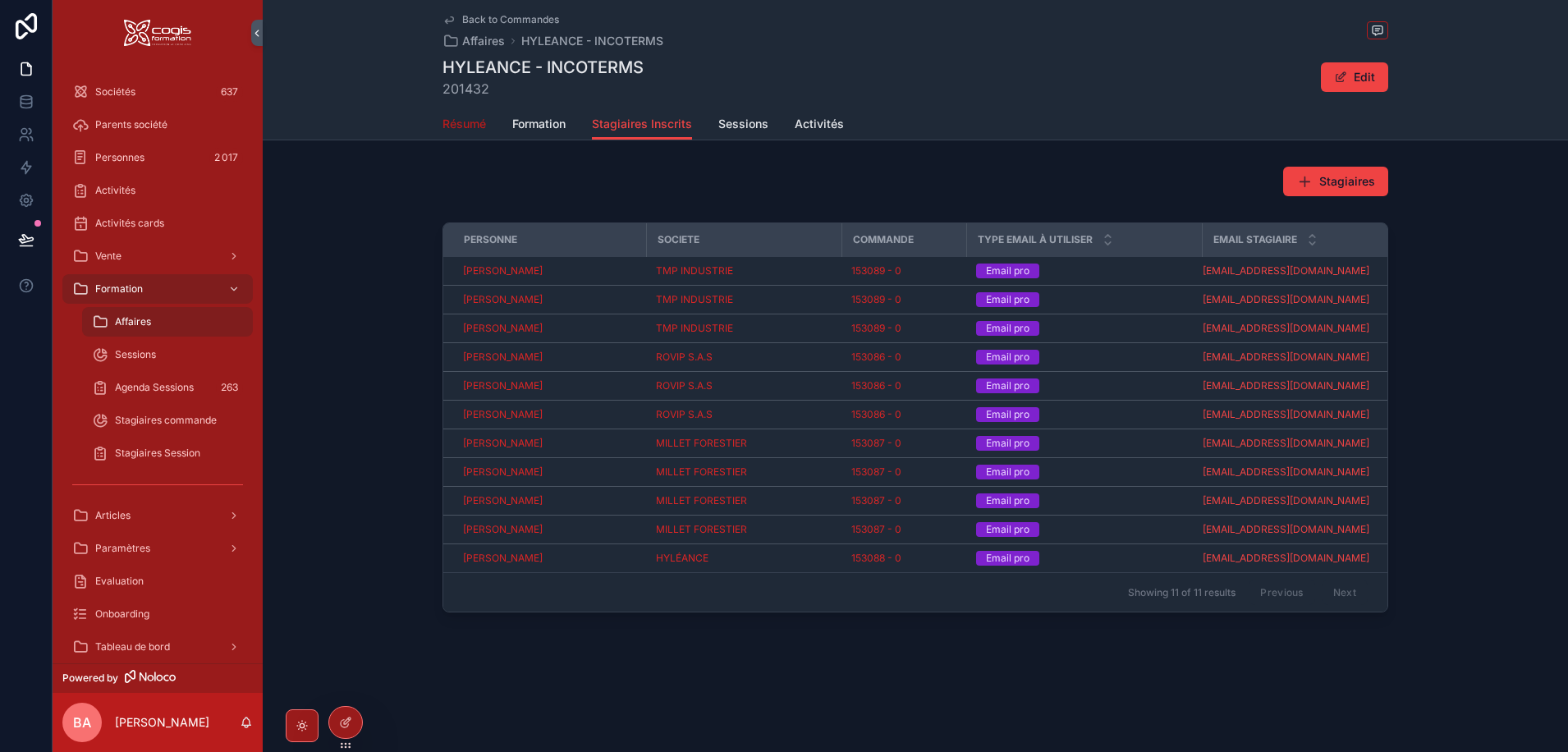
click at [463, 123] on span "Résumé" at bounding box center [464, 123] width 44 height 16
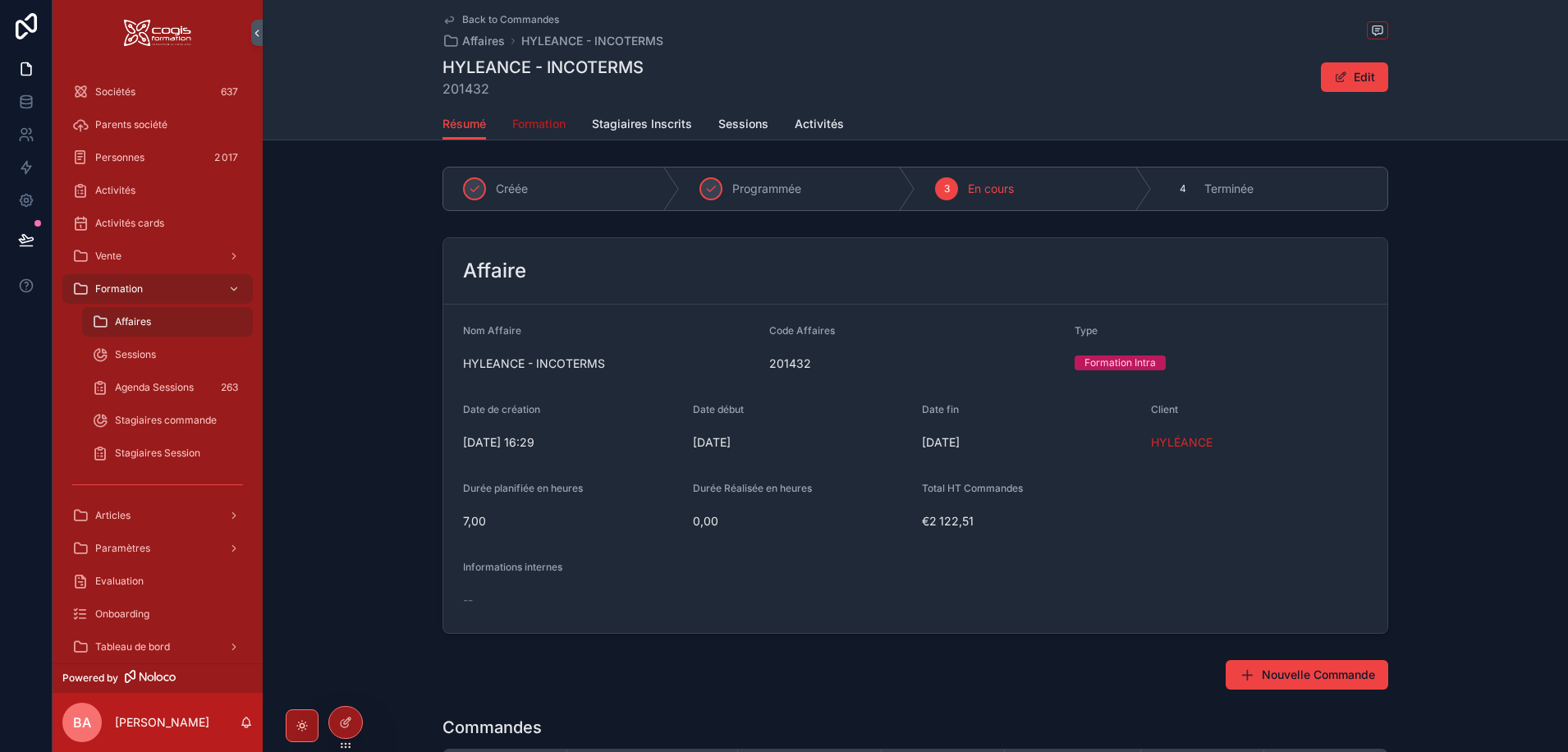
click at [538, 124] on span "Formation" at bounding box center [539, 123] width 53 height 16
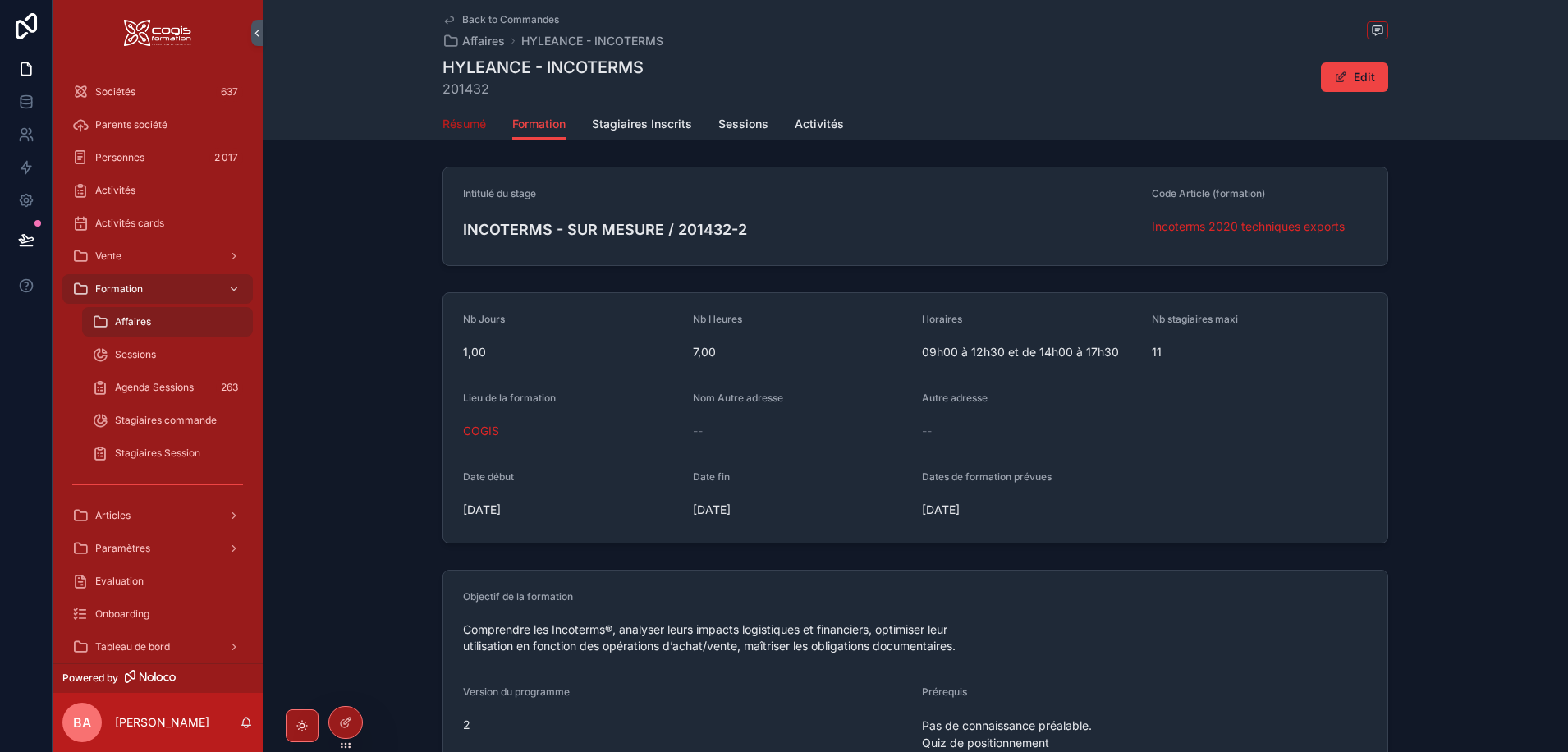
click at [458, 120] on span "Résumé" at bounding box center [464, 123] width 44 height 16
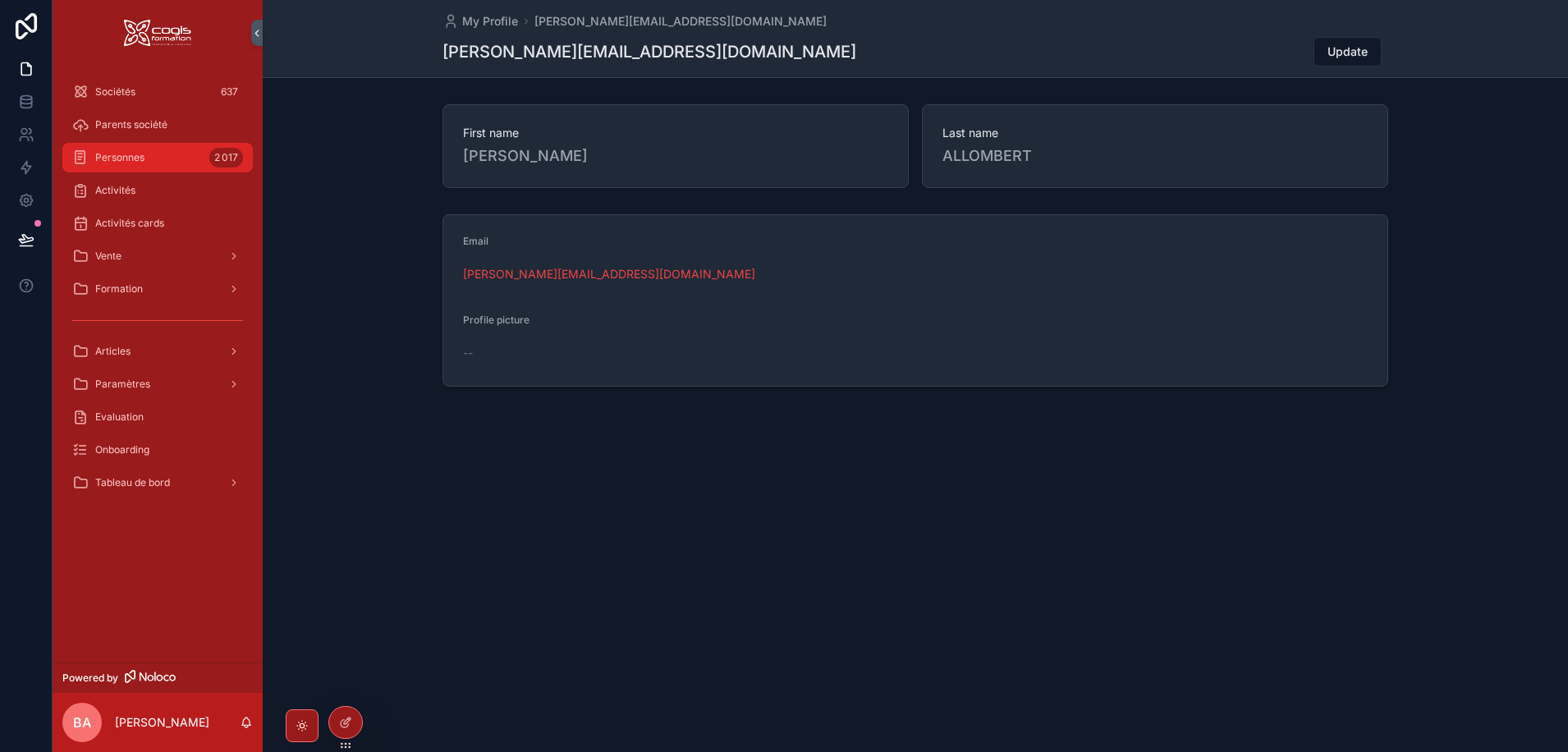
click at [121, 156] on span "Personnes" at bounding box center [120, 157] width 50 height 13
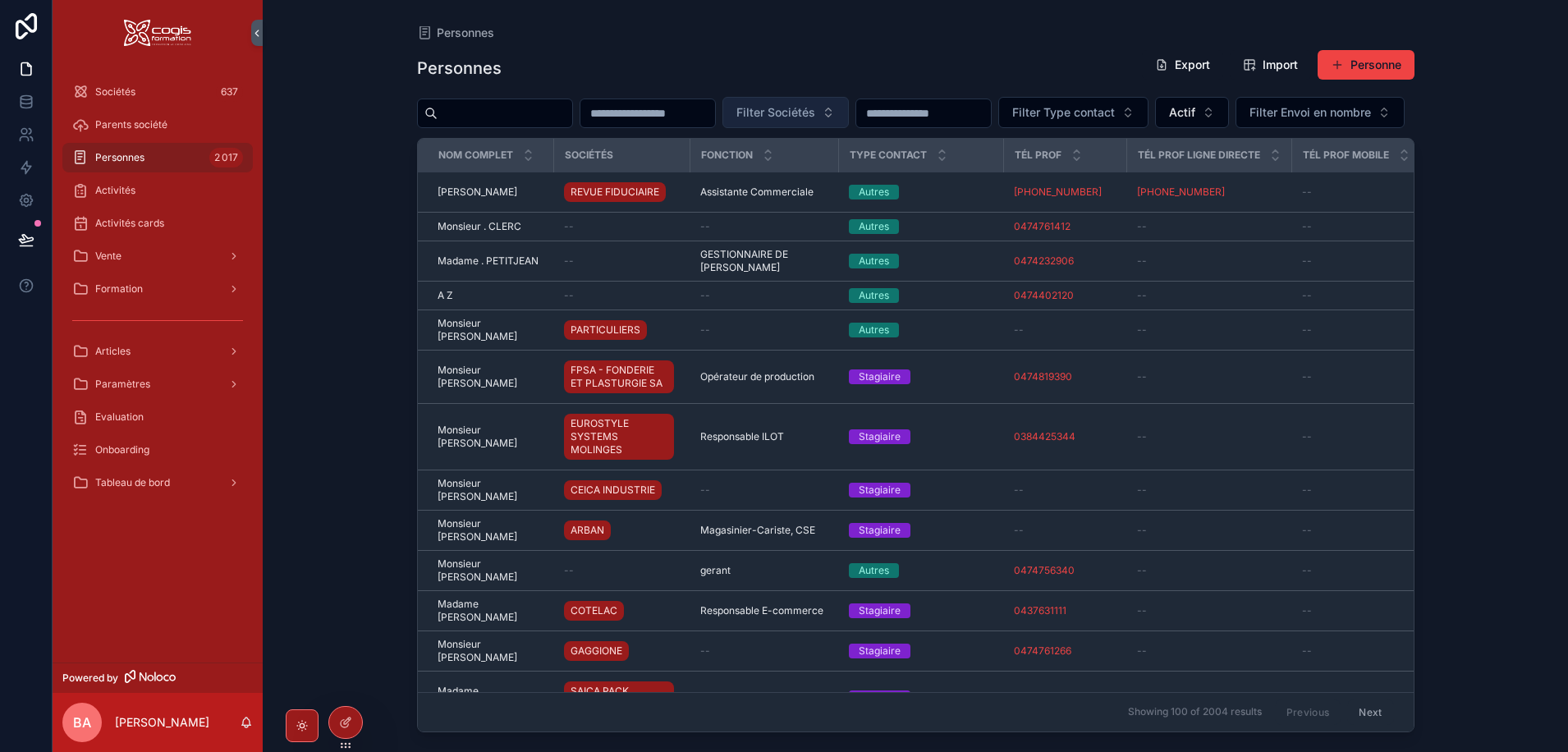
click at [816, 113] on span "Filter Sociétés" at bounding box center [775, 112] width 79 height 16
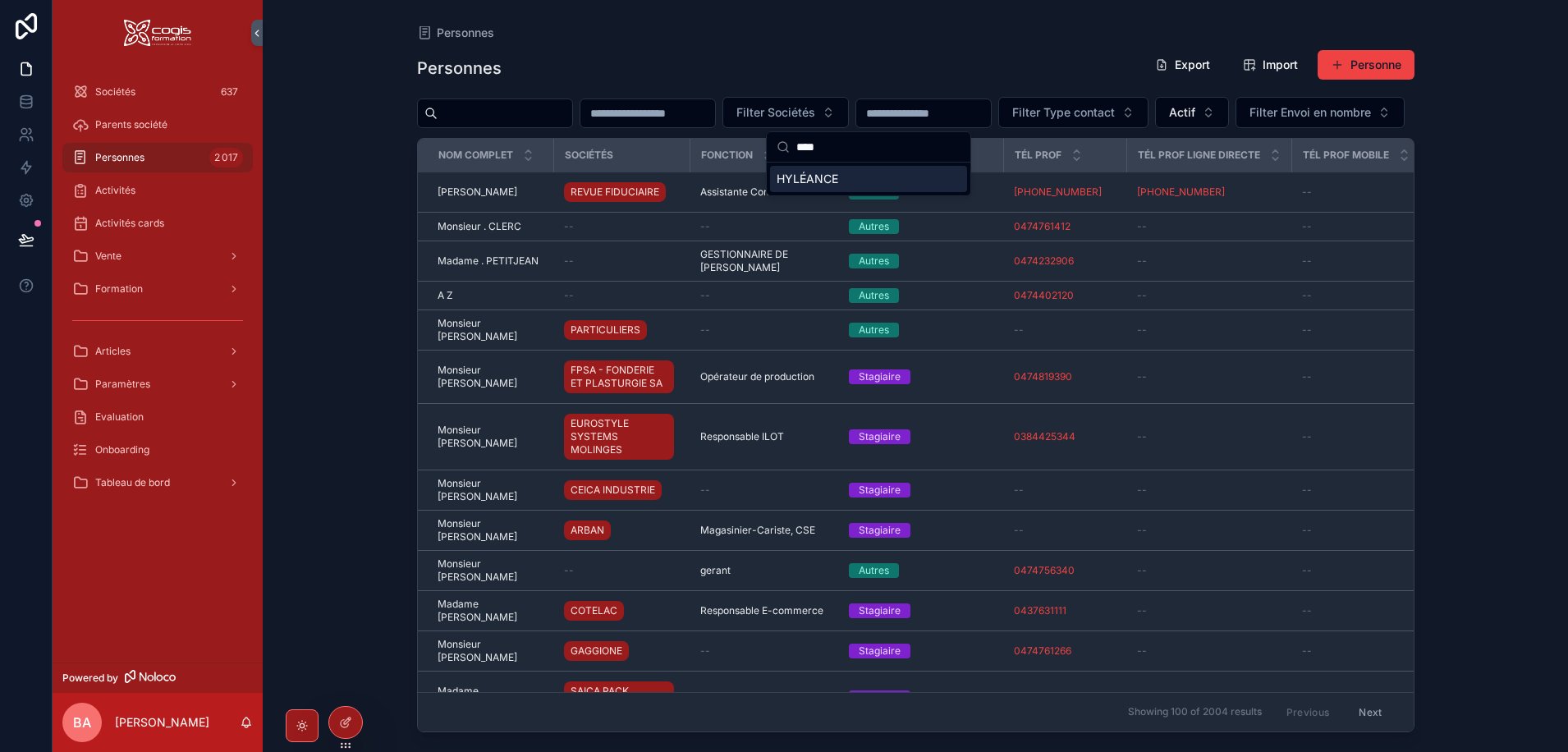
type input "****"
click at [811, 178] on span "HYLÉANCE" at bounding box center [807, 179] width 62 height 16
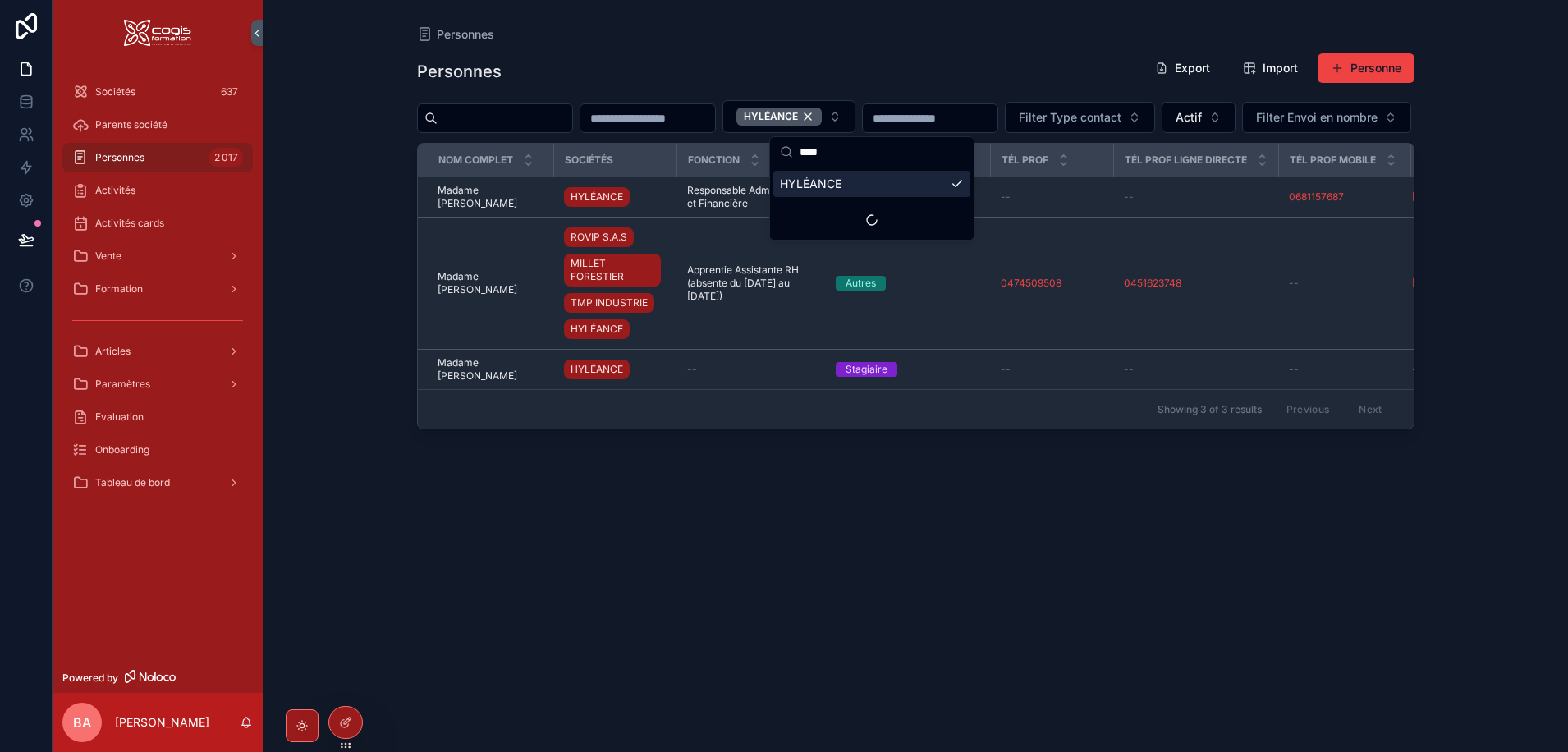
click at [719, 133] on div "HYLÉANCE Filter Type contact Actif Filter Envoi en nombre" at bounding box center [916, 116] width 998 height 32
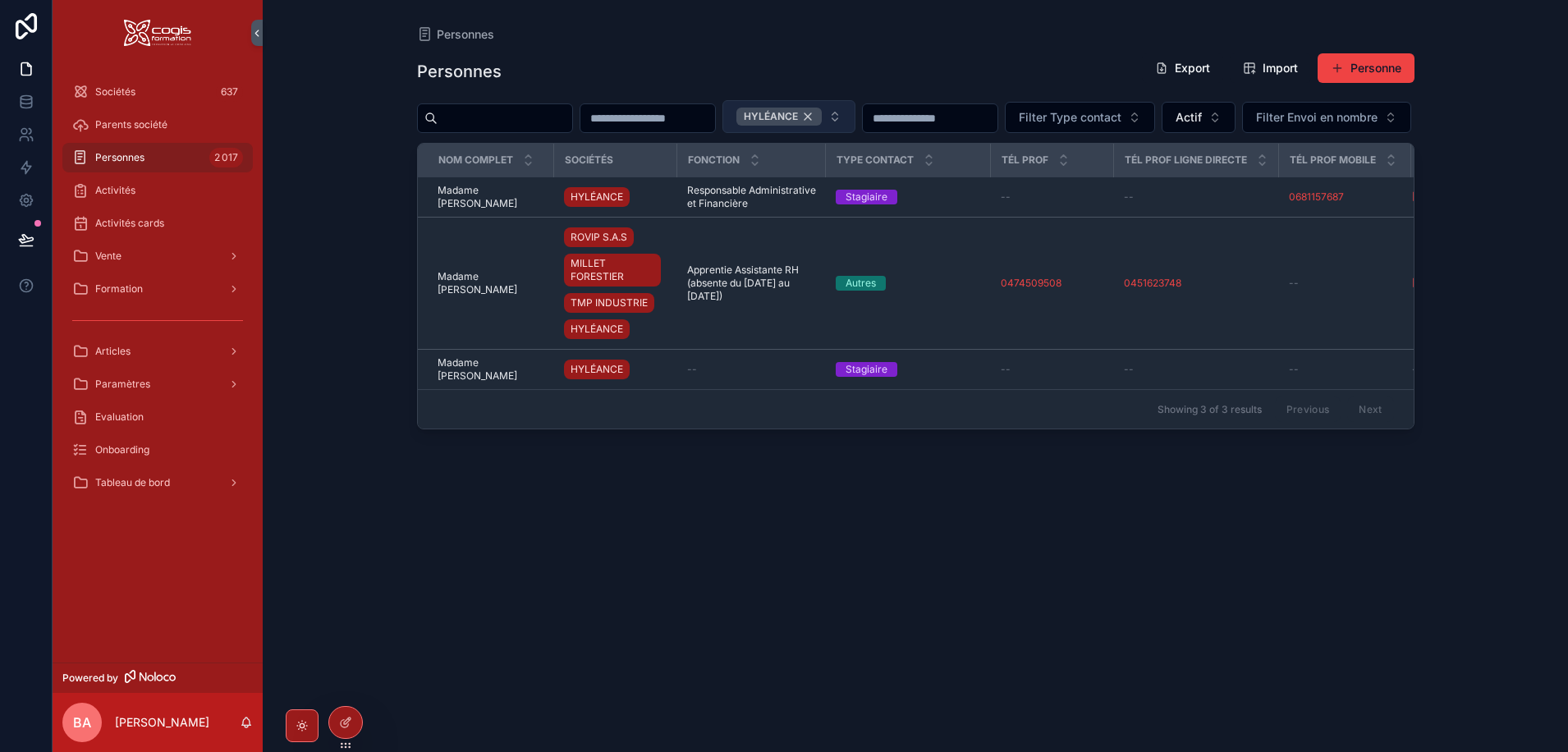
drag, startPoint x: 894, startPoint y: 114, endPoint x: 841, endPoint y: 119, distance: 53.2
click at [822, 114] on div "HYLÉANCE" at bounding box center [779, 116] width 85 height 18
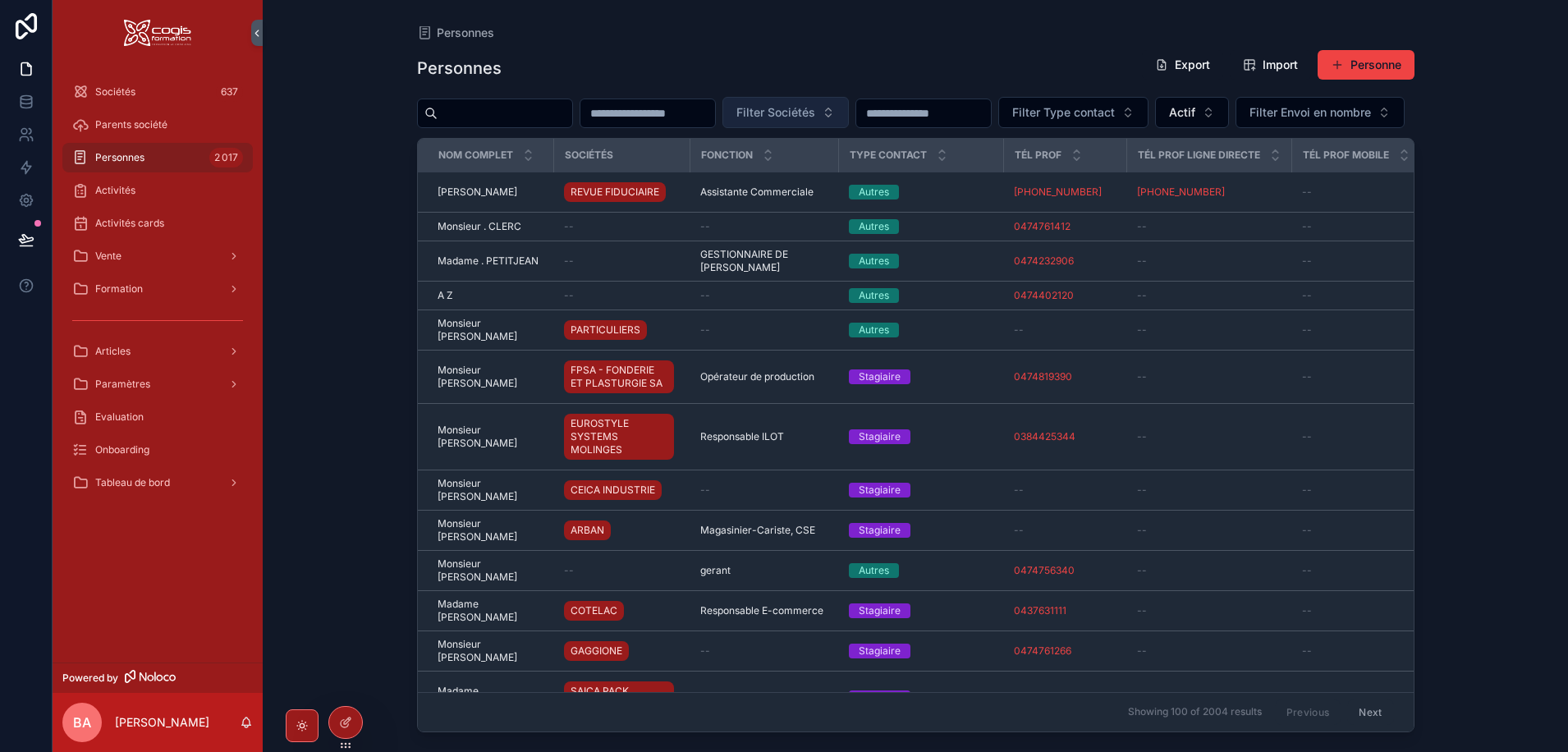
click at [816, 110] on span "Filter Sociétés" at bounding box center [775, 112] width 79 height 16
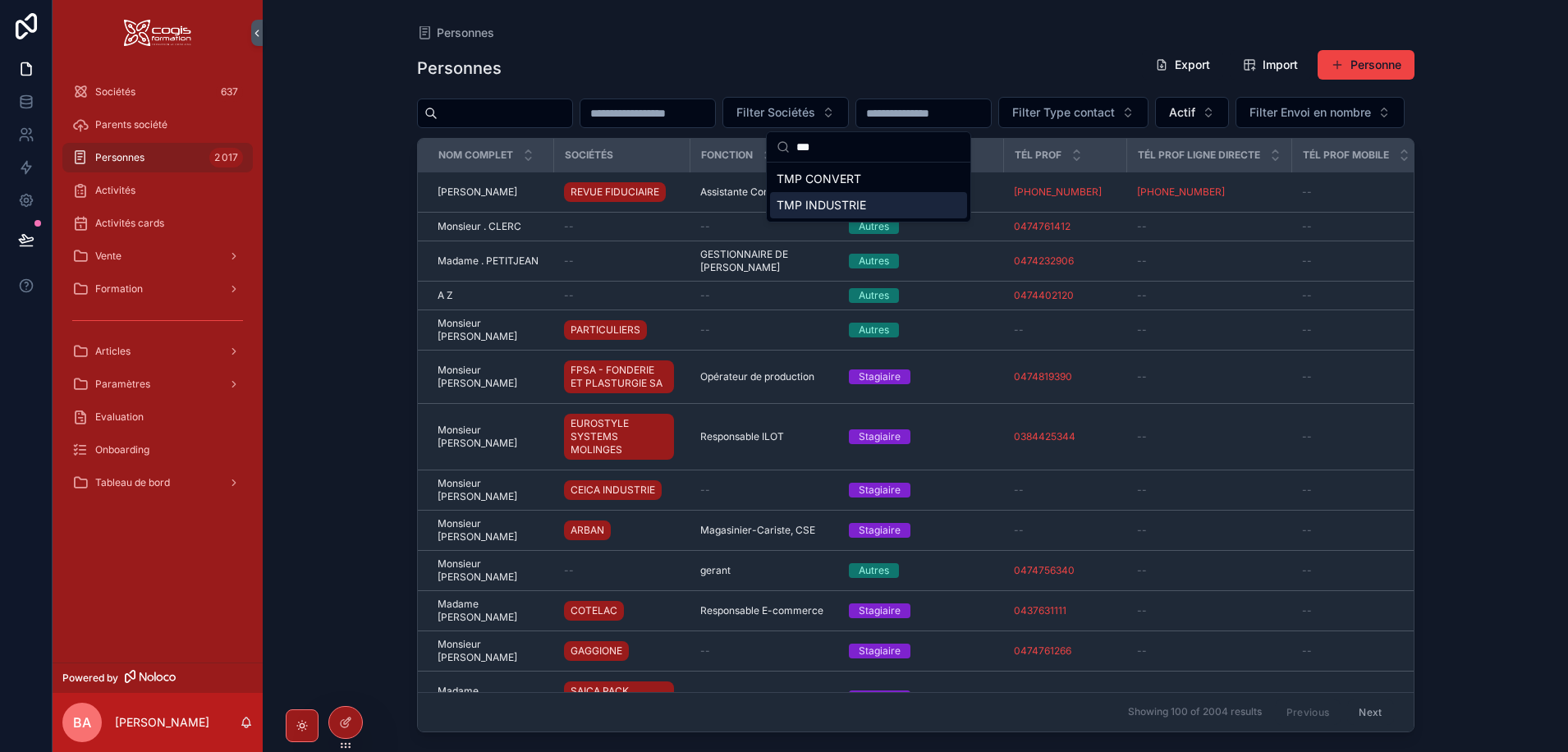
type input "***"
click at [844, 206] on span "TMP INDUSTRIE" at bounding box center [821, 204] width 90 height 16
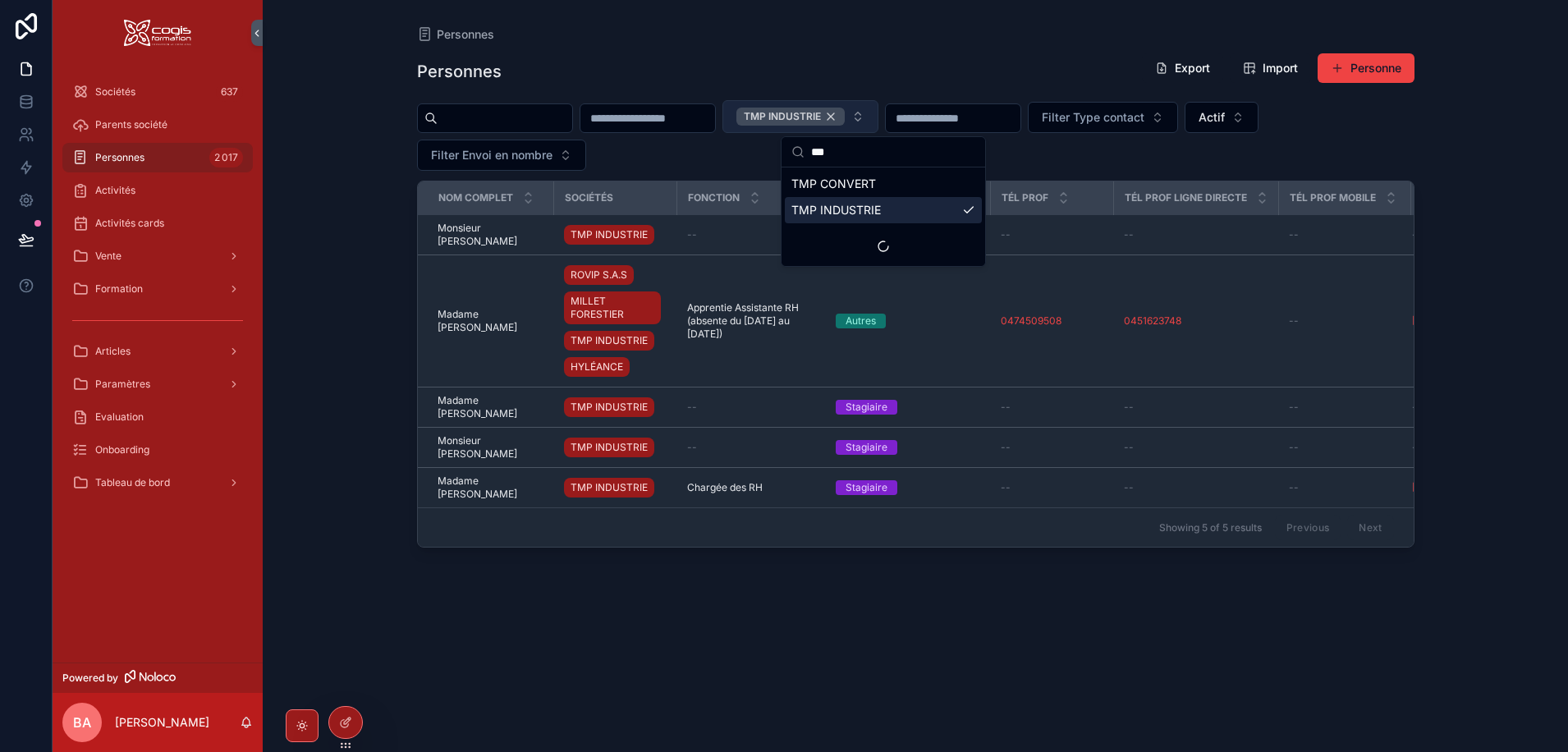
click at [845, 114] on div "TMP INDUSTRIE" at bounding box center [790, 116] width 109 height 18
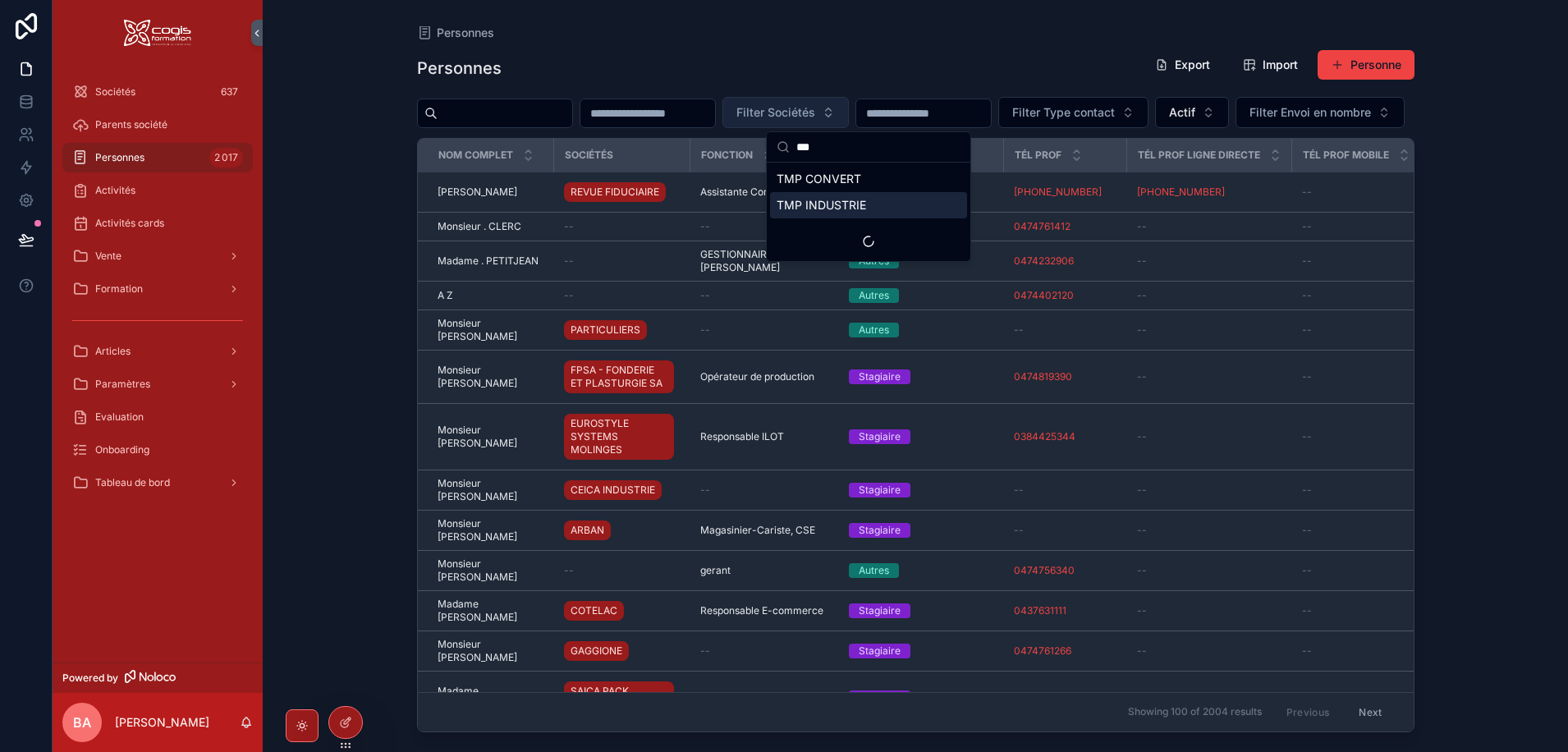
click at [816, 112] on span "Filter Sociétés" at bounding box center [775, 112] width 79 height 16
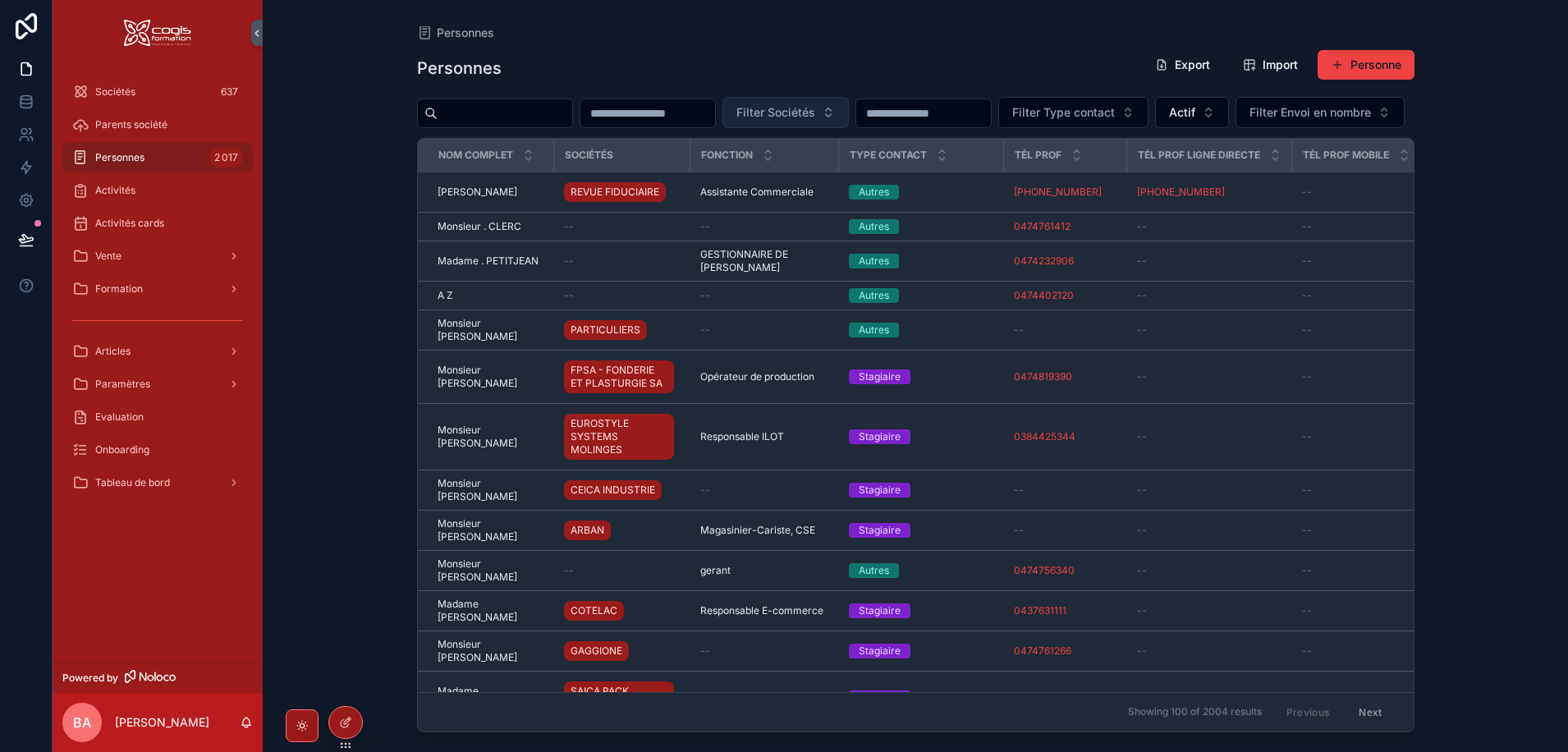
click at [816, 112] on span "Filter Sociétés" at bounding box center [775, 112] width 79 height 16
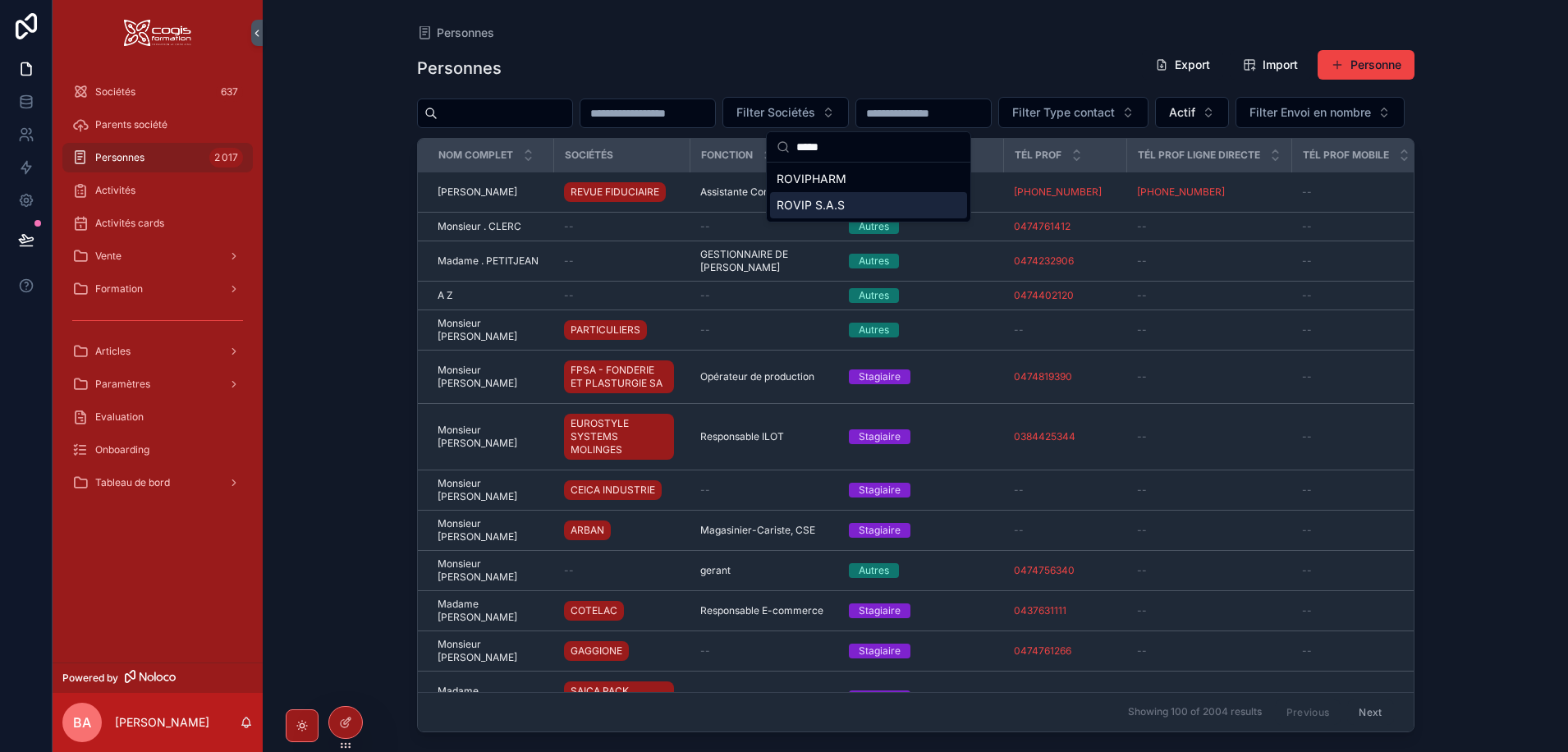
type input "*****"
click at [814, 203] on span "ROVIP S.A.S" at bounding box center [811, 204] width 68 height 16
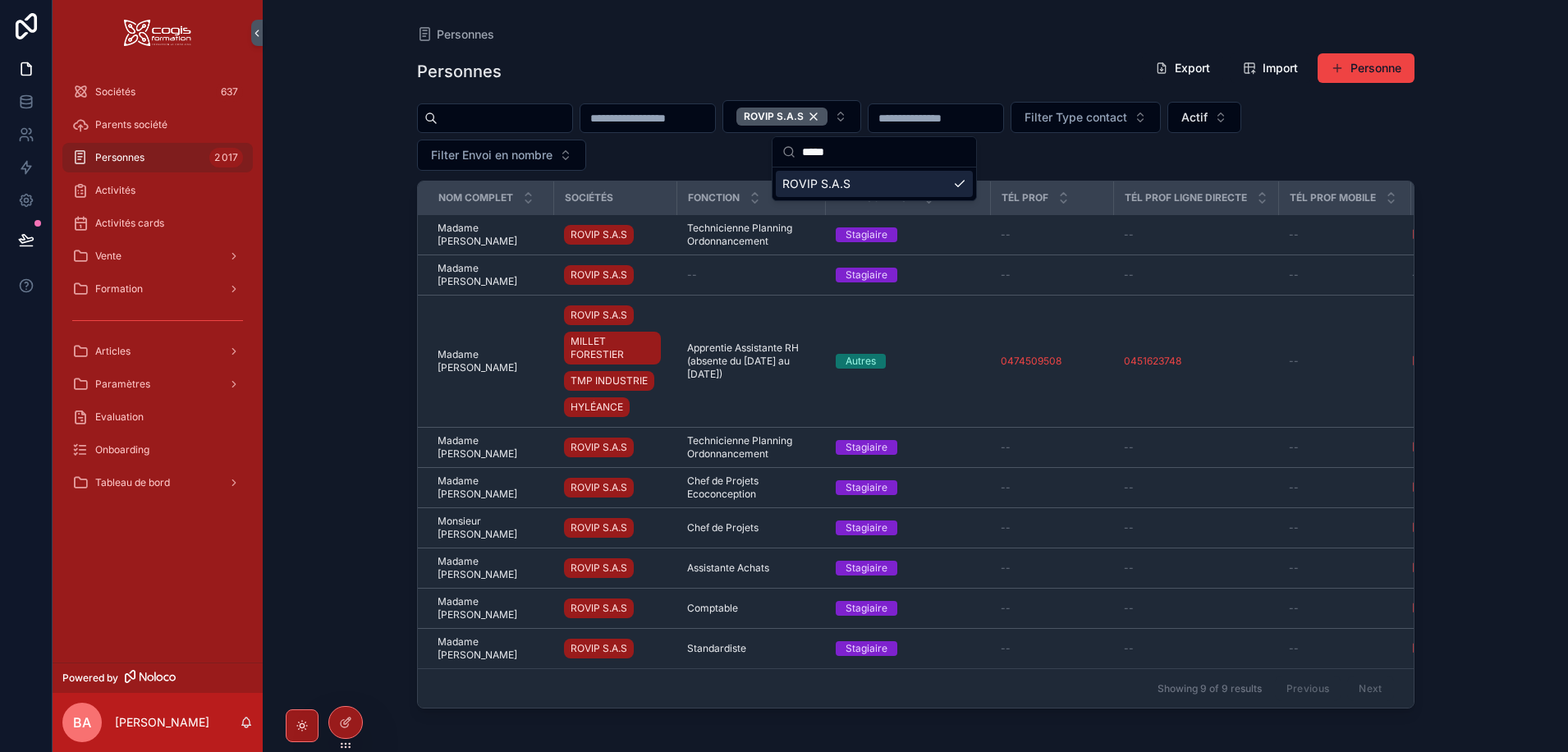
click at [651, 156] on div "ROVIP S.A.S Filter Type contact Actif Filter Envoi en nombre" at bounding box center [916, 135] width 998 height 71
click at [1371, 687] on div "Previous Next" at bounding box center [1334, 688] width 119 height 26
click at [828, 113] on div "ROVIP S.A.S" at bounding box center [781, 116] width 91 height 18
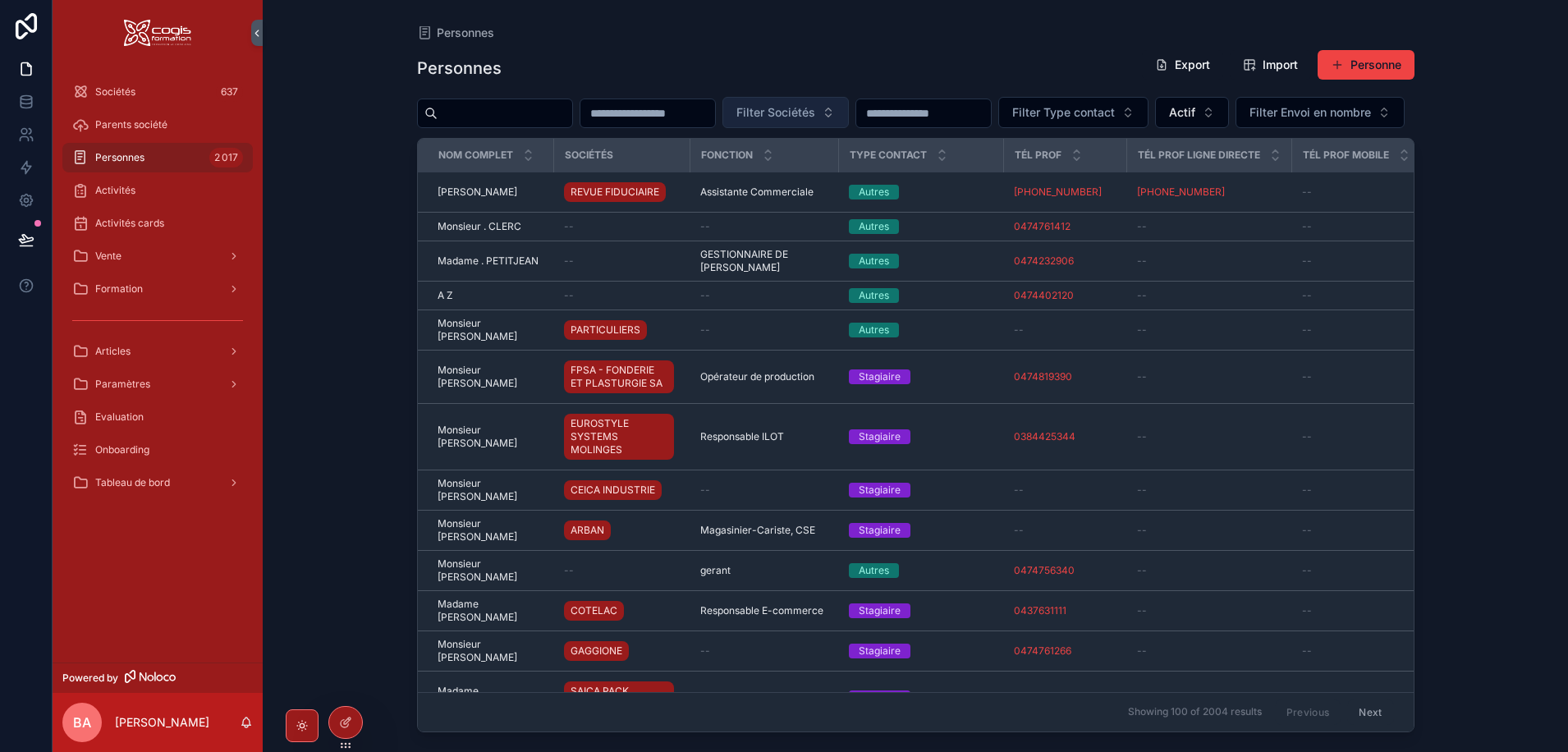
click at [816, 111] on span "Filter Sociétés" at bounding box center [775, 112] width 79 height 16
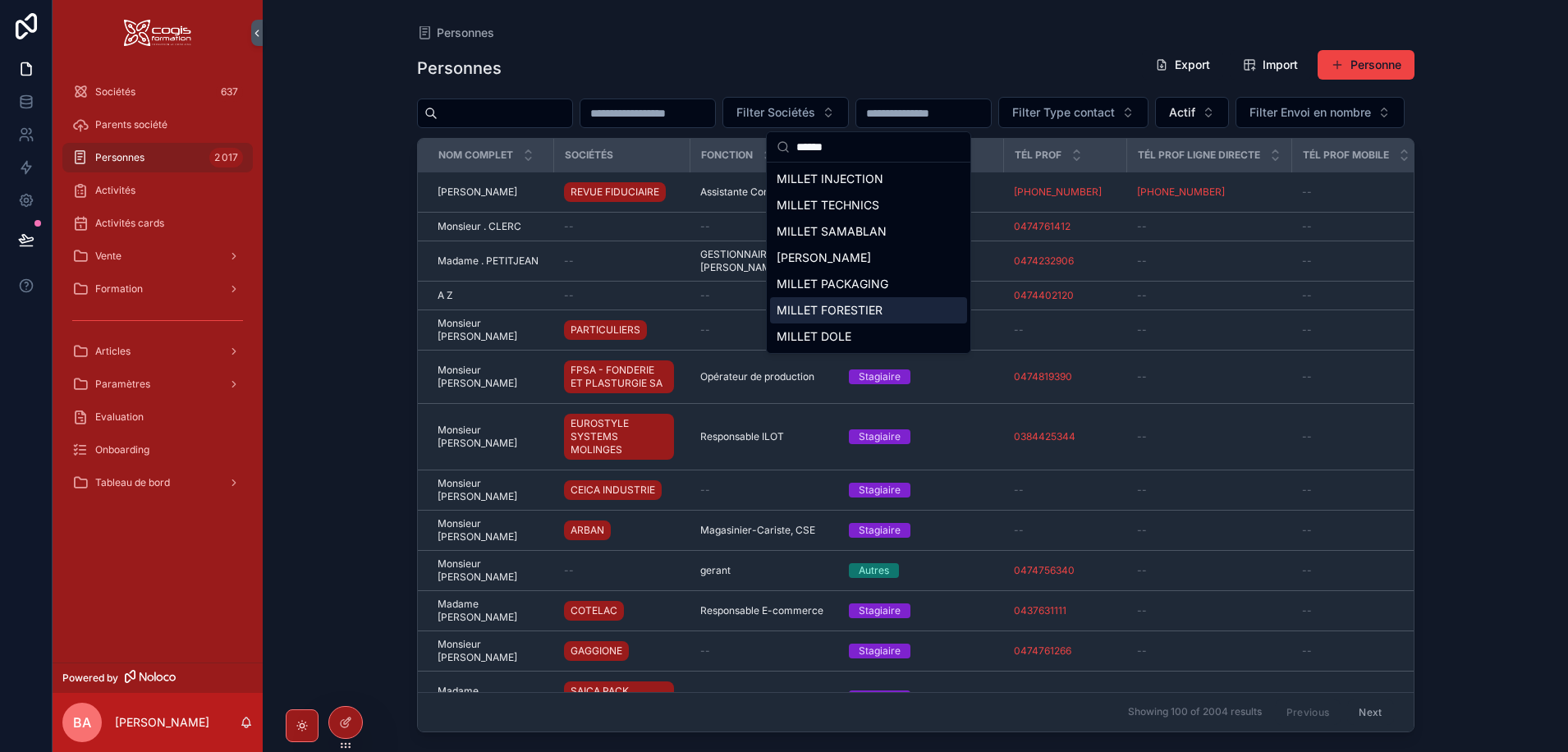
click at [858, 308] on span "MILLET FORESTIER" at bounding box center [829, 309] width 106 height 16
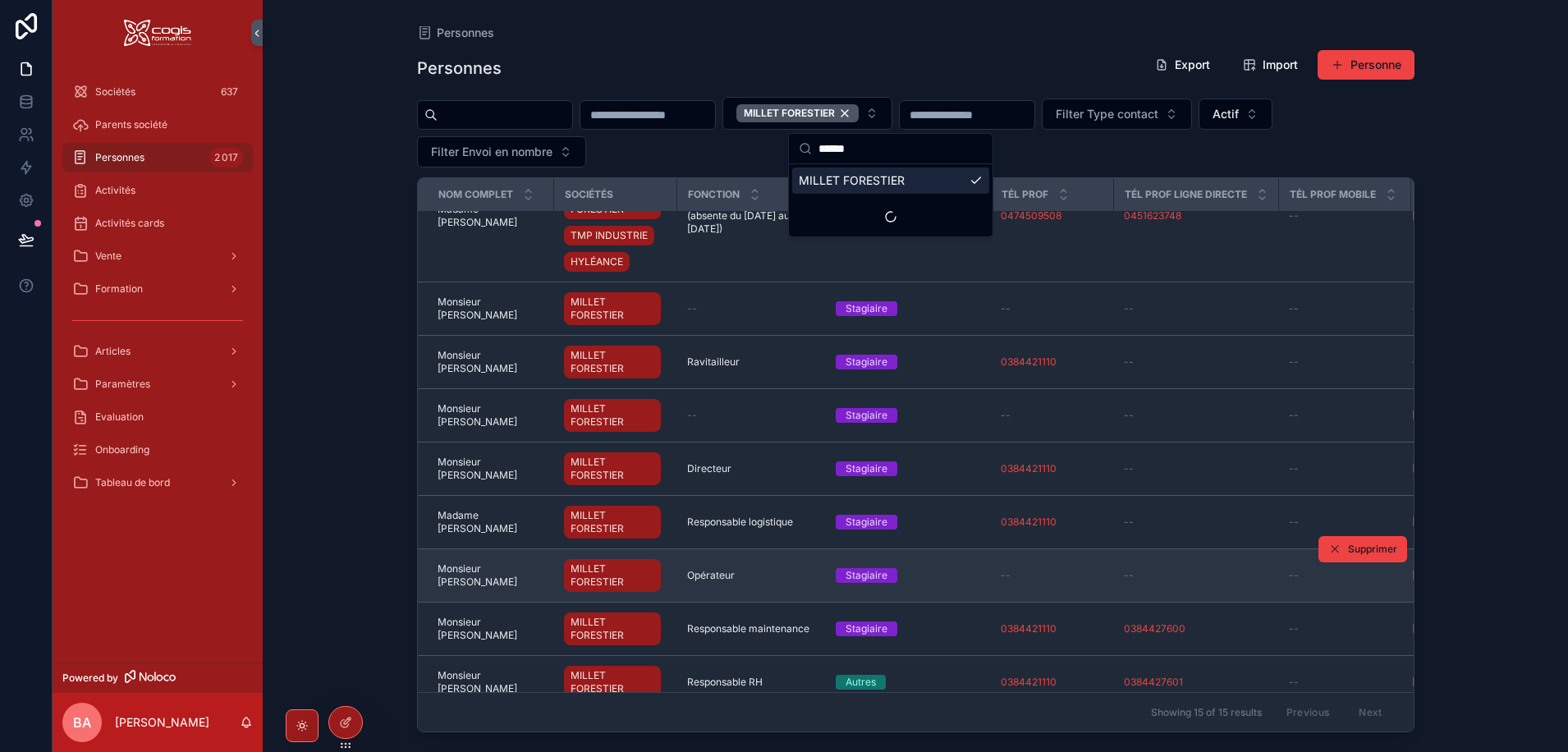
scroll to position [406, 0]
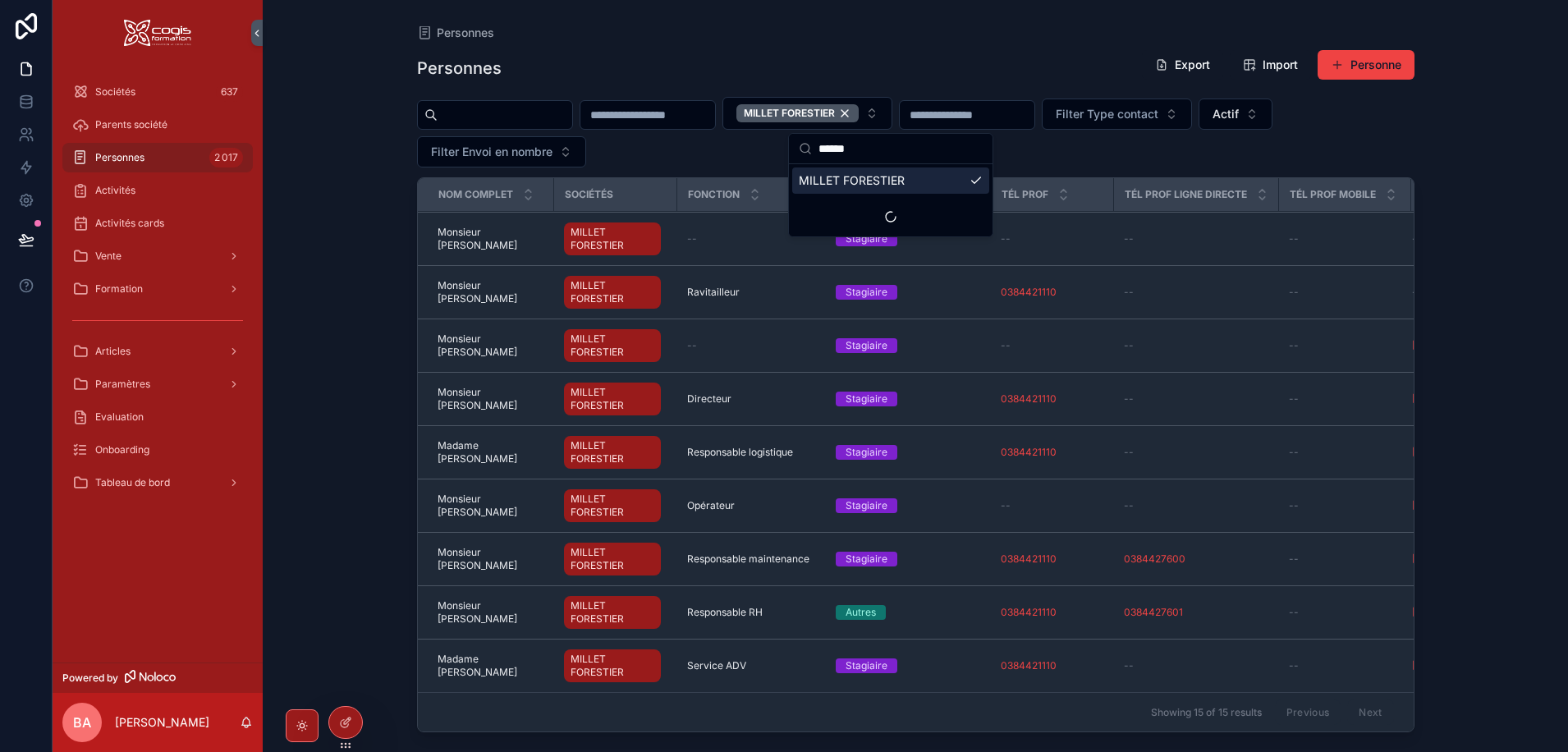
drag, startPoint x: 883, startPoint y: 150, endPoint x: 782, endPoint y: 149, distance: 101.0
click at [782, 149] on div "Sociétés 637 Parents société Personnes 2 017 Activités Activités cards Vente Fo…" at bounding box center [810, 376] width 1516 height 752
type input "*"
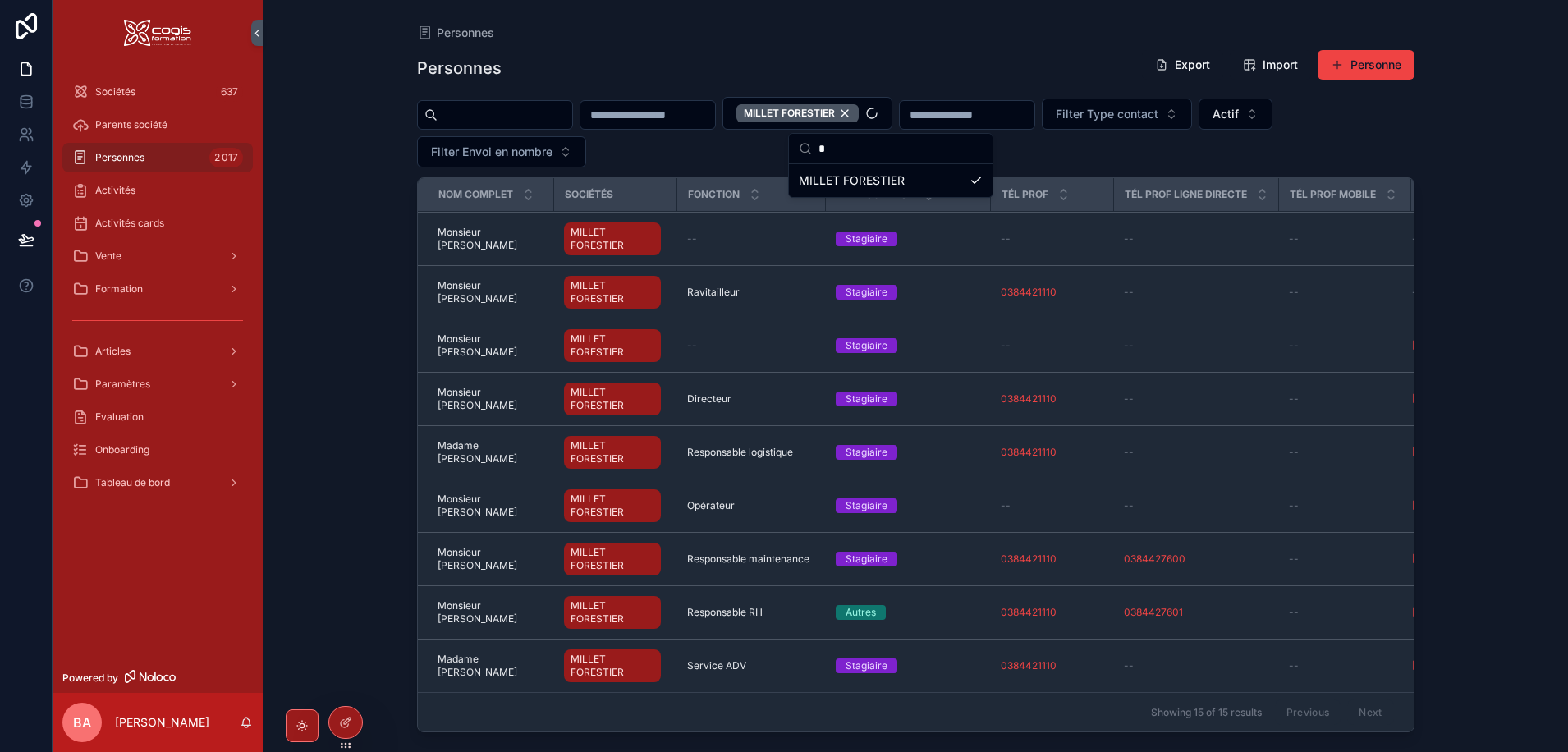
scroll to position [0, 0]
type input "****"
click at [850, 174] on span "HYLÉANCE" at bounding box center [829, 180] width 62 height 16
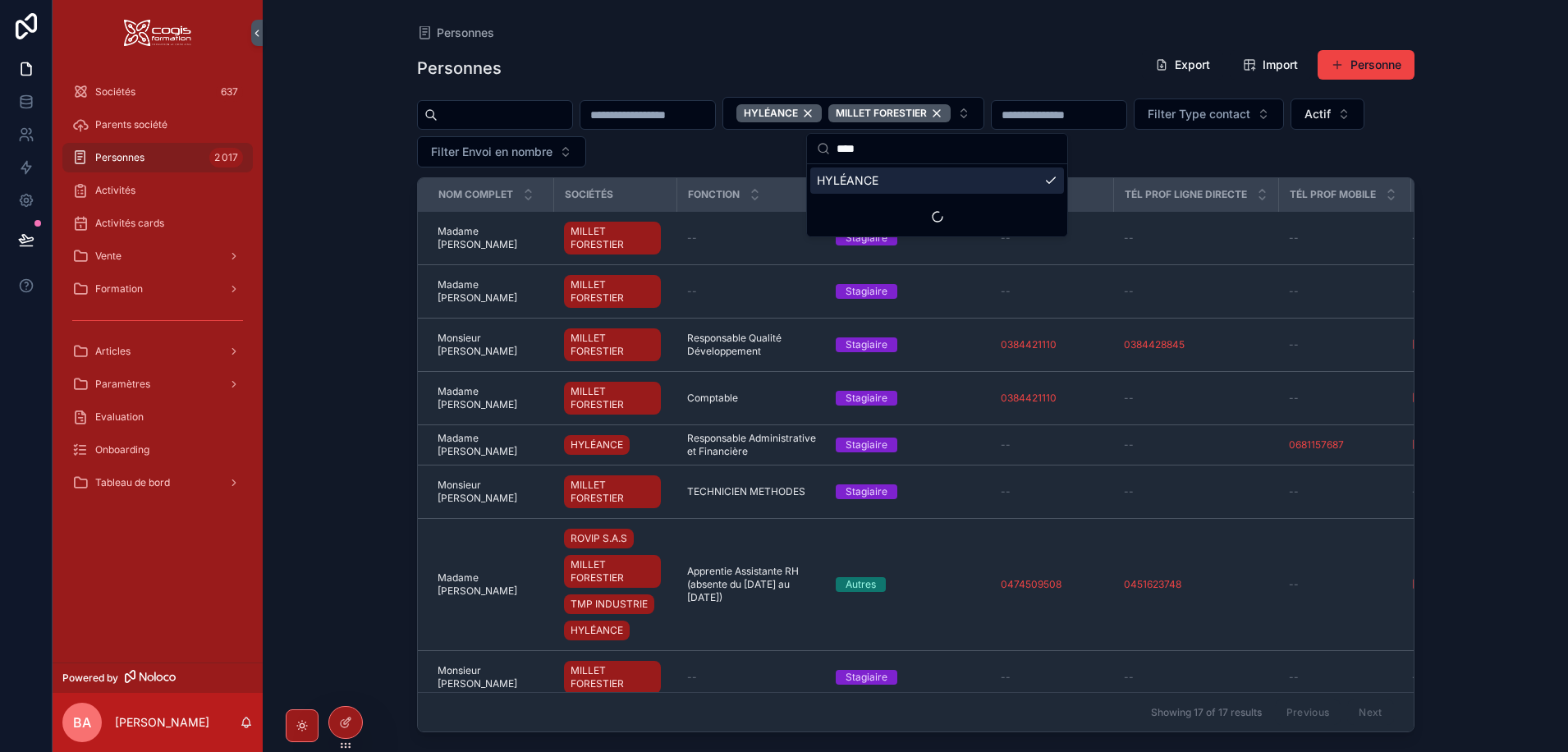
click at [741, 153] on div "HYLÉANCE MILLET FORESTIER Filter Type contact Actif Filter Envoi en nombre" at bounding box center [916, 132] width 998 height 71
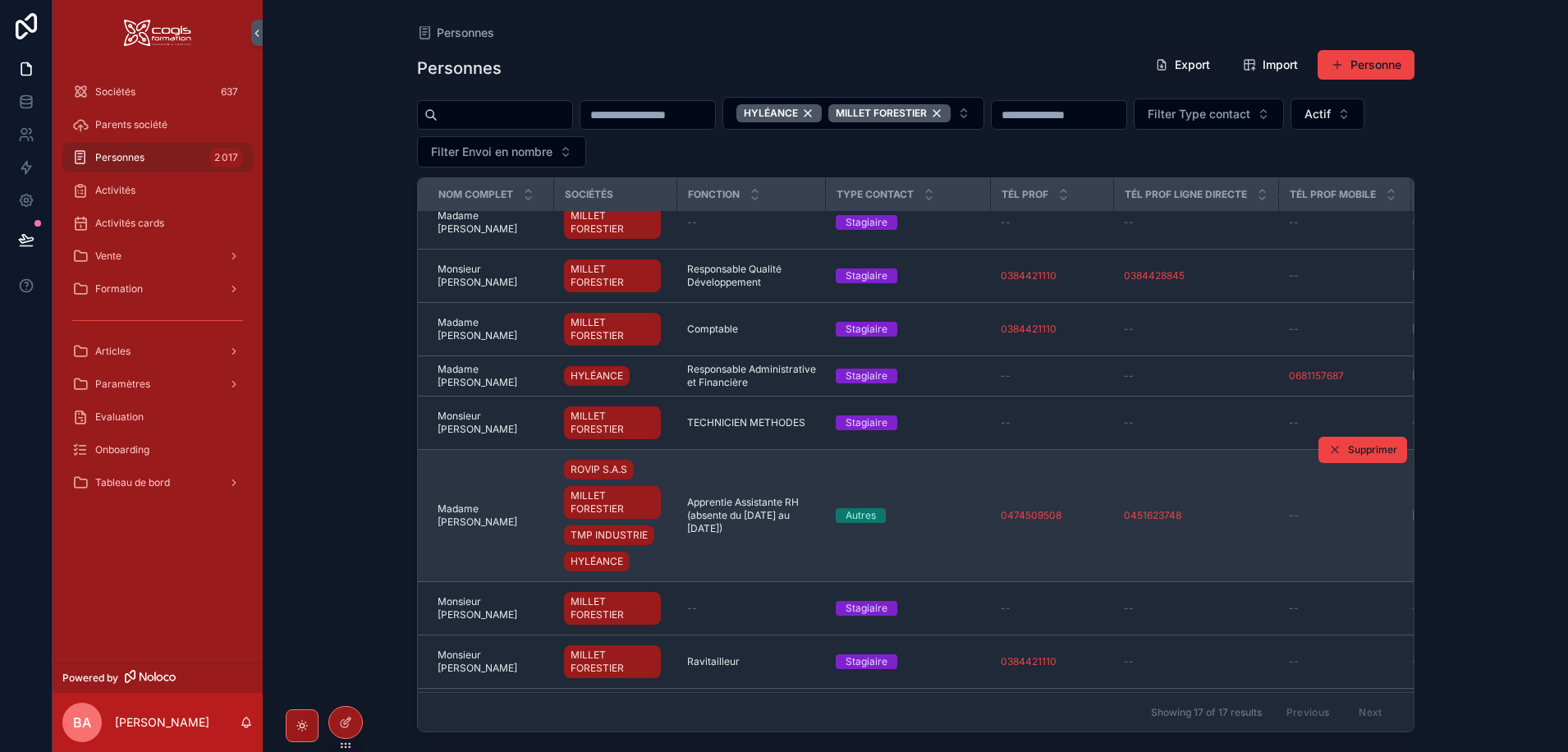
scroll to position [246, 0]
